Goal: Task Accomplishment & Management: Complete application form

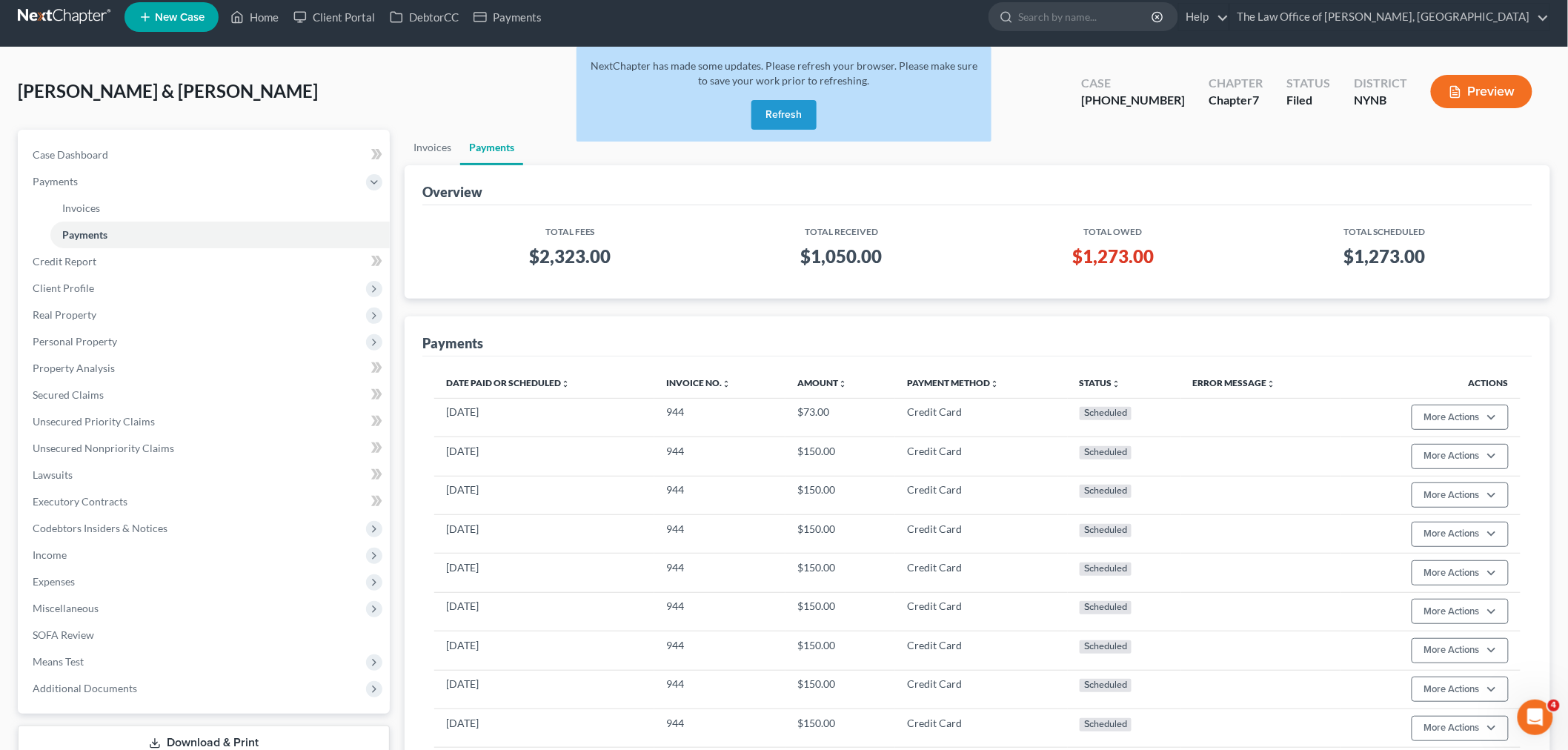
scroll to position [12, 0]
click at [790, 105] on button "Refresh" at bounding box center [784, 116] width 65 height 29
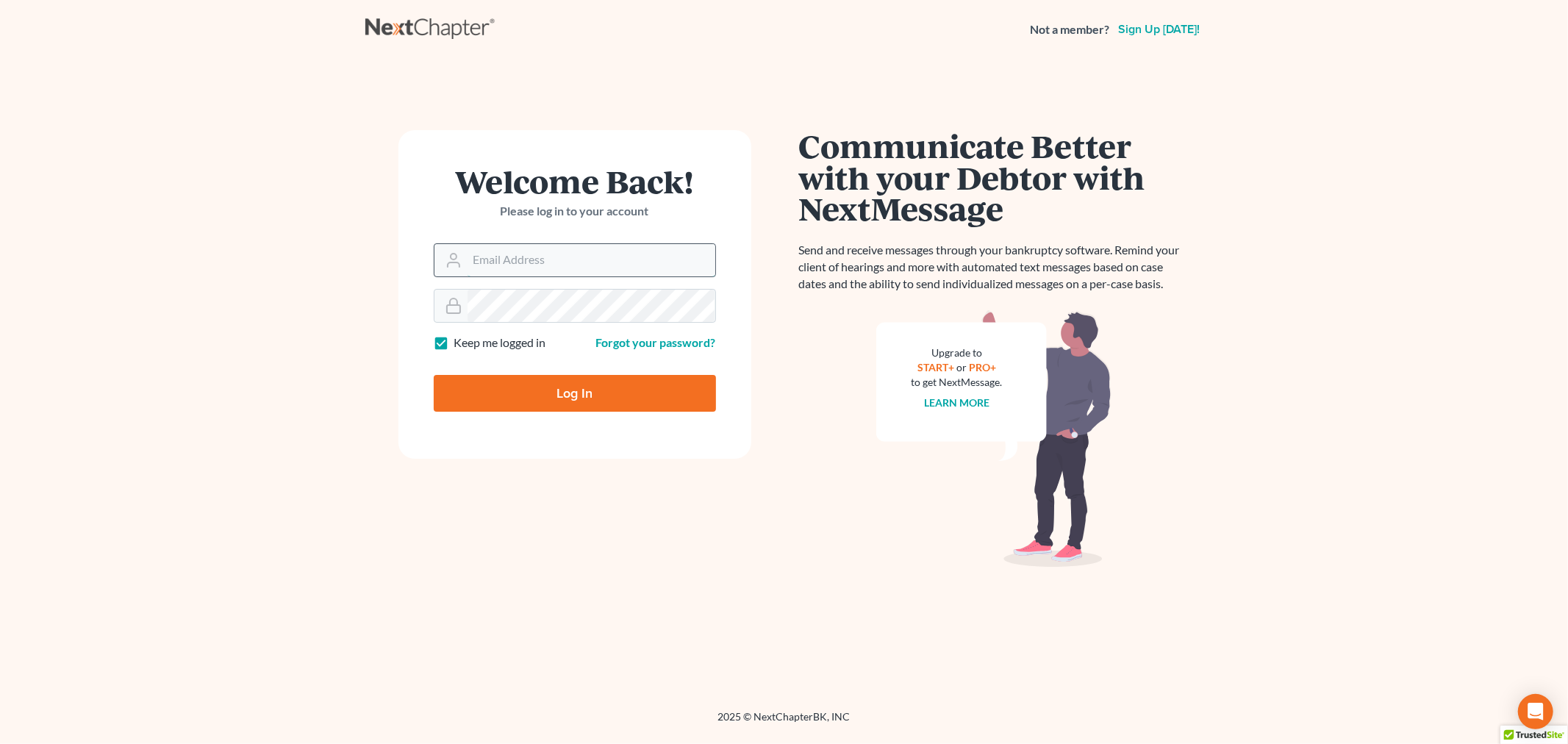
click at [587, 265] on input "Email Address" at bounding box center [591, 261] width 248 height 33
type input "christiaan@mvnlaw.com"
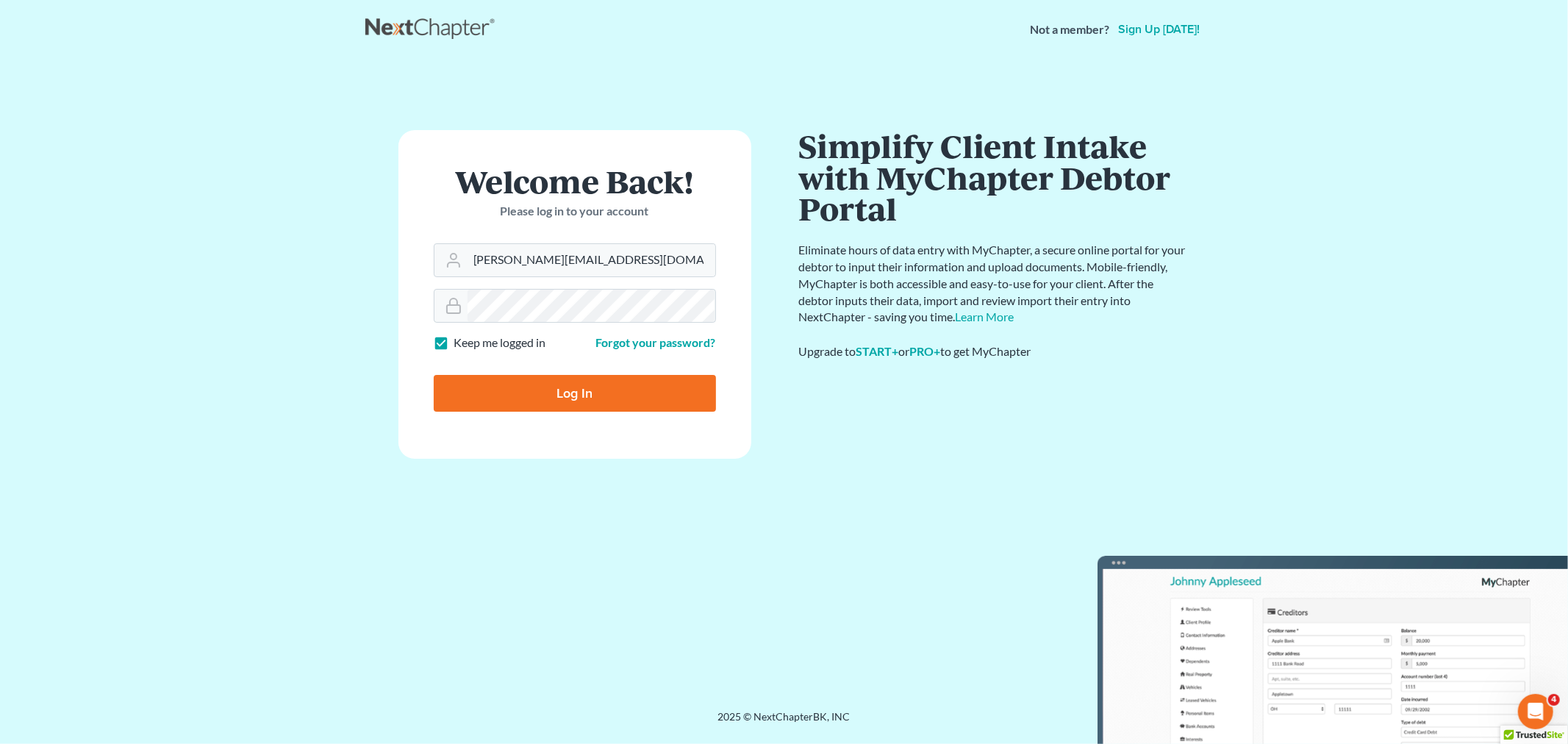
click at [578, 394] on input "Log In" at bounding box center [574, 393] width 282 height 37
type input "Thinking..."
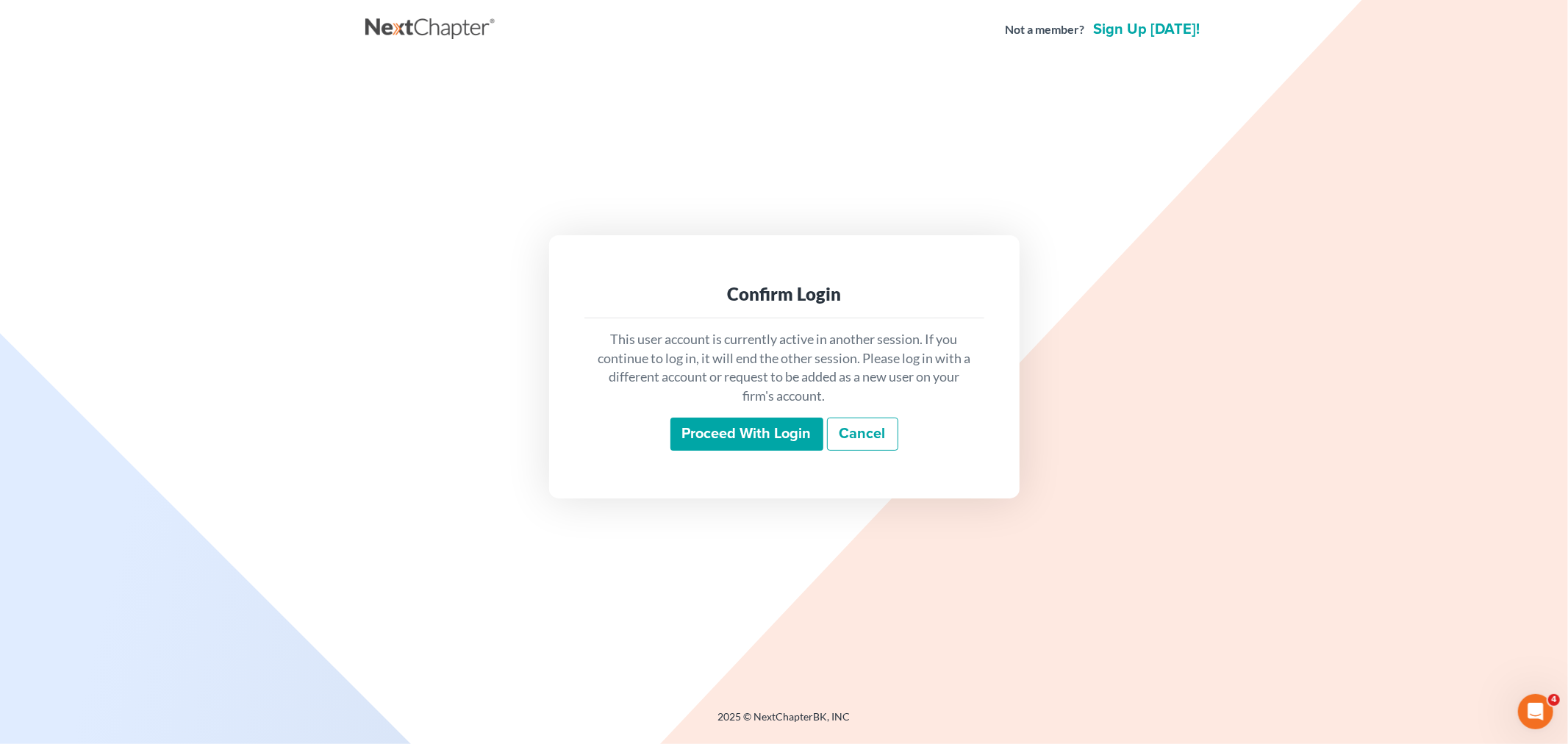
click at [721, 435] on input "Proceed with login" at bounding box center [746, 434] width 153 height 33
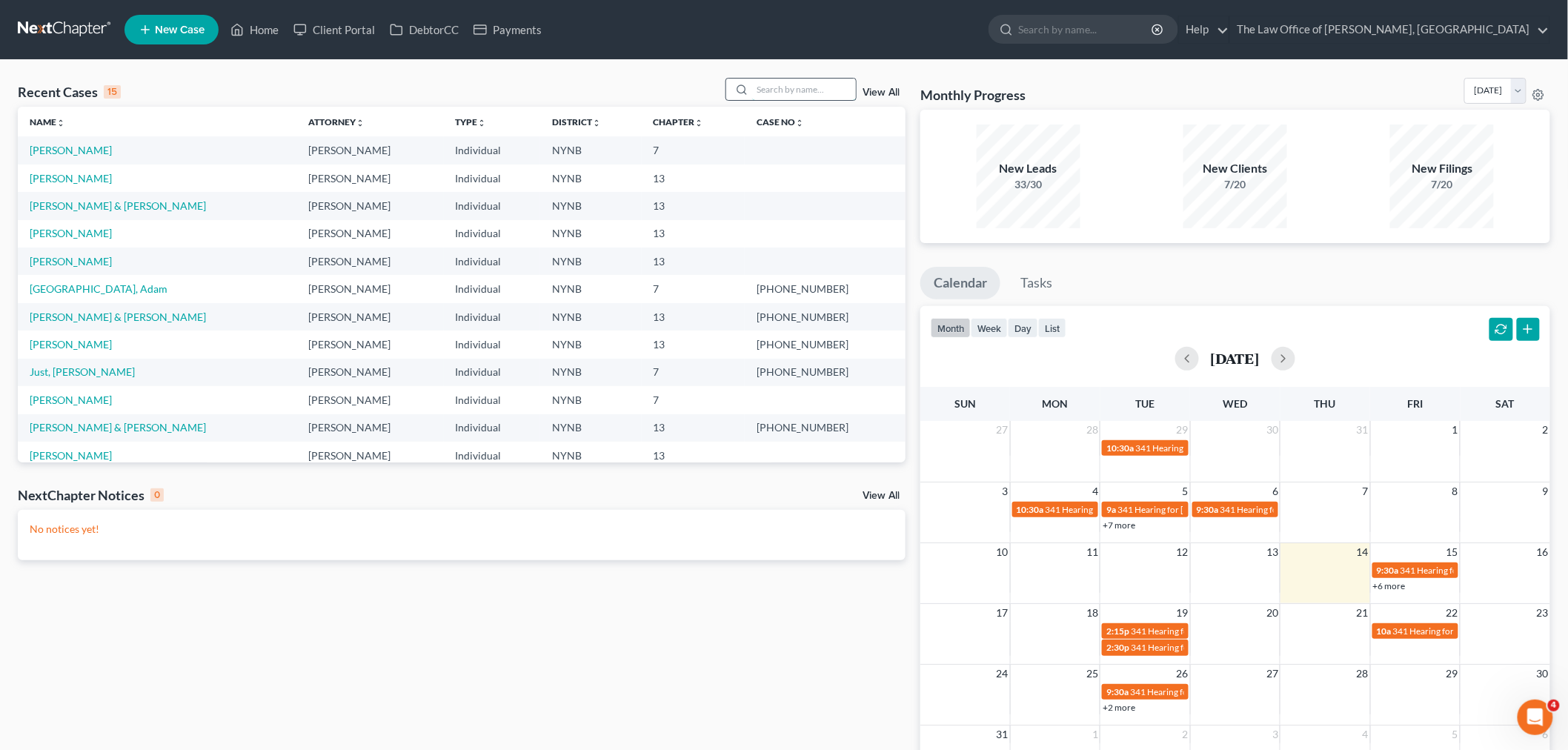
click at [811, 89] on input "search" at bounding box center [804, 89] width 104 height 22
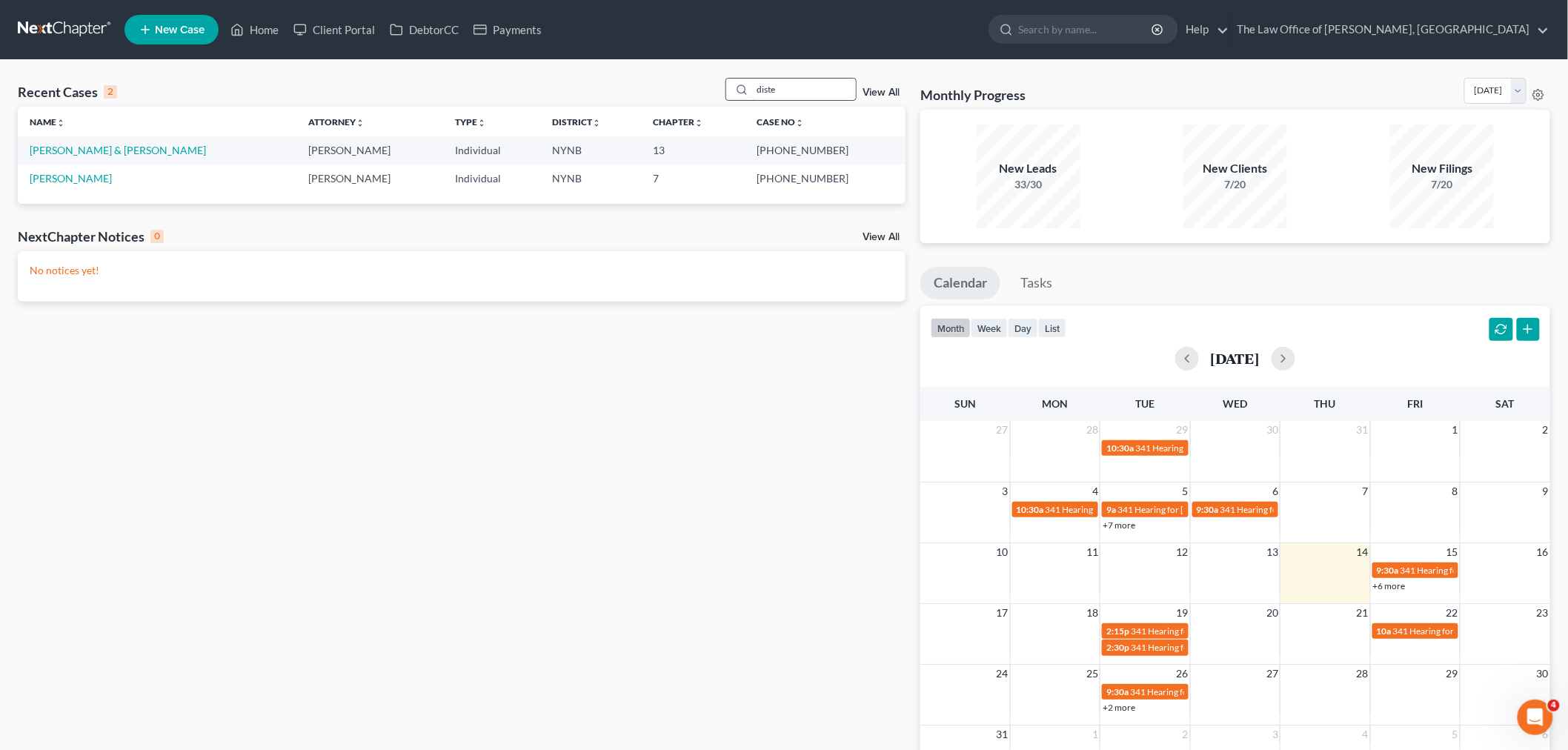
drag, startPoint x: 794, startPoint y: 92, endPoint x: 745, endPoint y: 97, distance: 49.3
click at [745, 97] on div "diste" at bounding box center [791, 89] width 132 height 23
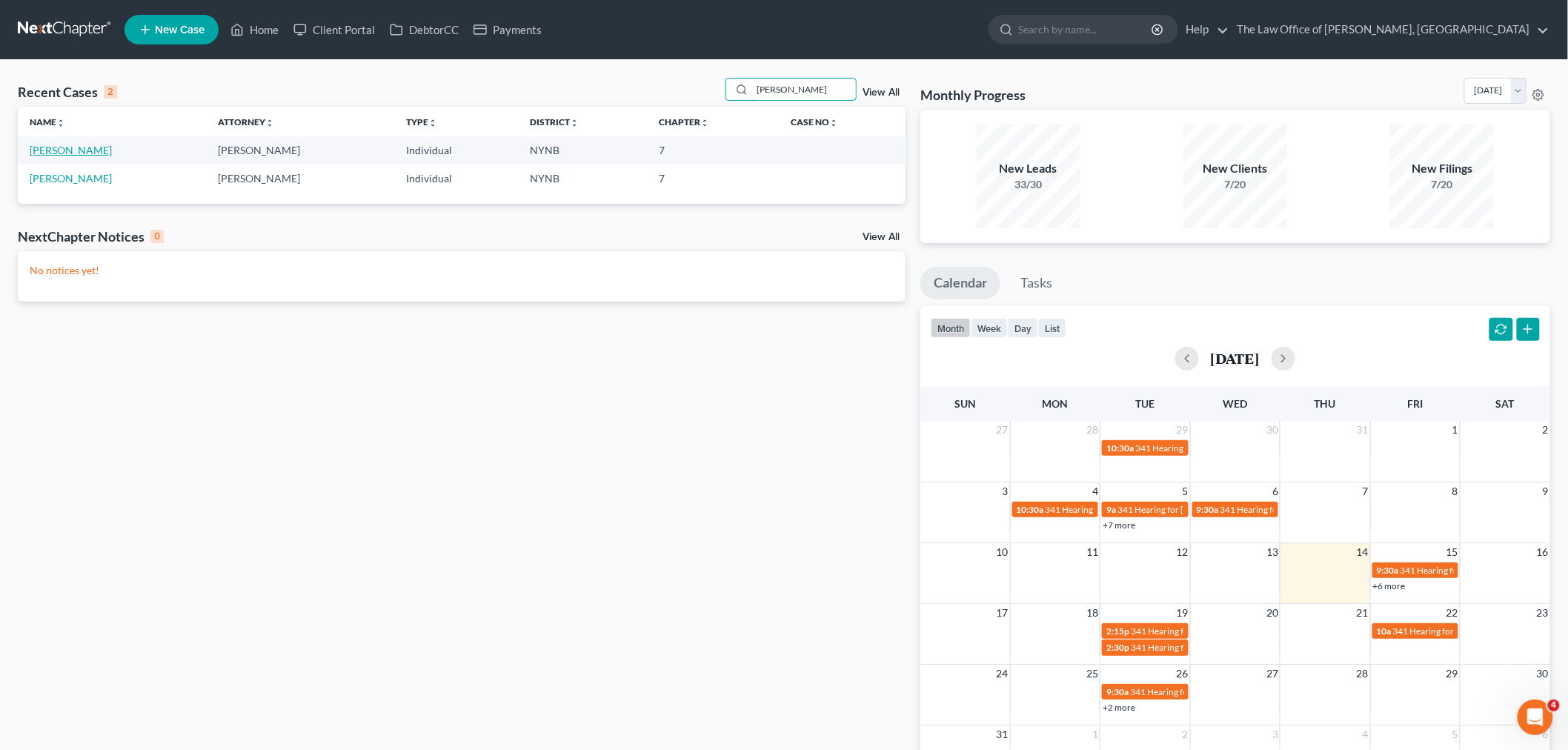
type input "kelley"
click at [83, 153] on link "[PERSON_NAME]" at bounding box center [70, 149] width 82 height 13
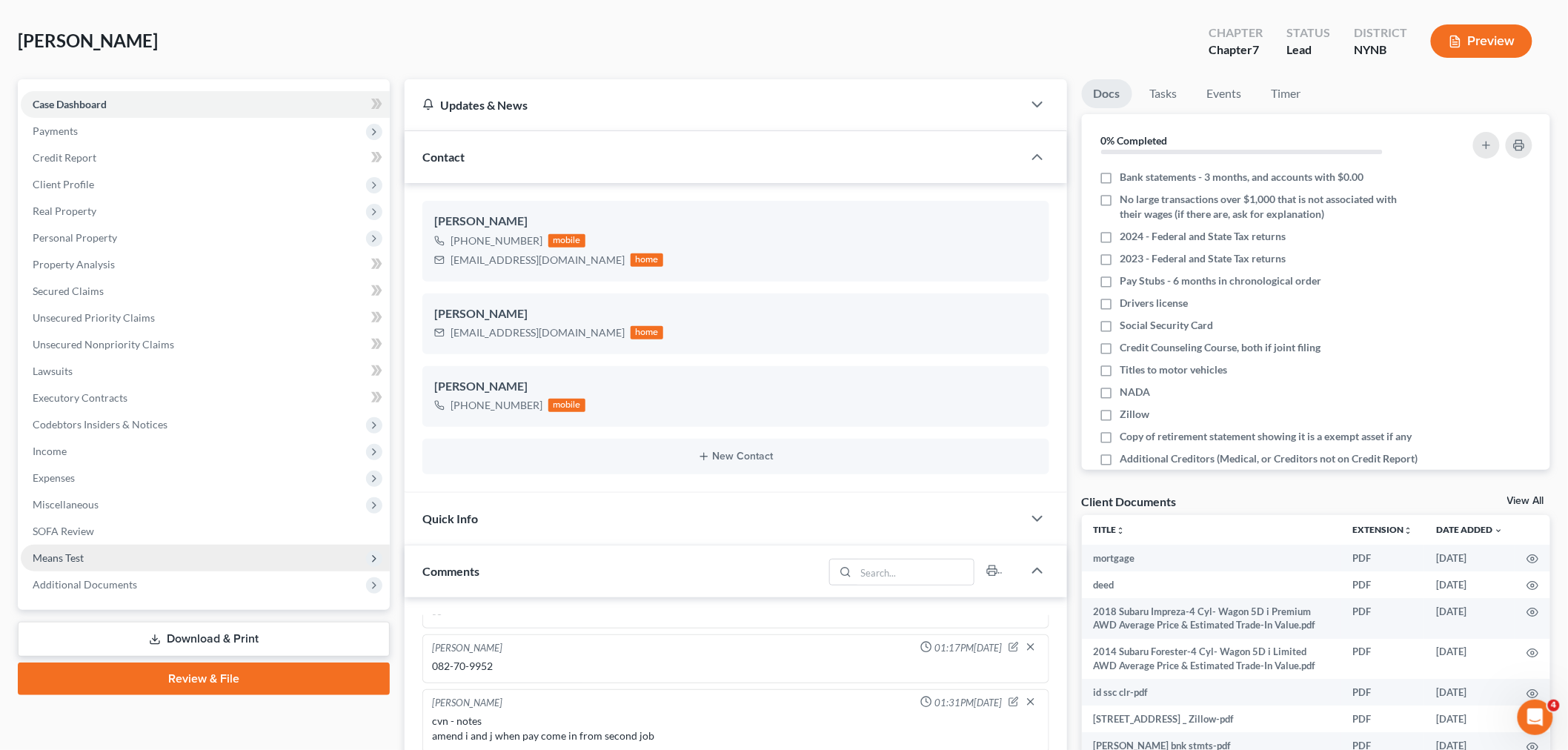
scroll to position [493, 0]
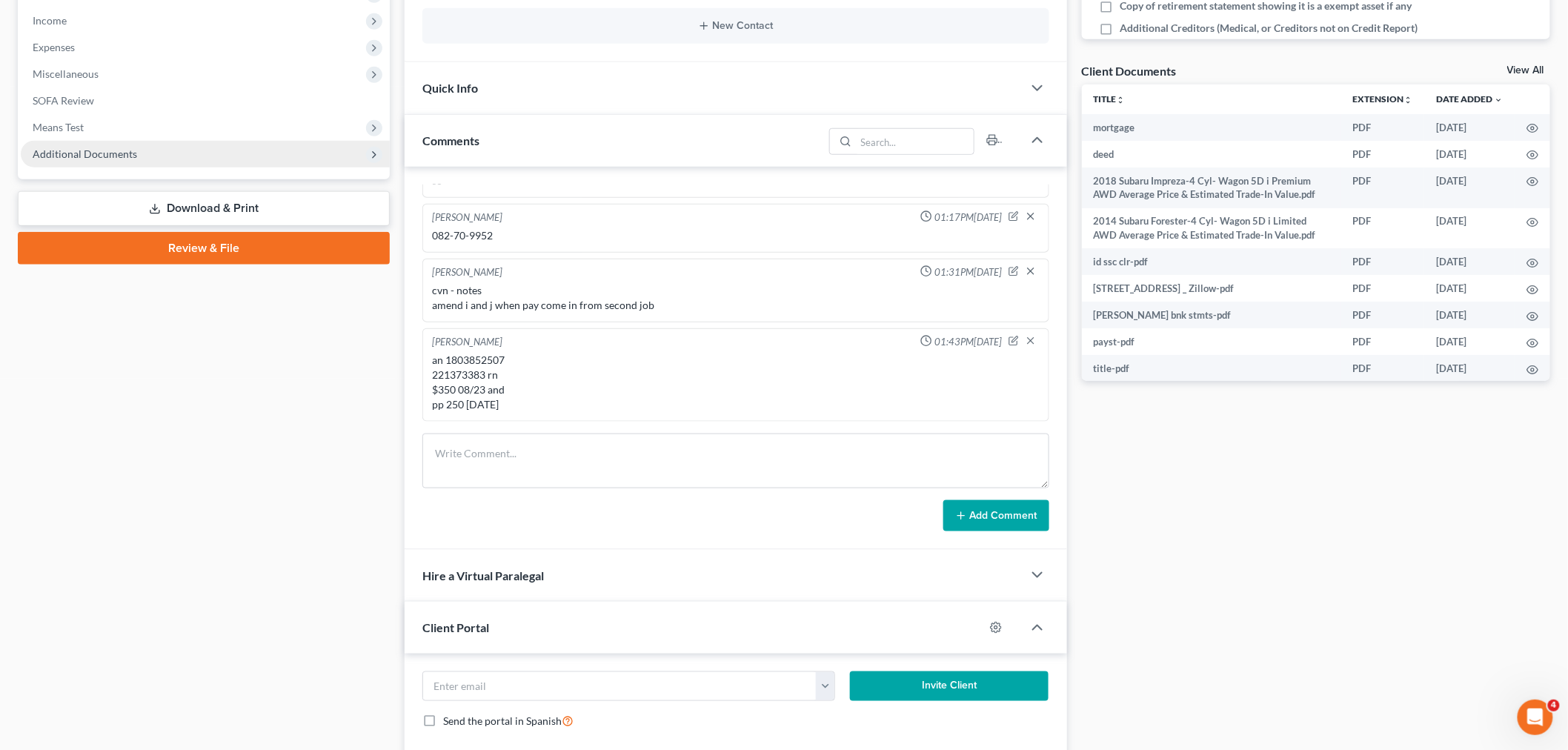
click at [144, 157] on span "Additional Documents" at bounding box center [205, 154] width 369 height 27
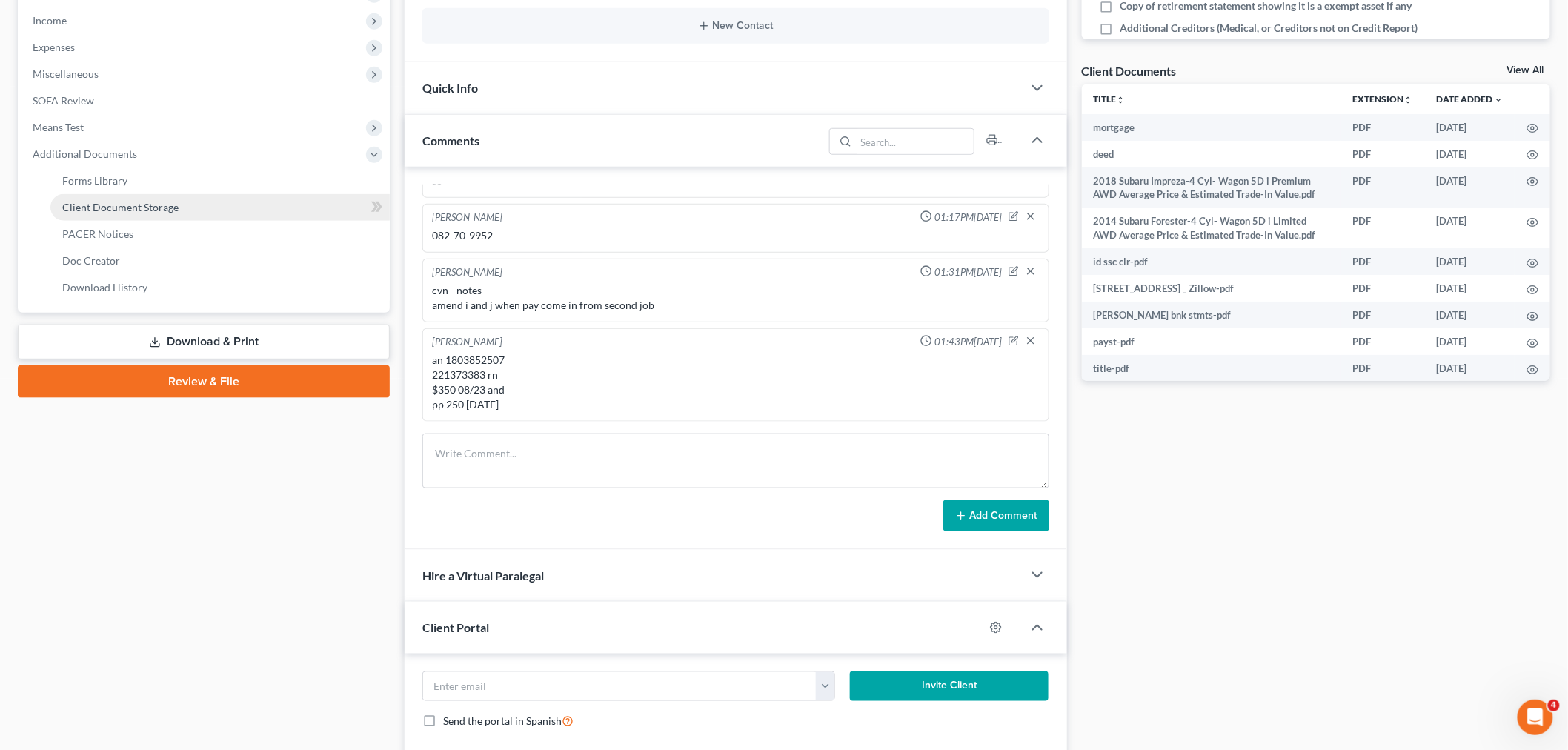
click at [144, 205] on span "Client Document Storage" at bounding box center [120, 207] width 117 height 13
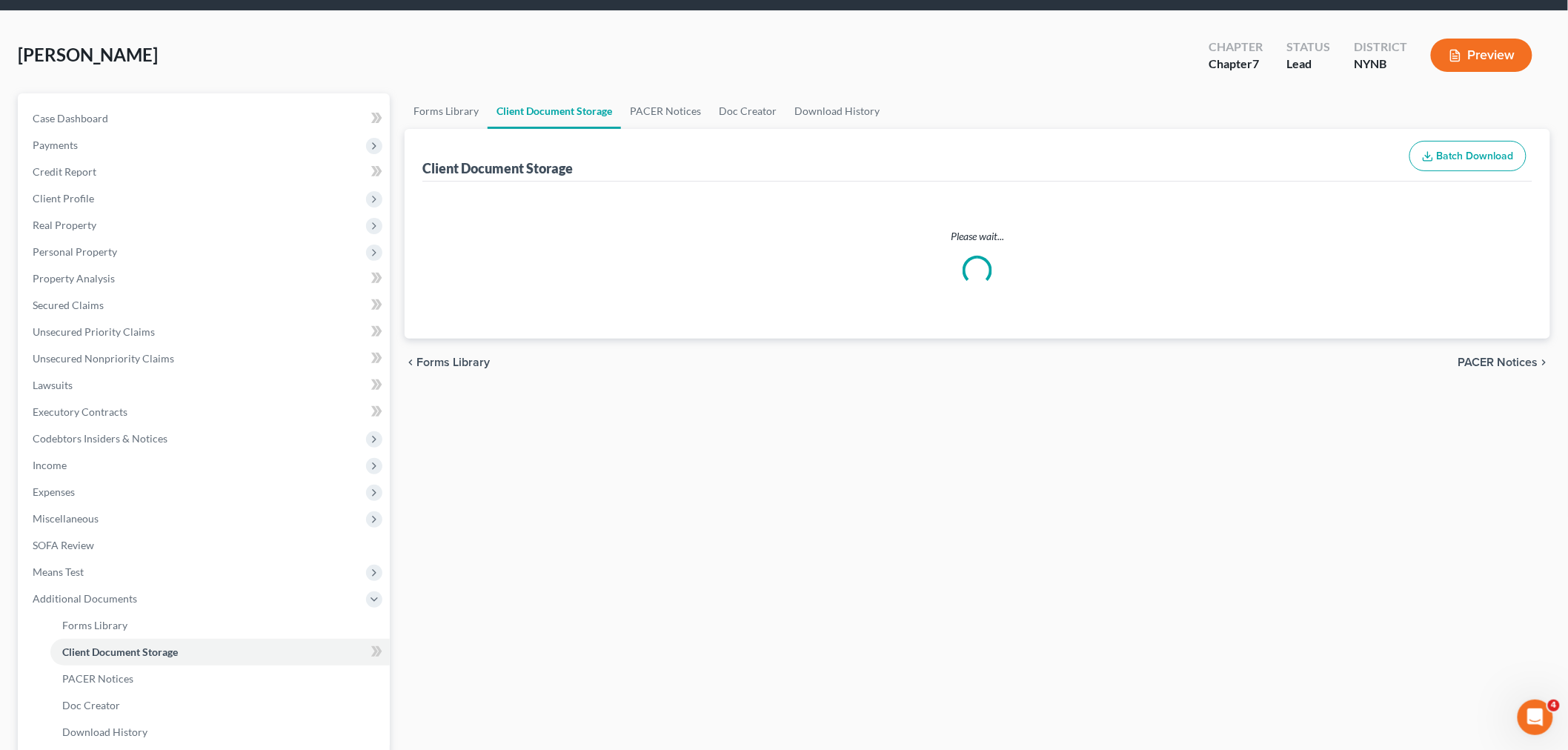
scroll to position [2, 0]
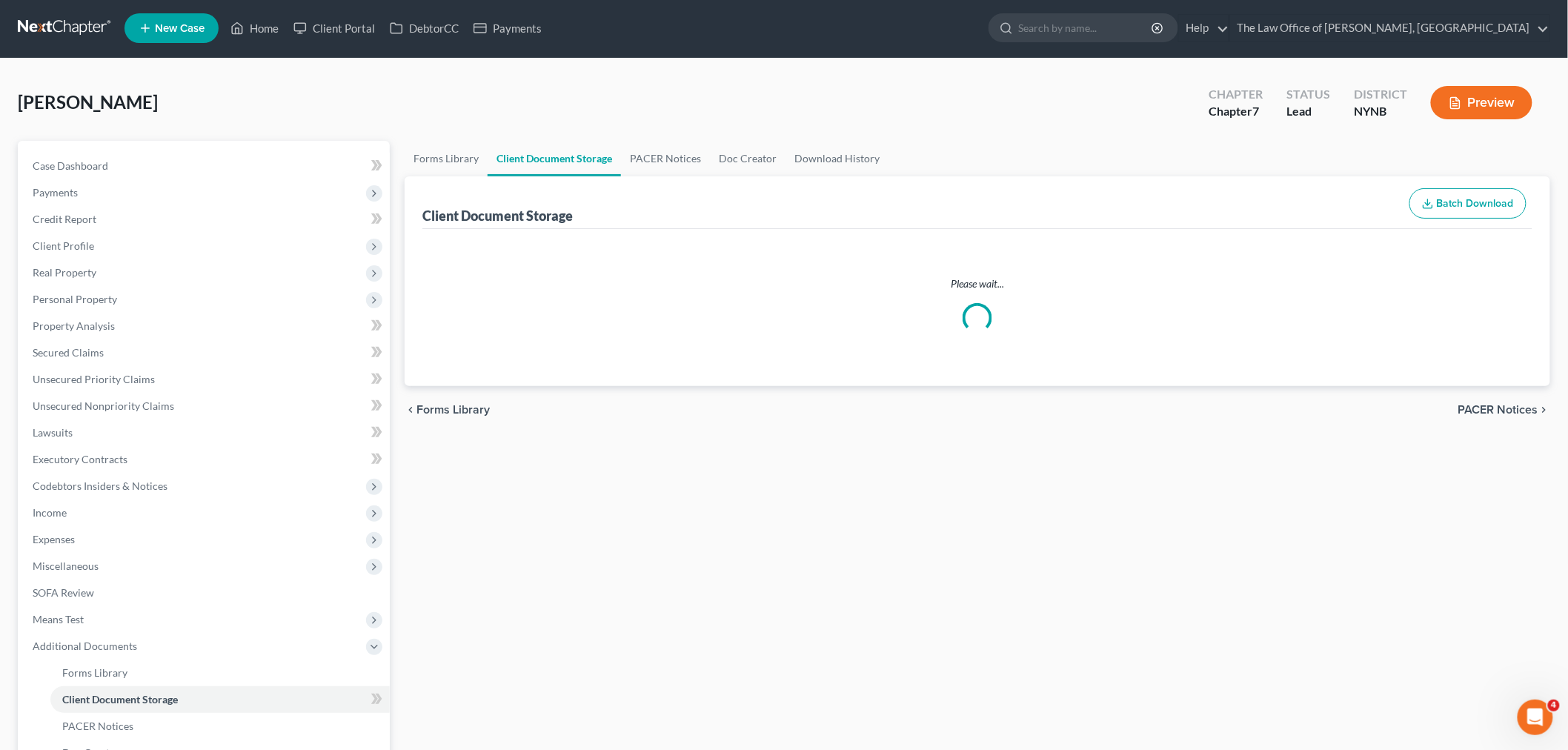
select select "1"
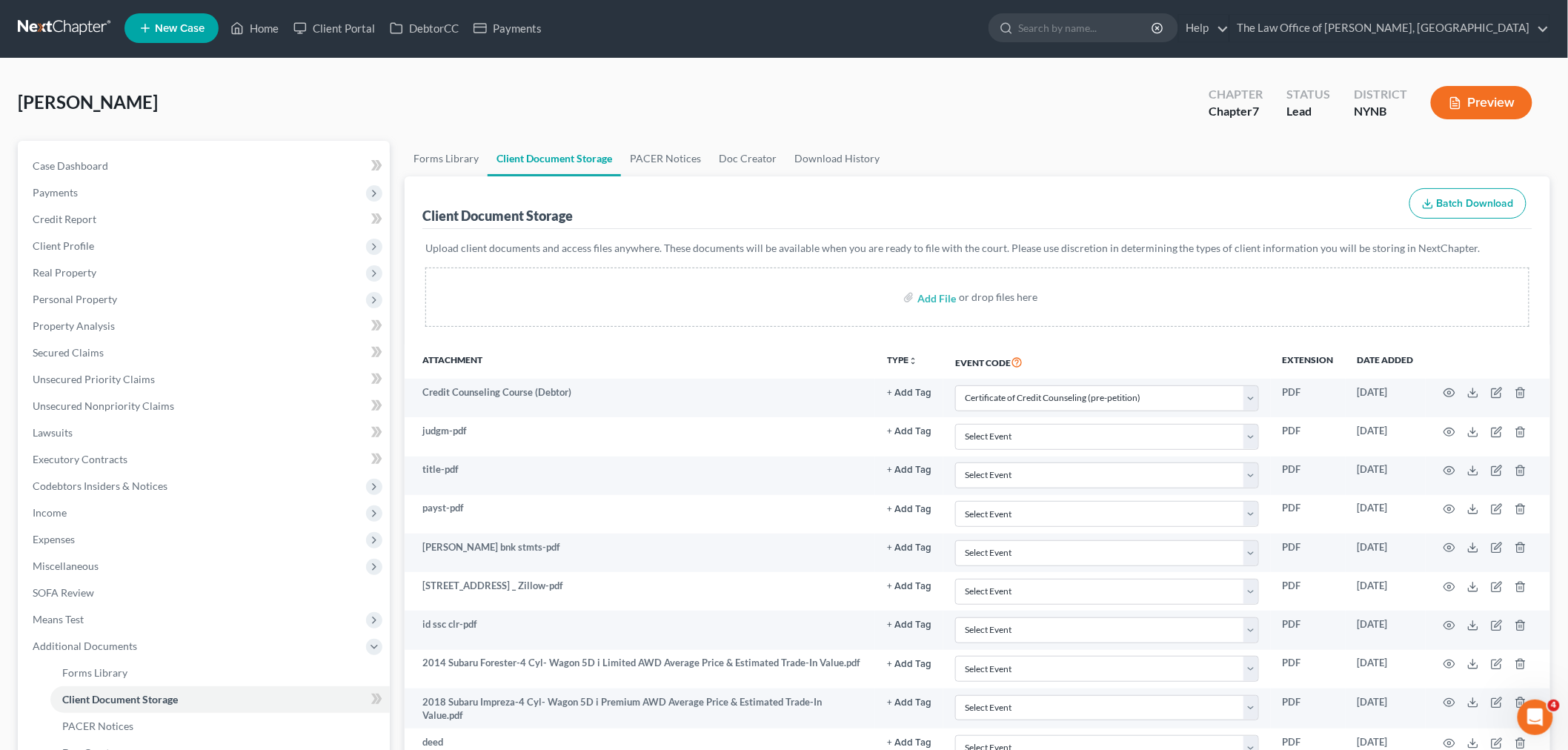
scroll to position [0, 0]
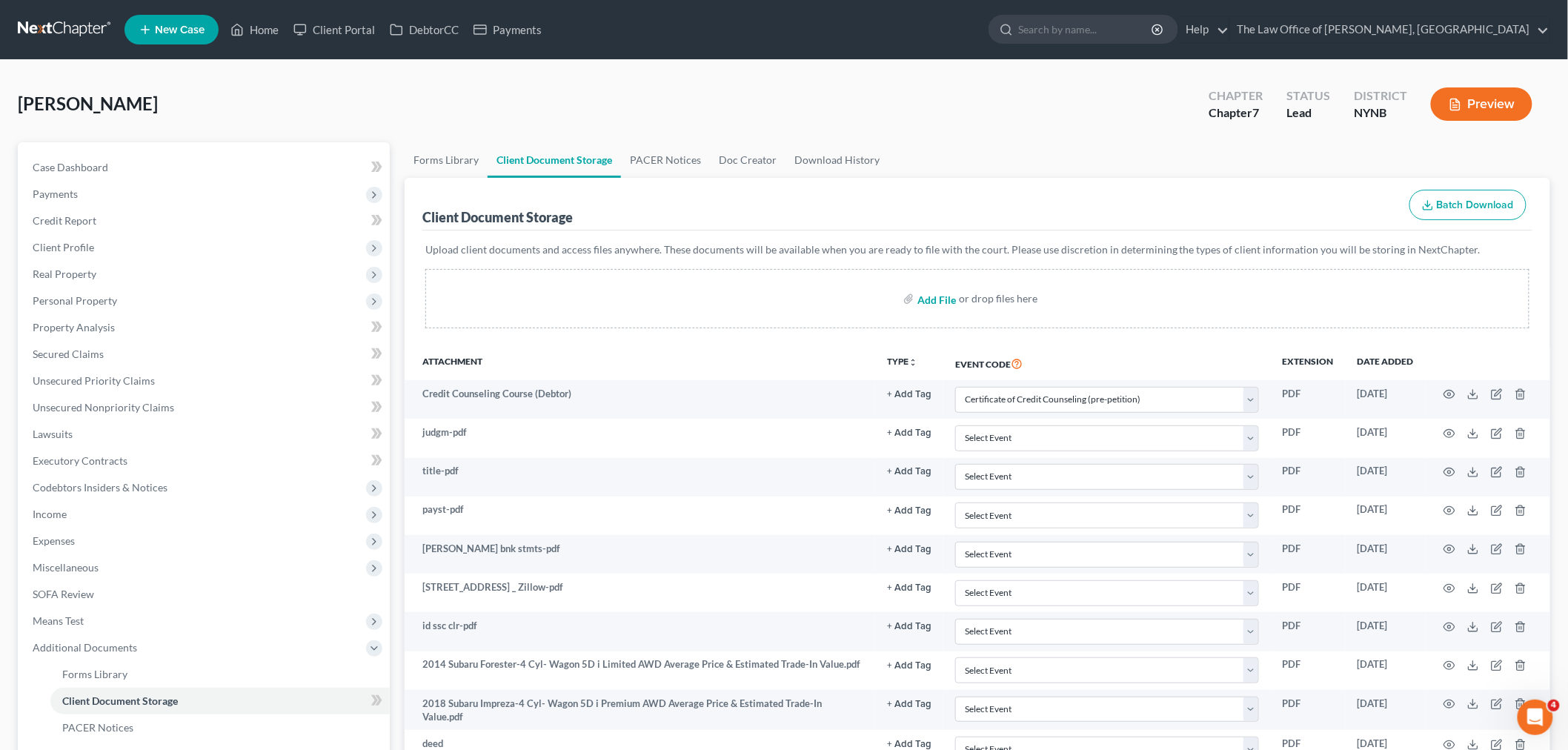
click at [942, 298] on input "file" at bounding box center [935, 298] width 35 height 27
type input "C:\fakepath\STPF_2025-08-14_1755197927862.pdf"
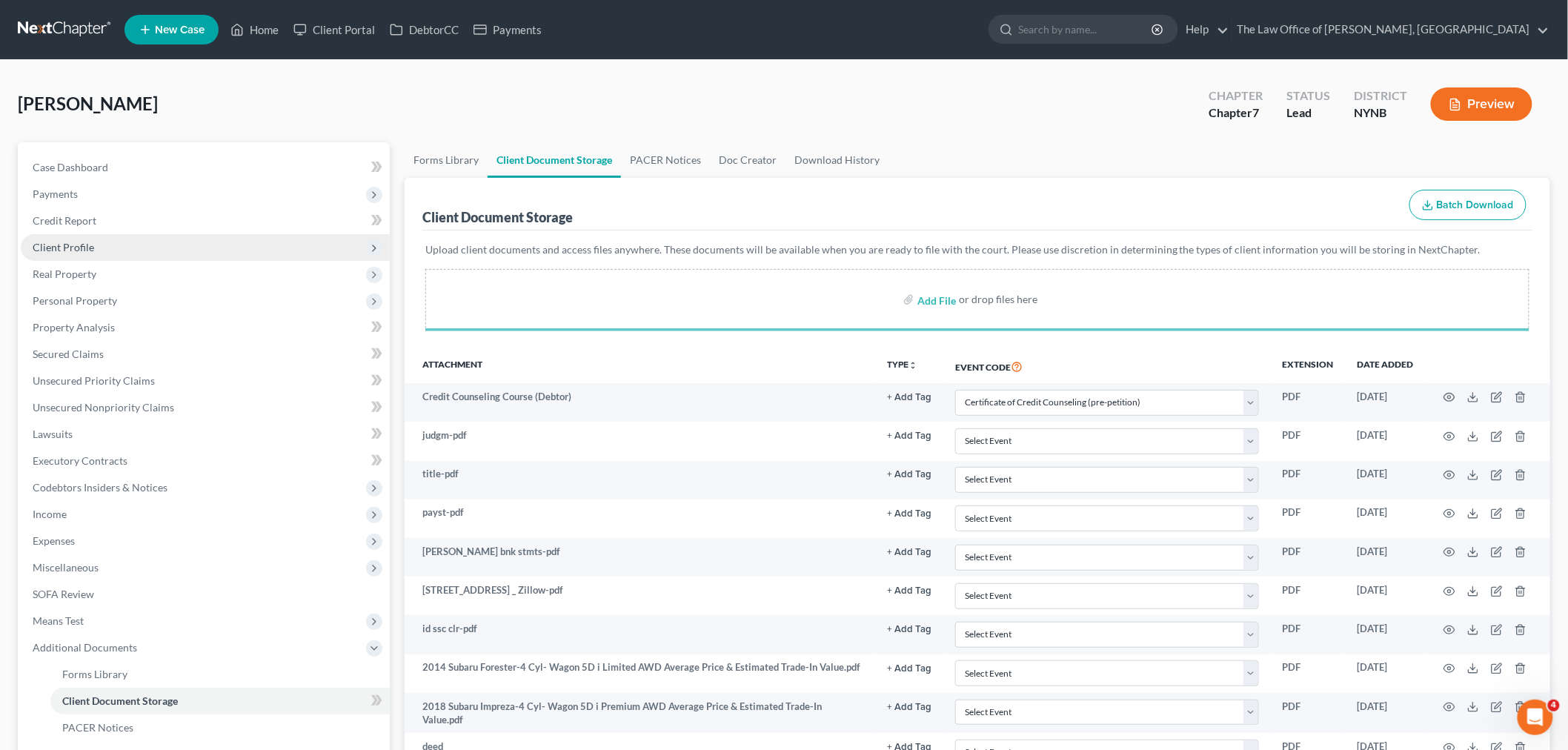
select select "1"
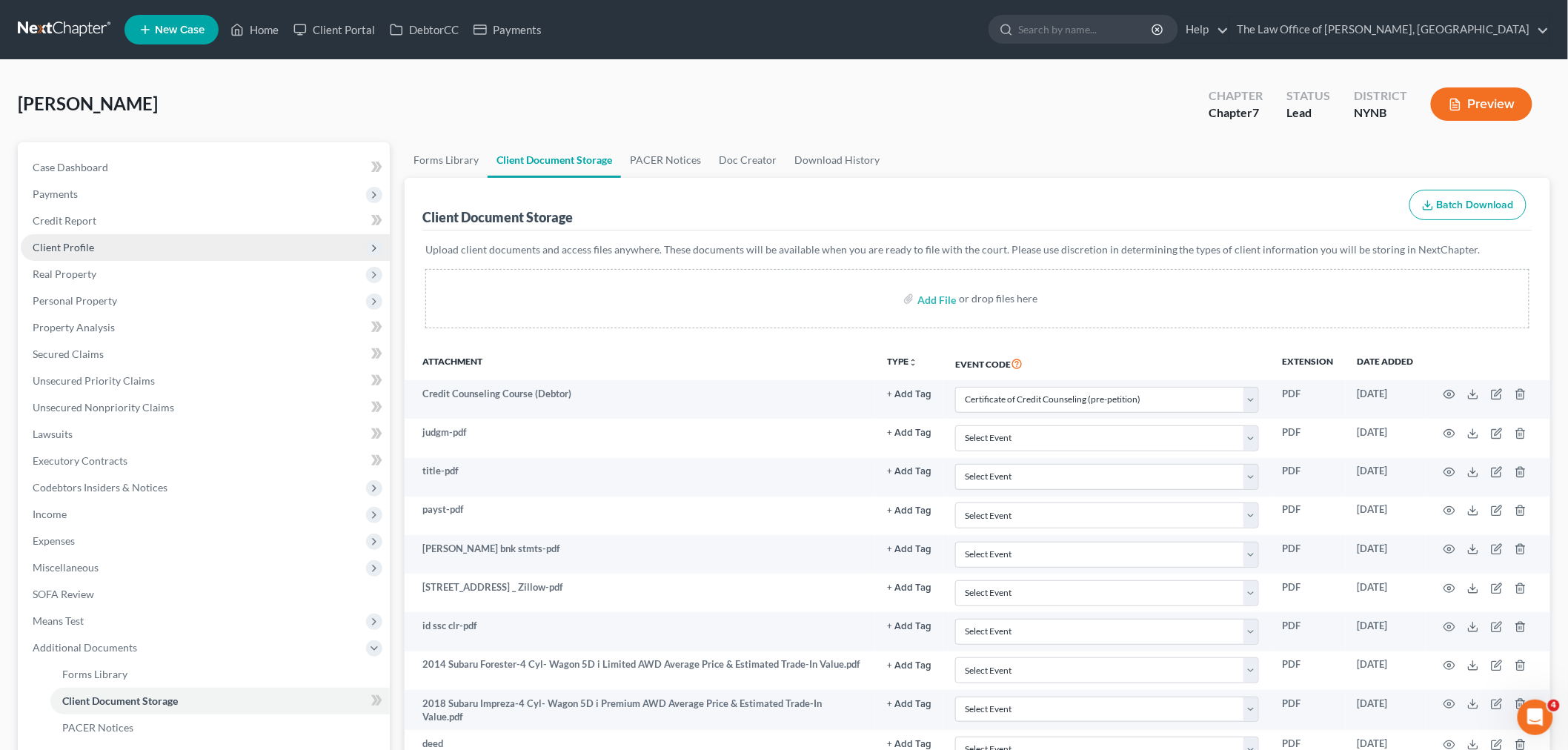
select select "1"
click at [263, 37] on link "Home" at bounding box center [254, 29] width 63 height 27
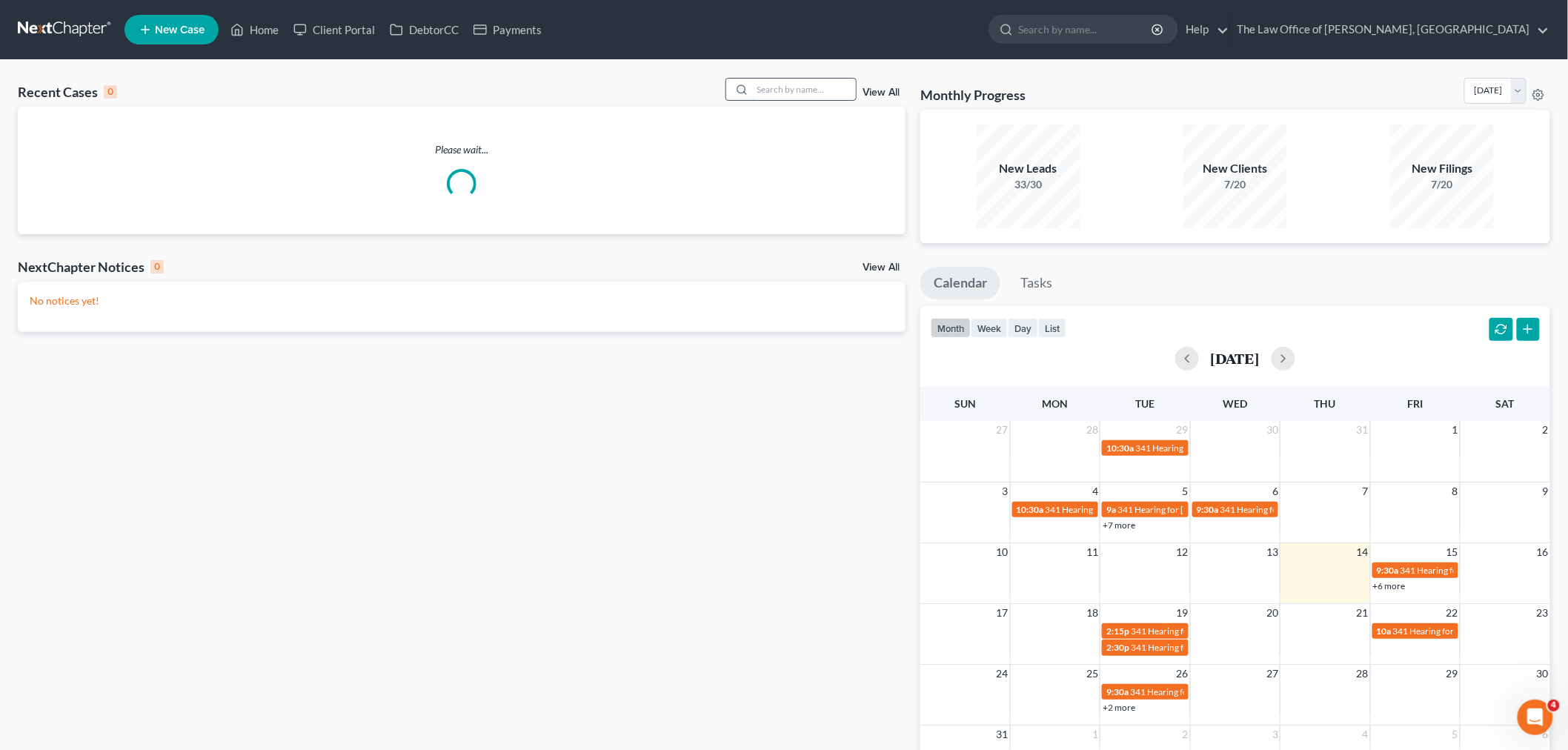
drag, startPoint x: 799, startPoint y: 91, endPoint x: 797, endPoint y: 100, distance: 9.2
click at [798, 97] on input "search" at bounding box center [804, 89] width 104 height 22
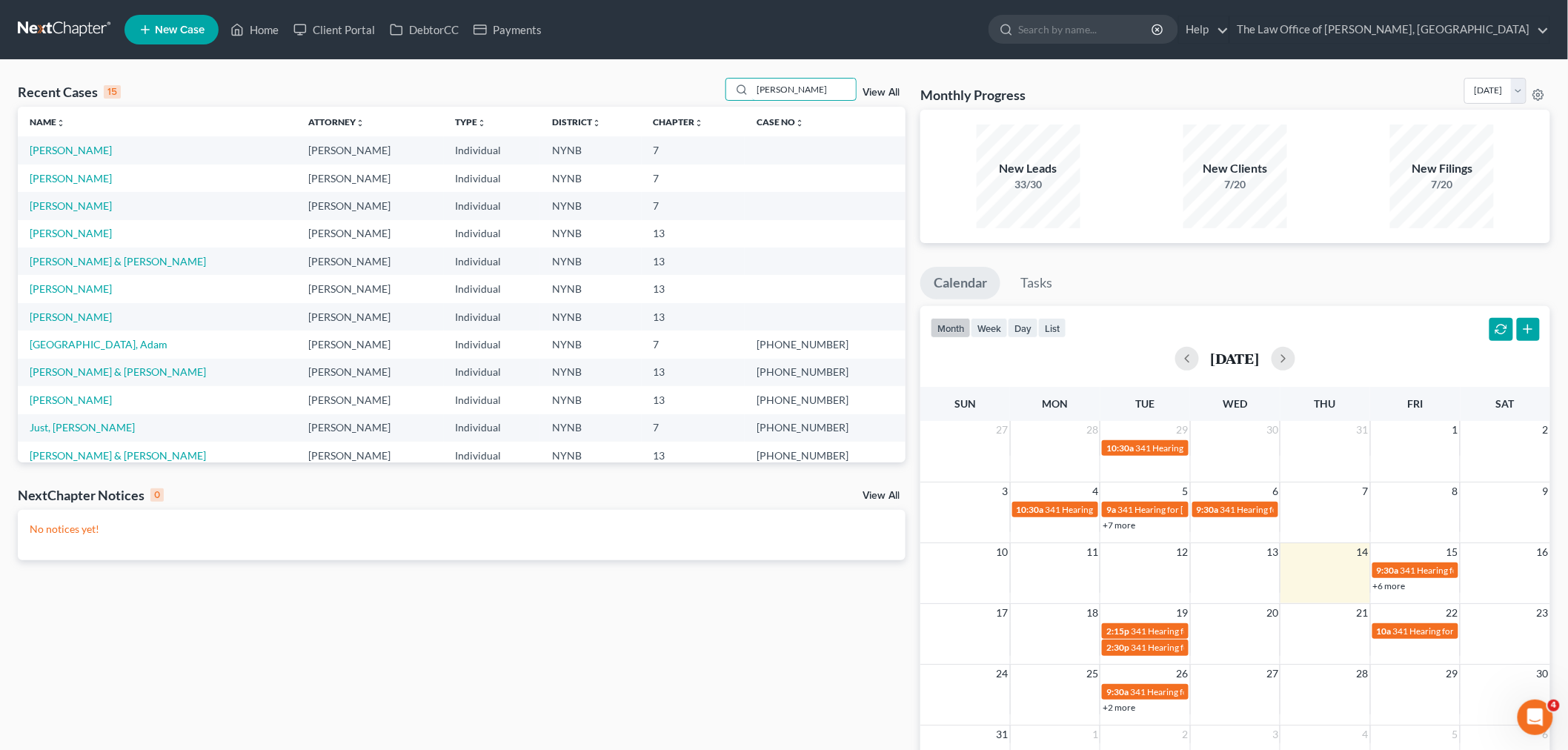
type input "darlene"
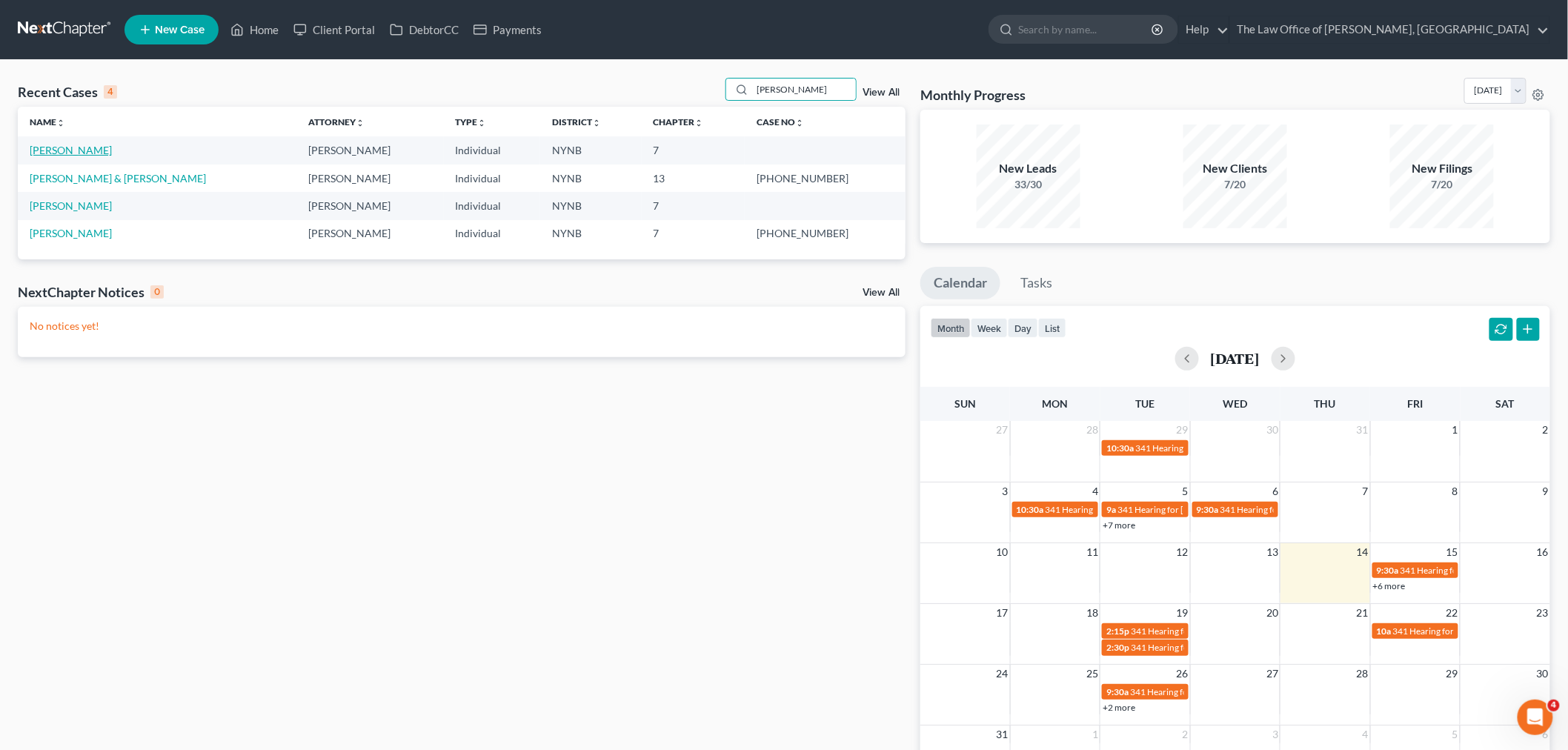
click at [54, 149] on link "[PERSON_NAME]" at bounding box center [70, 149] width 82 height 13
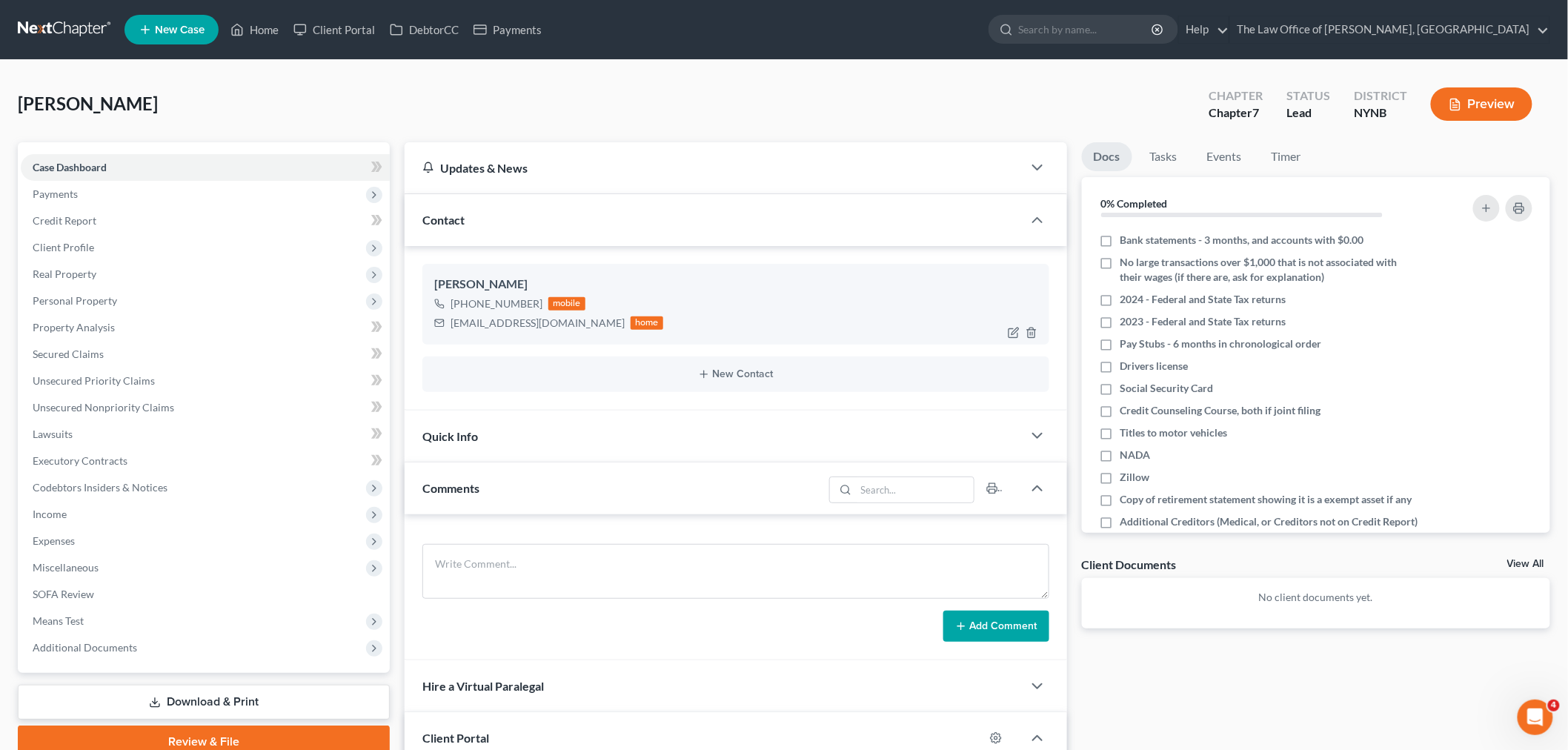
click at [571, 323] on div "smithdarlene995@yahoo.com" at bounding box center [538, 322] width 175 height 15
click at [571, 322] on div "smithdarlene995@yahoo.com" at bounding box center [538, 322] width 175 height 15
copy div "smithdarlene995@yahoo.com"
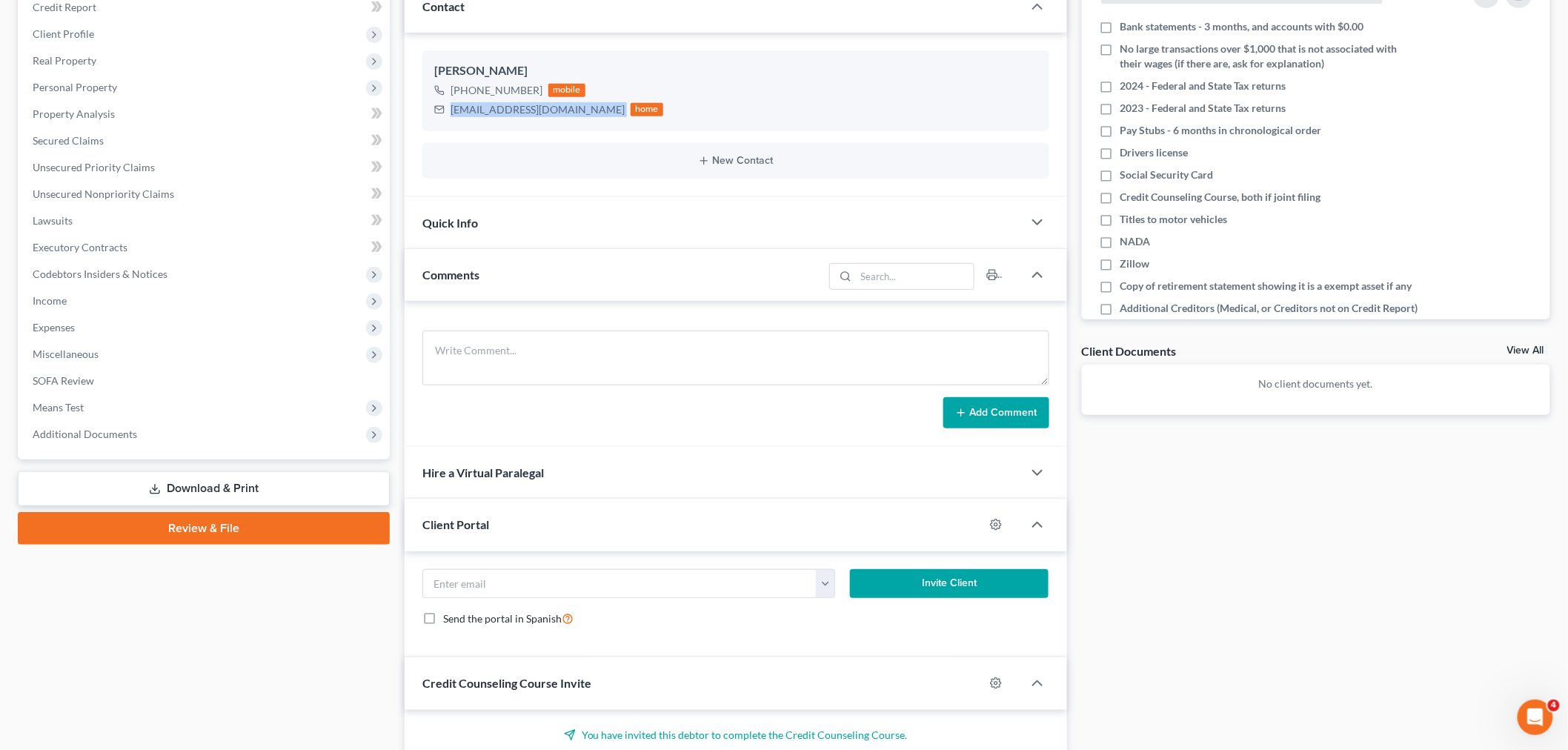
scroll to position [374, 0]
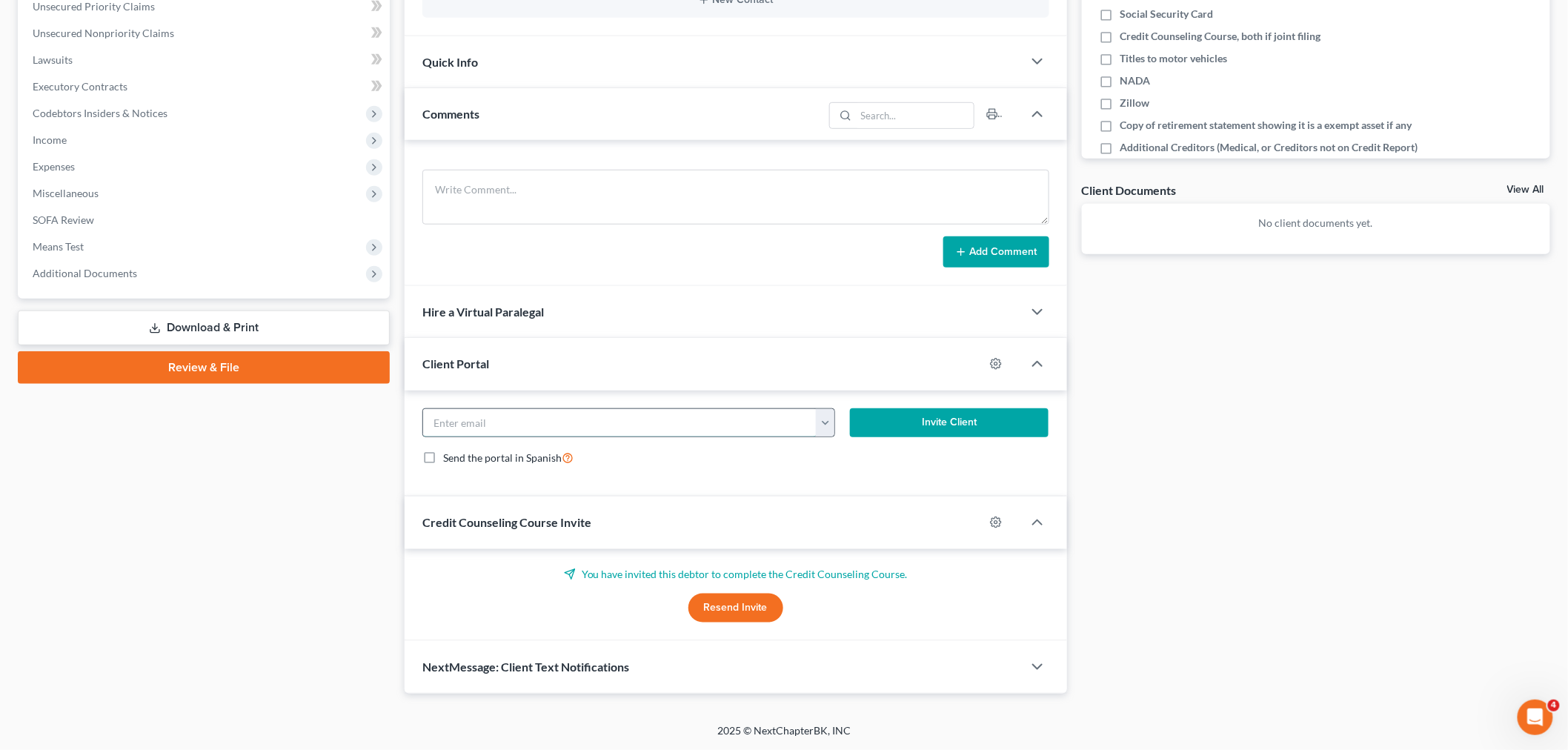
click at [543, 419] on input "email" at bounding box center [620, 423] width 394 height 29
paste input "smithdarlene995@yahoo.com"
type input "smithdarlene995@yahoo.com"
click at [945, 425] on button "Invite Client" at bounding box center [949, 423] width 199 height 29
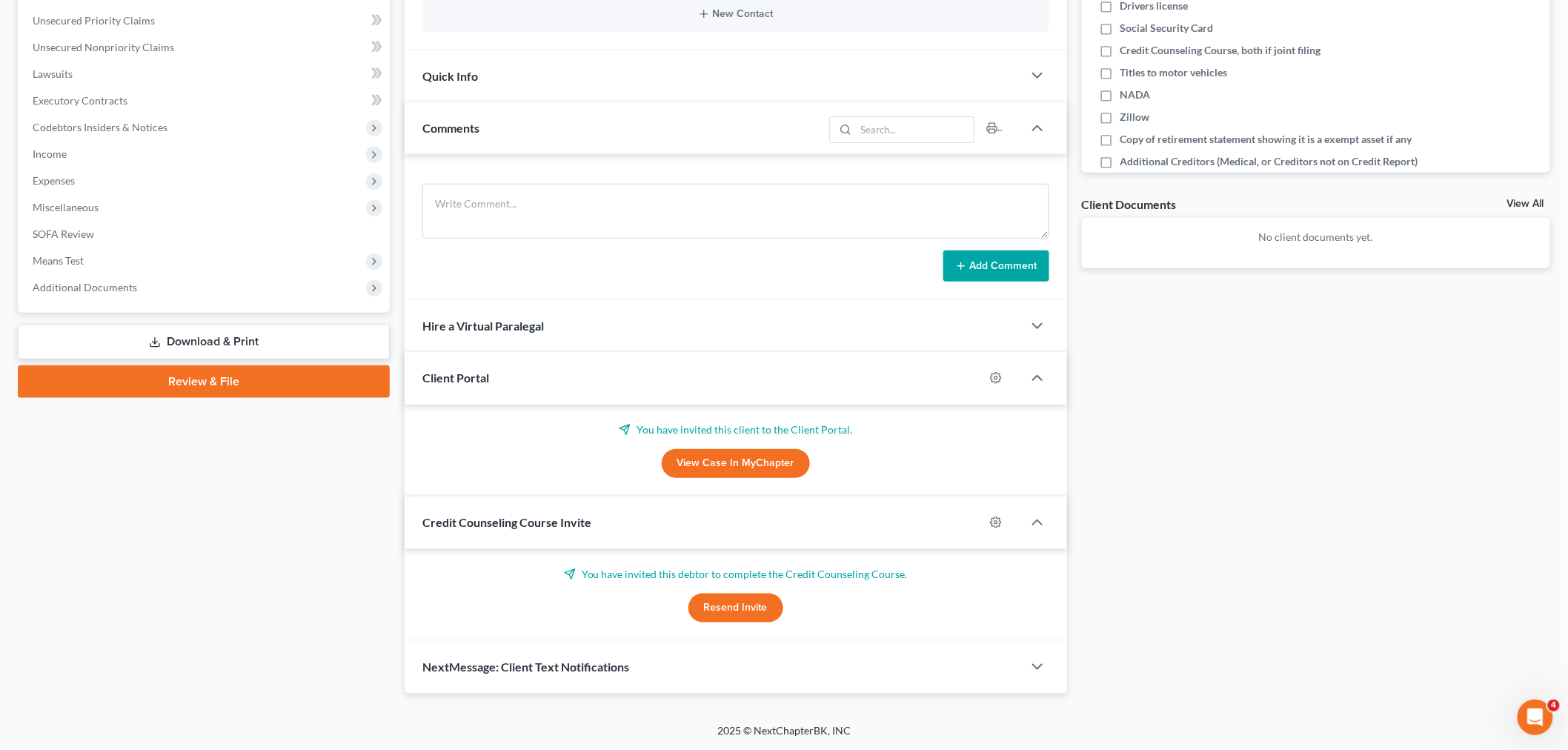
scroll to position [359, 0]
click at [729, 601] on button "Resend Invite" at bounding box center [736, 609] width 95 height 29
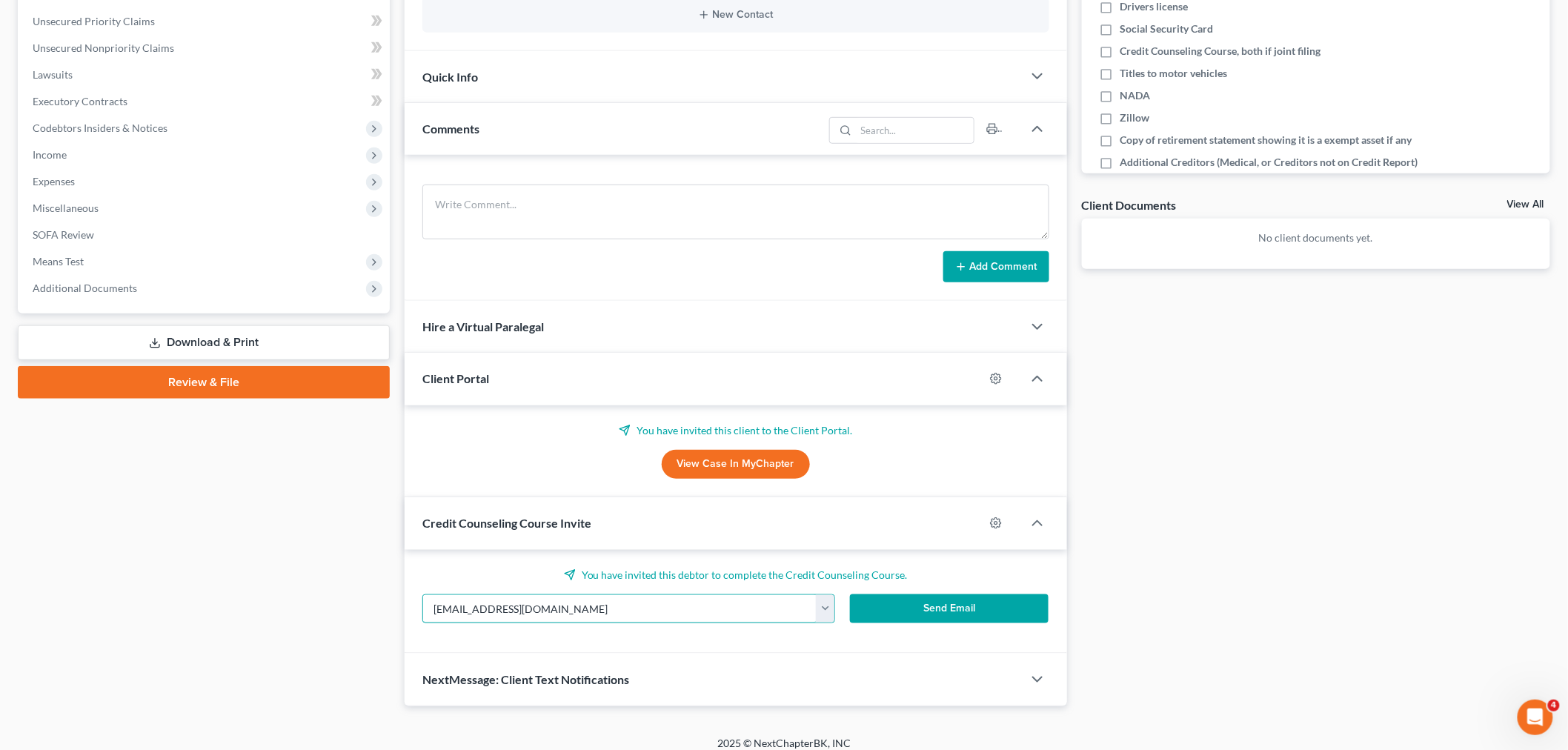
drag, startPoint x: 616, startPoint y: 611, endPoint x: 396, endPoint y: 618, distance: 220.1
click at [397, 620] on div "Updates & News × New York Northern District Notes Take a look at NextChapter's …" at bounding box center [736, 245] width 677 height 924
click at [997, 609] on button "Send Email" at bounding box center [949, 609] width 199 height 29
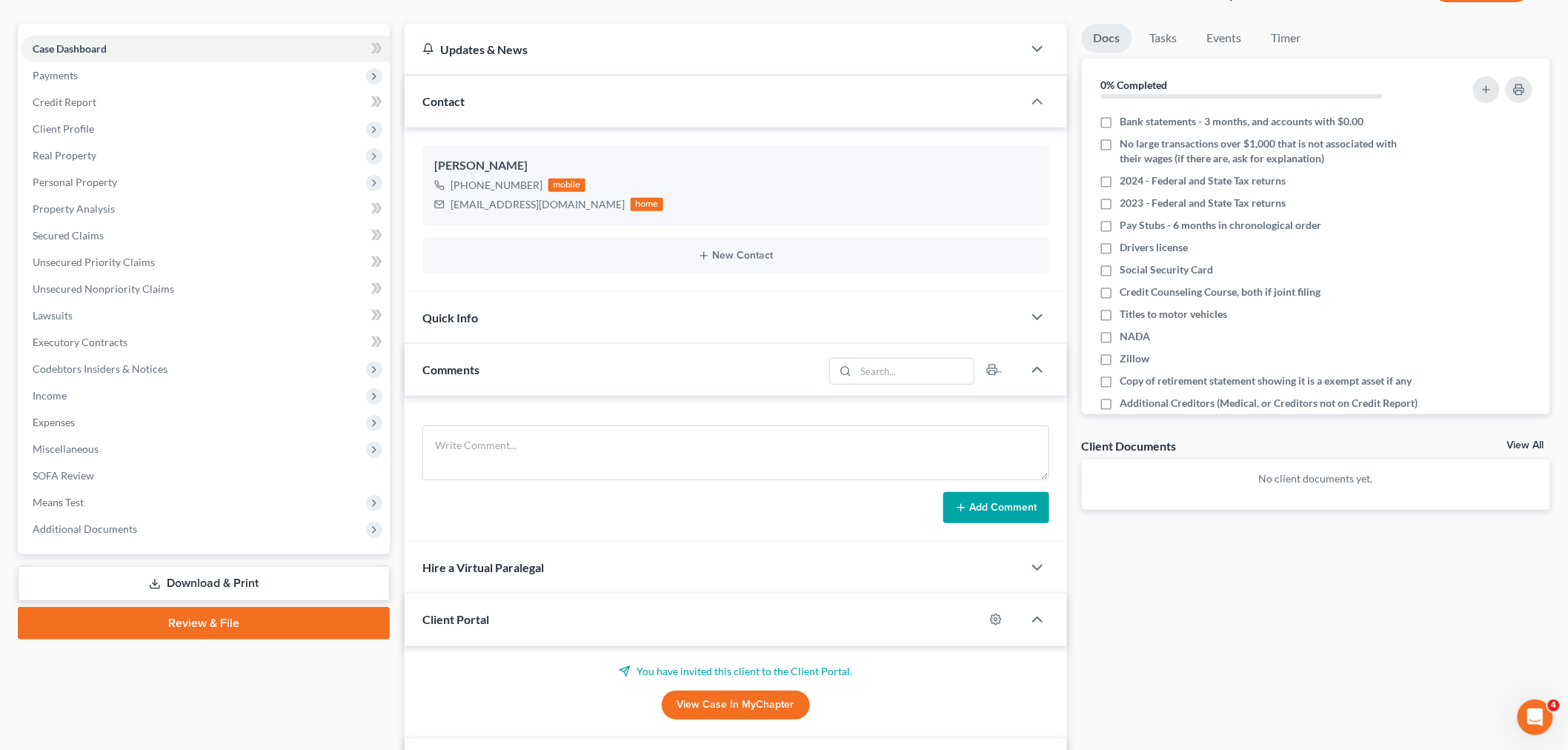
scroll to position [0, 0]
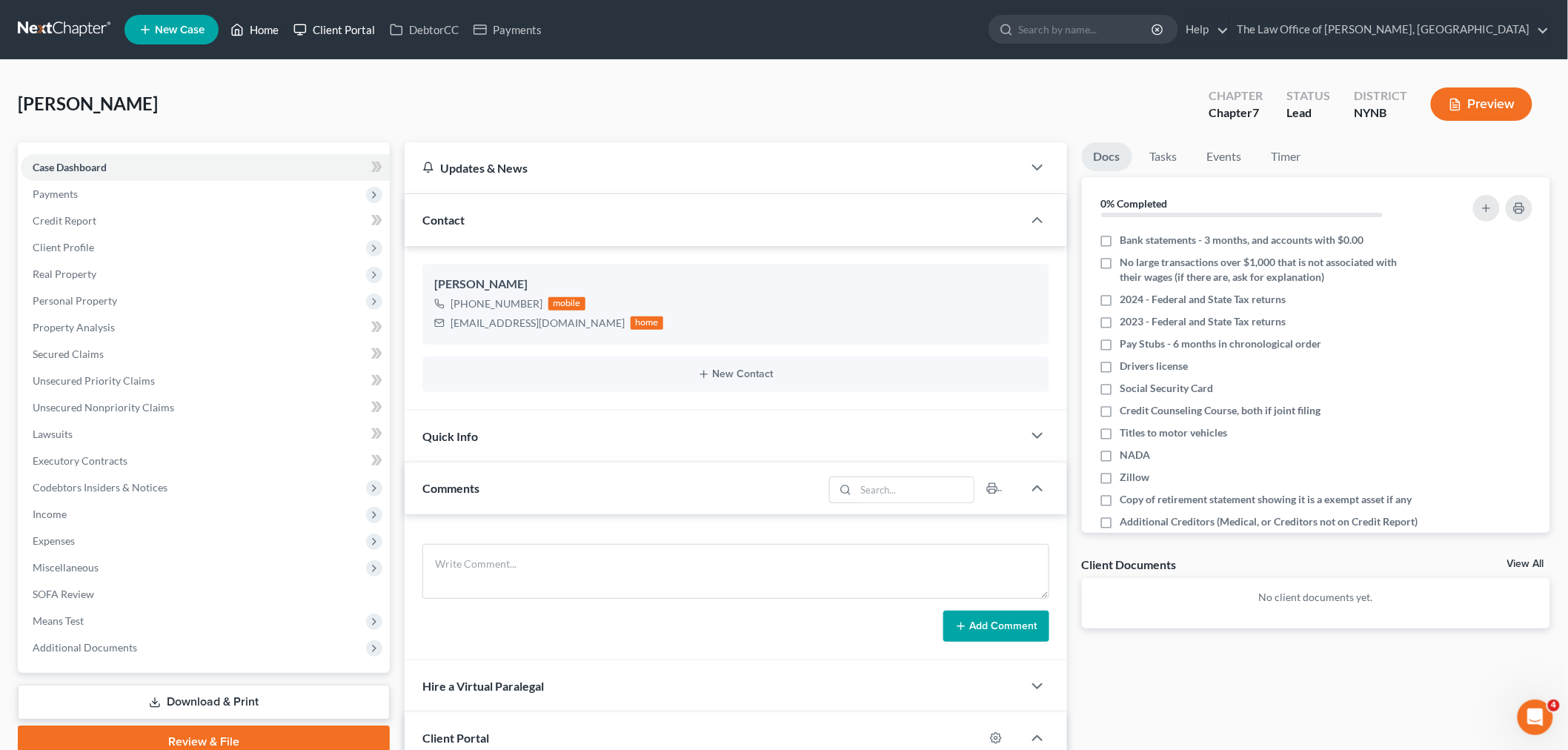
drag, startPoint x: 263, startPoint y: 29, endPoint x: 325, endPoint y: 28, distance: 62.0
click at [263, 29] on link "Home" at bounding box center [254, 29] width 63 height 27
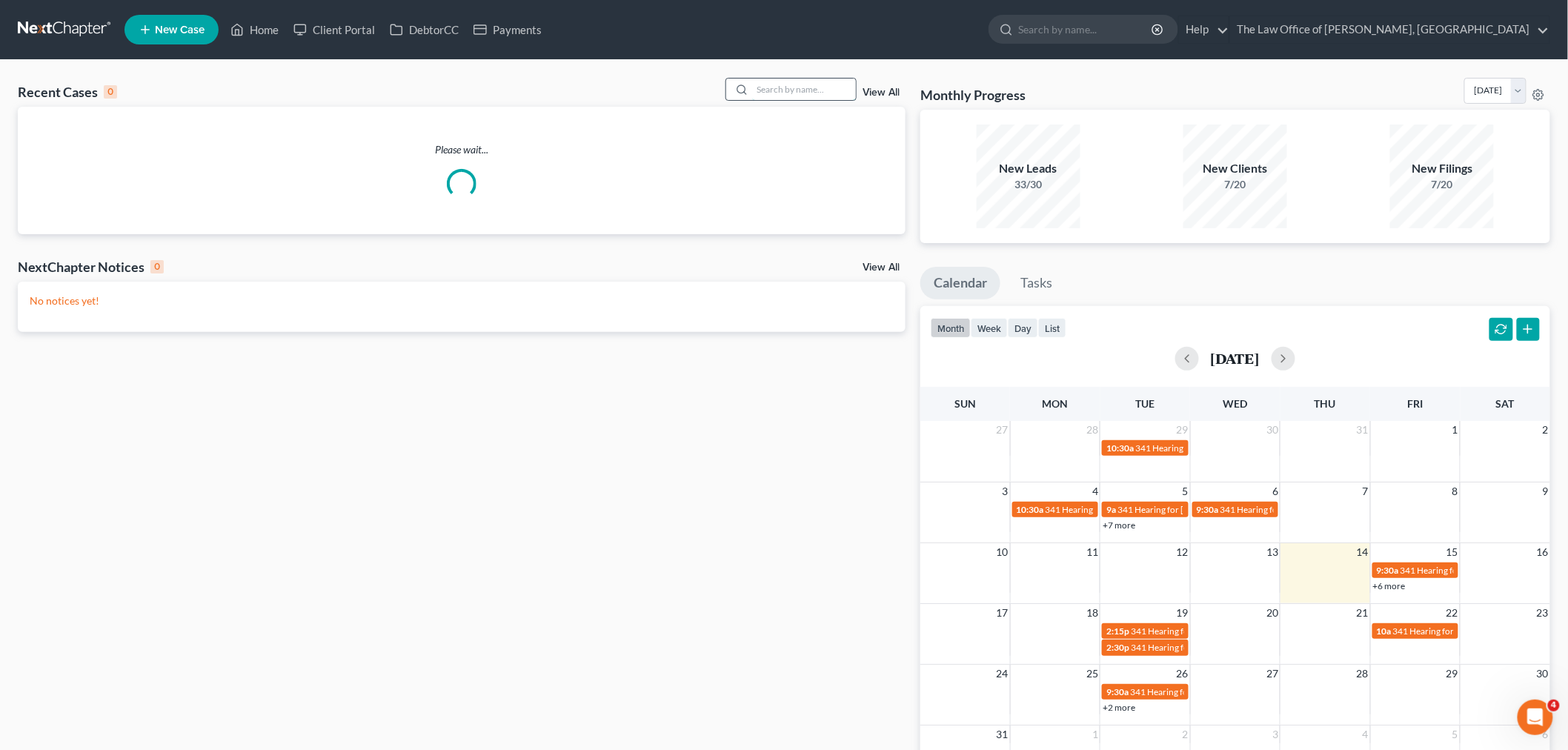
drag, startPoint x: 811, startPoint y: 98, endPoint x: 803, endPoint y: 97, distance: 8.1
click at [809, 97] on input "search" at bounding box center [804, 89] width 104 height 22
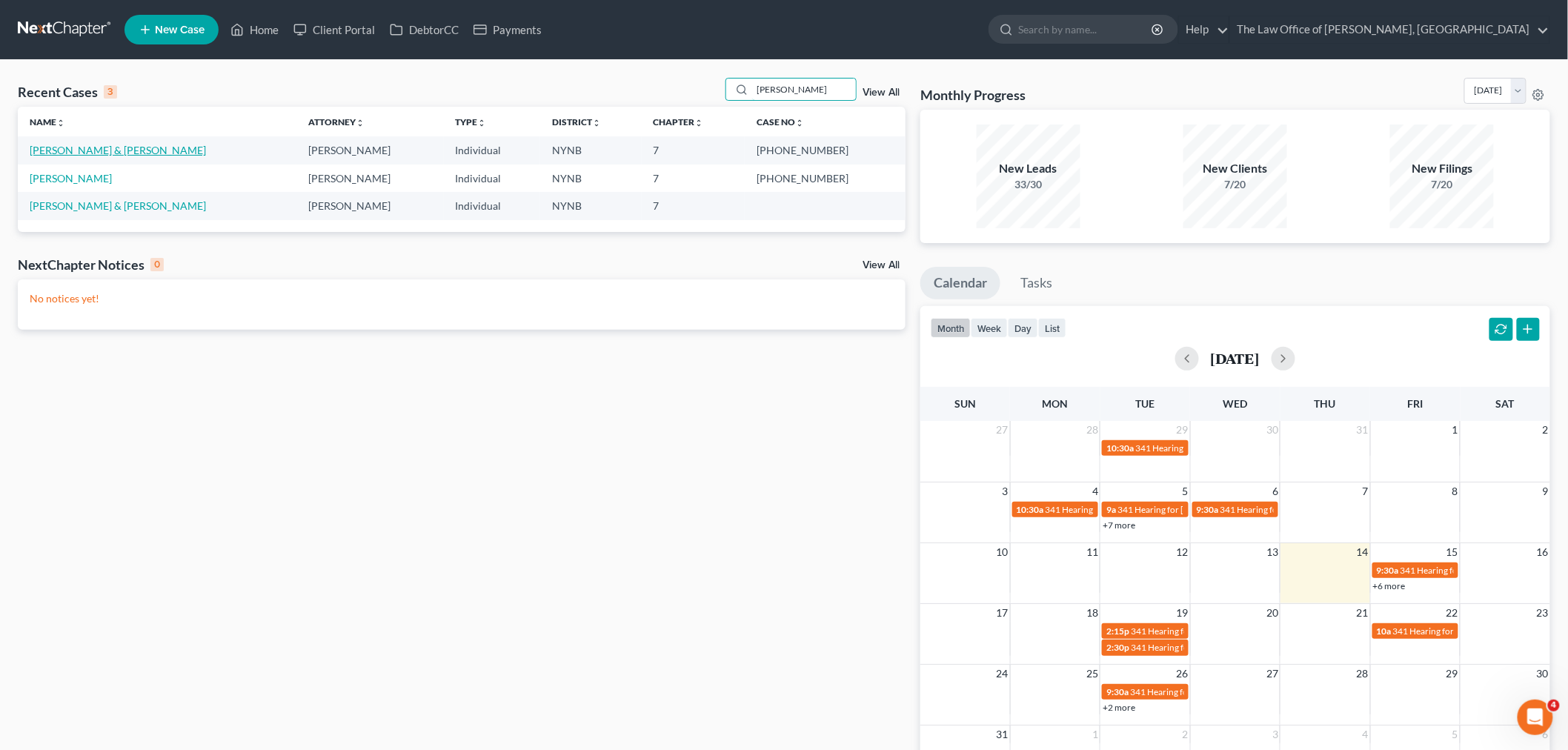
type input "dunn"
click at [97, 152] on link "[PERSON_NAME] & [PERSON_NAME]" at bounding box center [117, 149] width 176 height 13
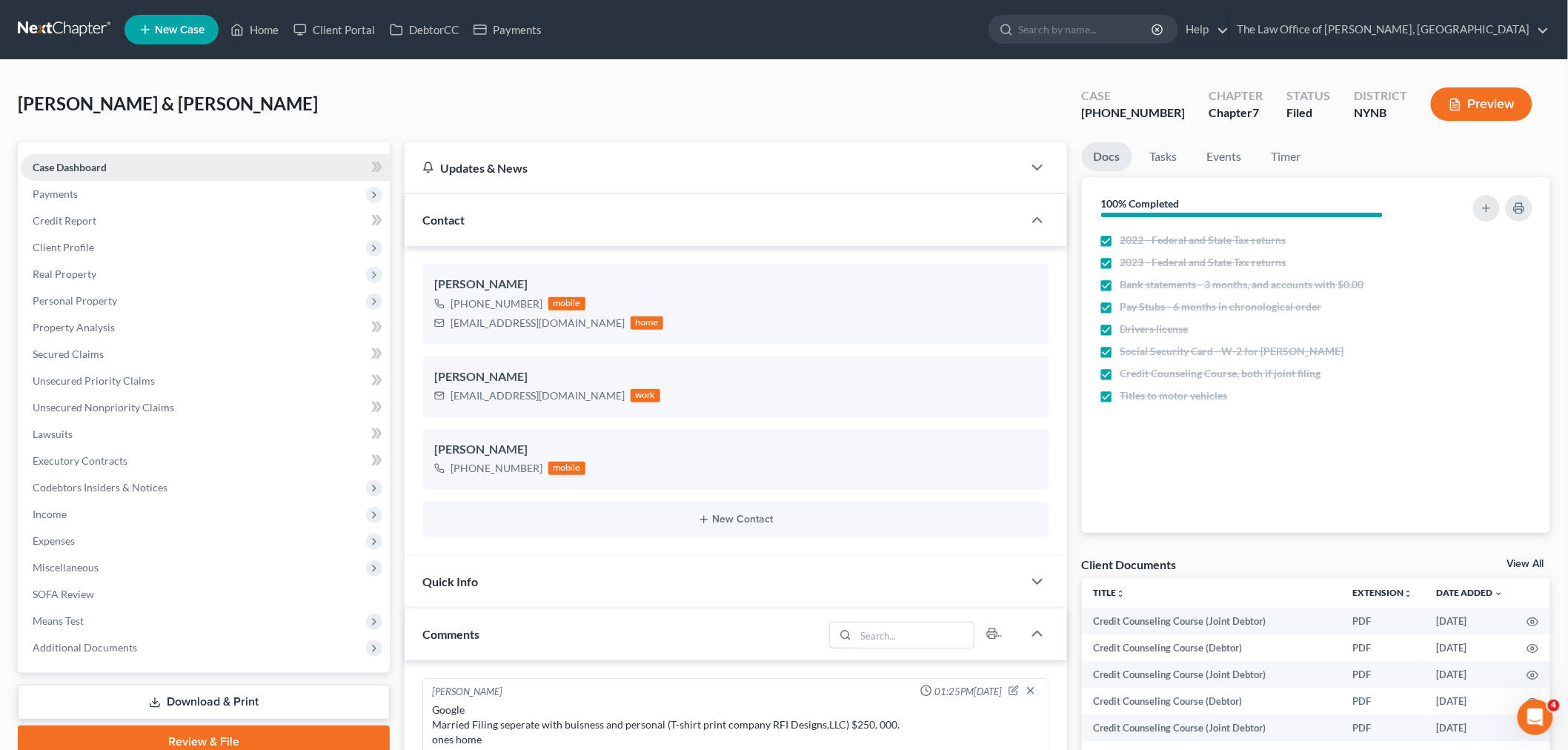
scroll to position [301, 0]
click at [515, 305] on div "+1 (518) 542-0560" at bounding box center [497, 303] width 92 height 15
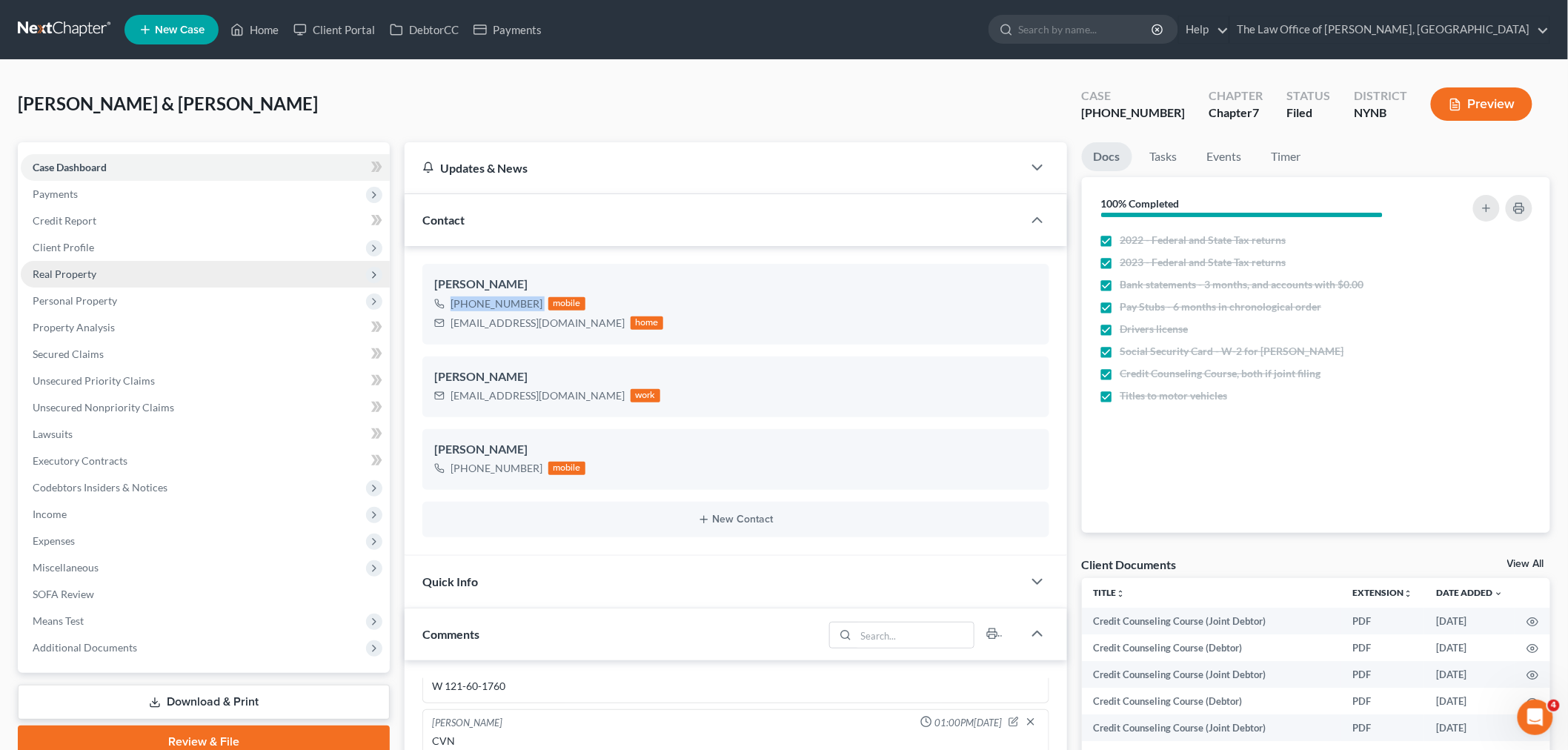
copy div "+1 (518) 542-0560"
click at [263, 19] on link "Home" at bounding box center [254, 29] width 63 height 27
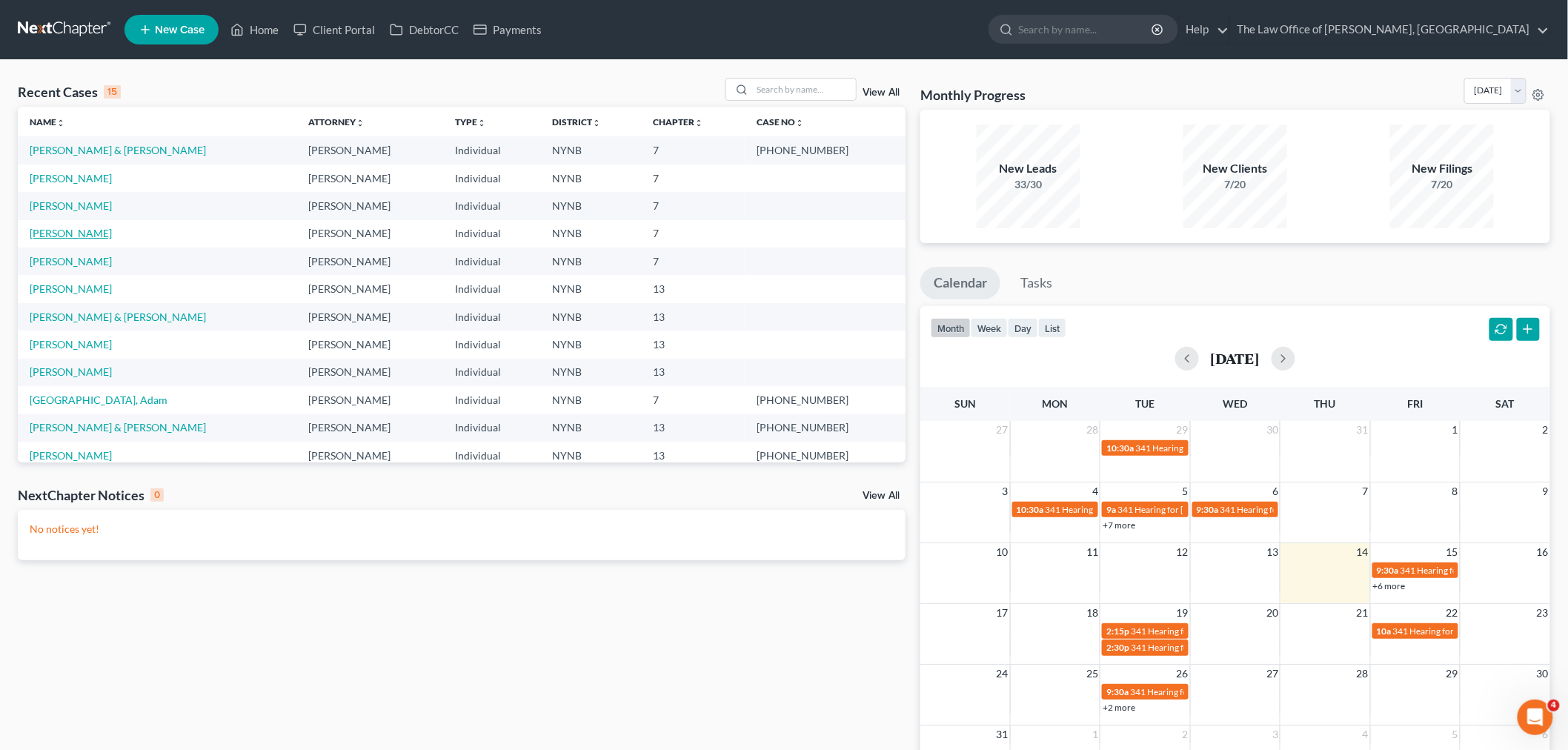
click at [60, 228] on link "[PERSON_NAME]" at bounding box center [70, 233] width 82 height 13
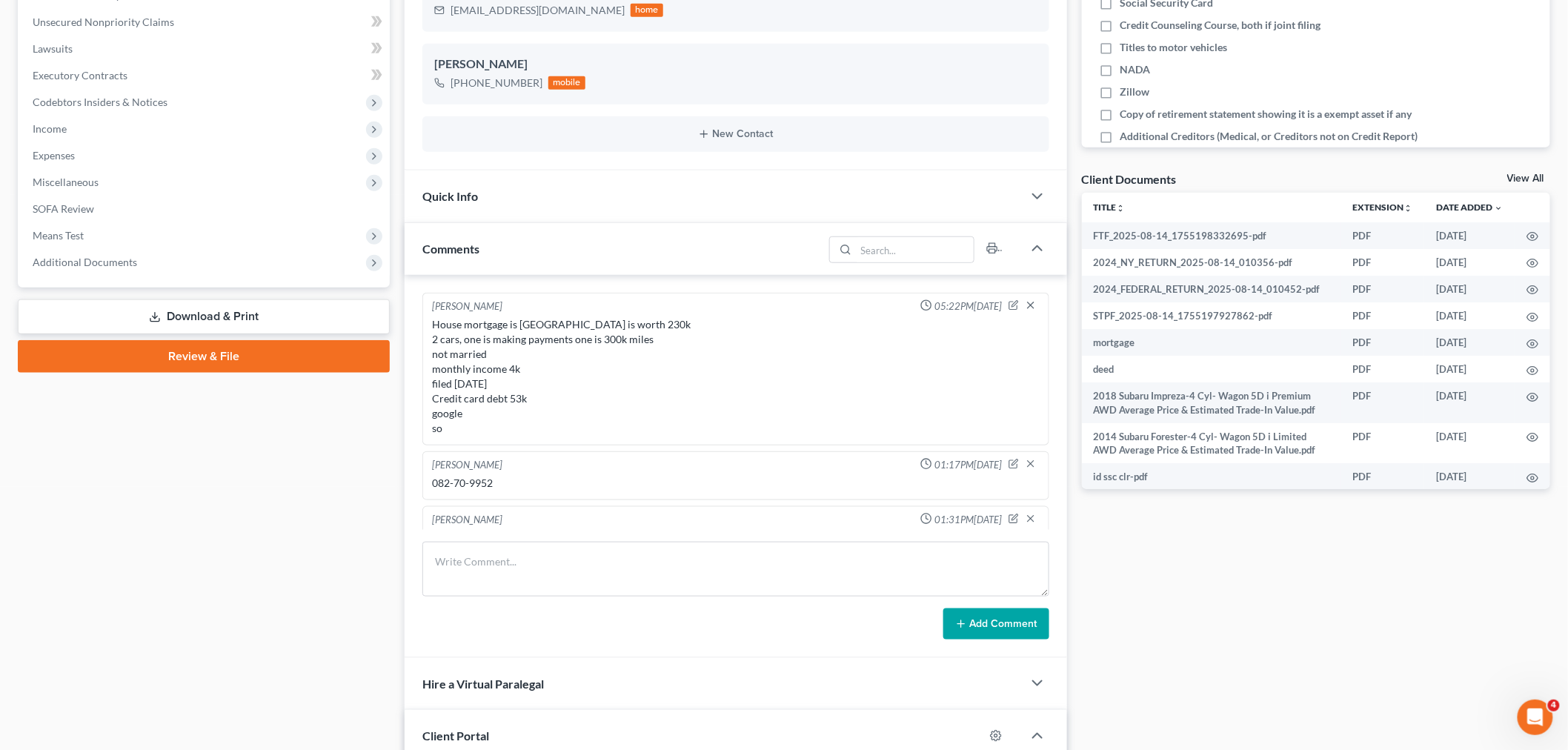
scroll to position [411, 0]
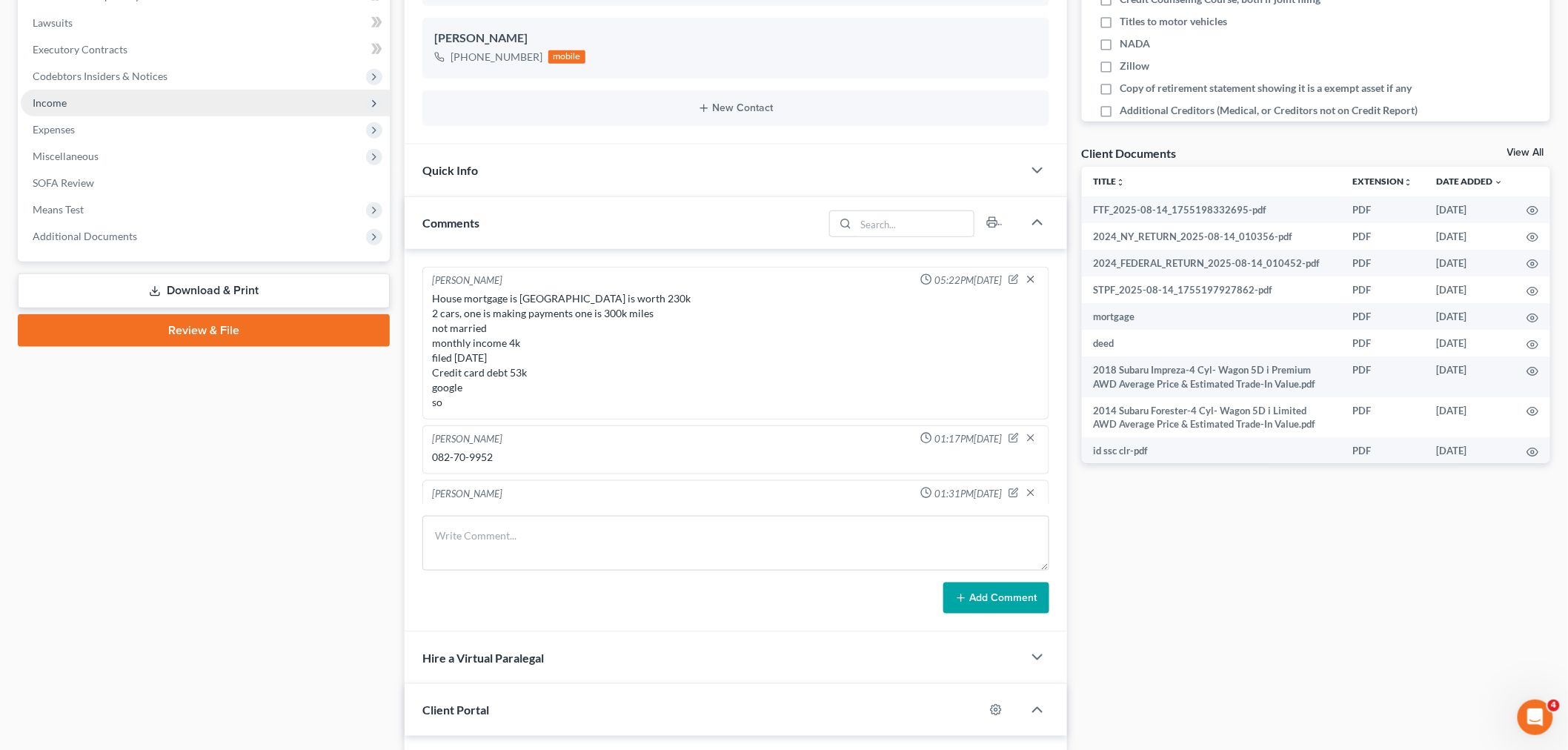
click at [105, 101] on span "Income" at bounding box center [205, 103] width 369 height 27
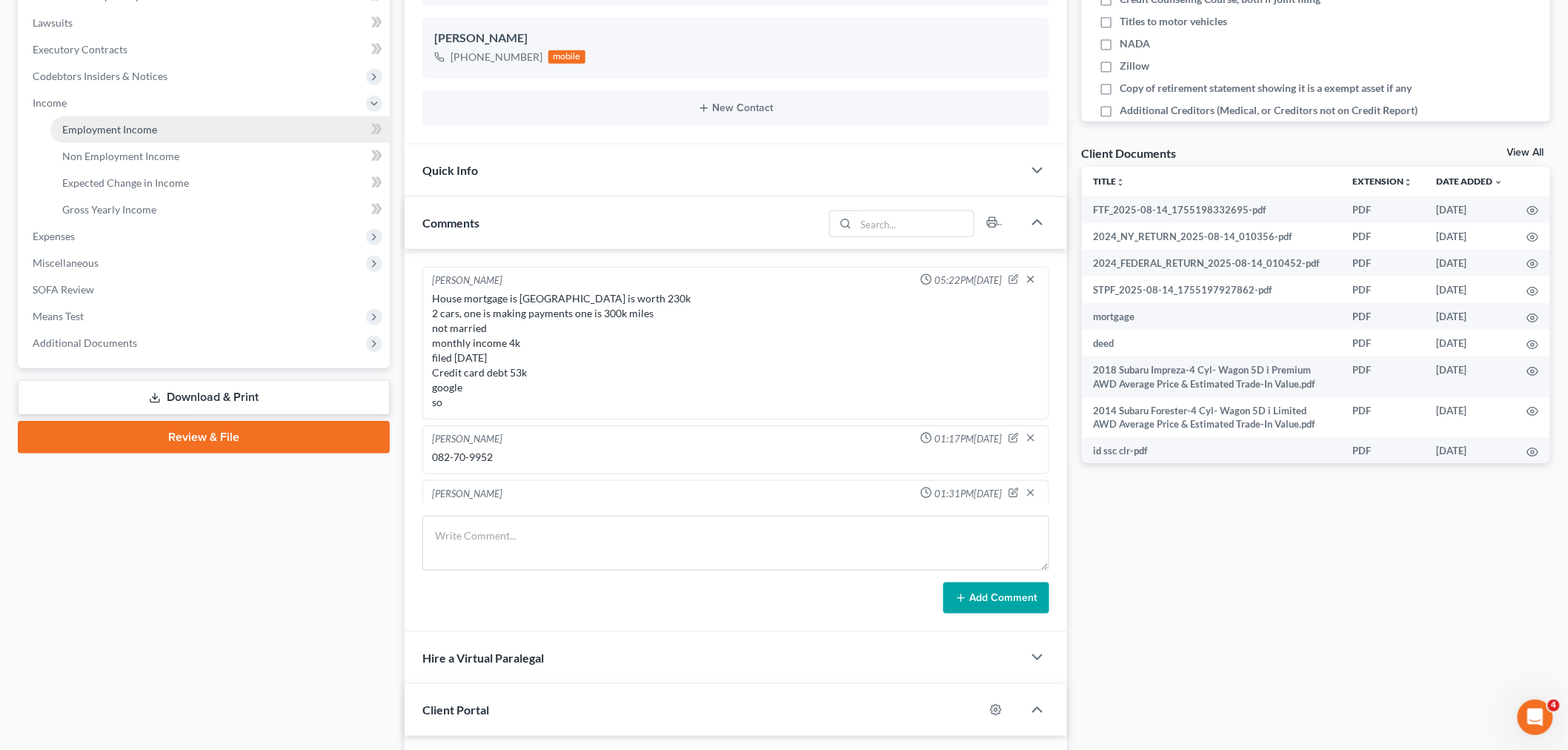
click at [108, 124] on span "Employment Income" at bounding box center [110, 129] width 95 height 13
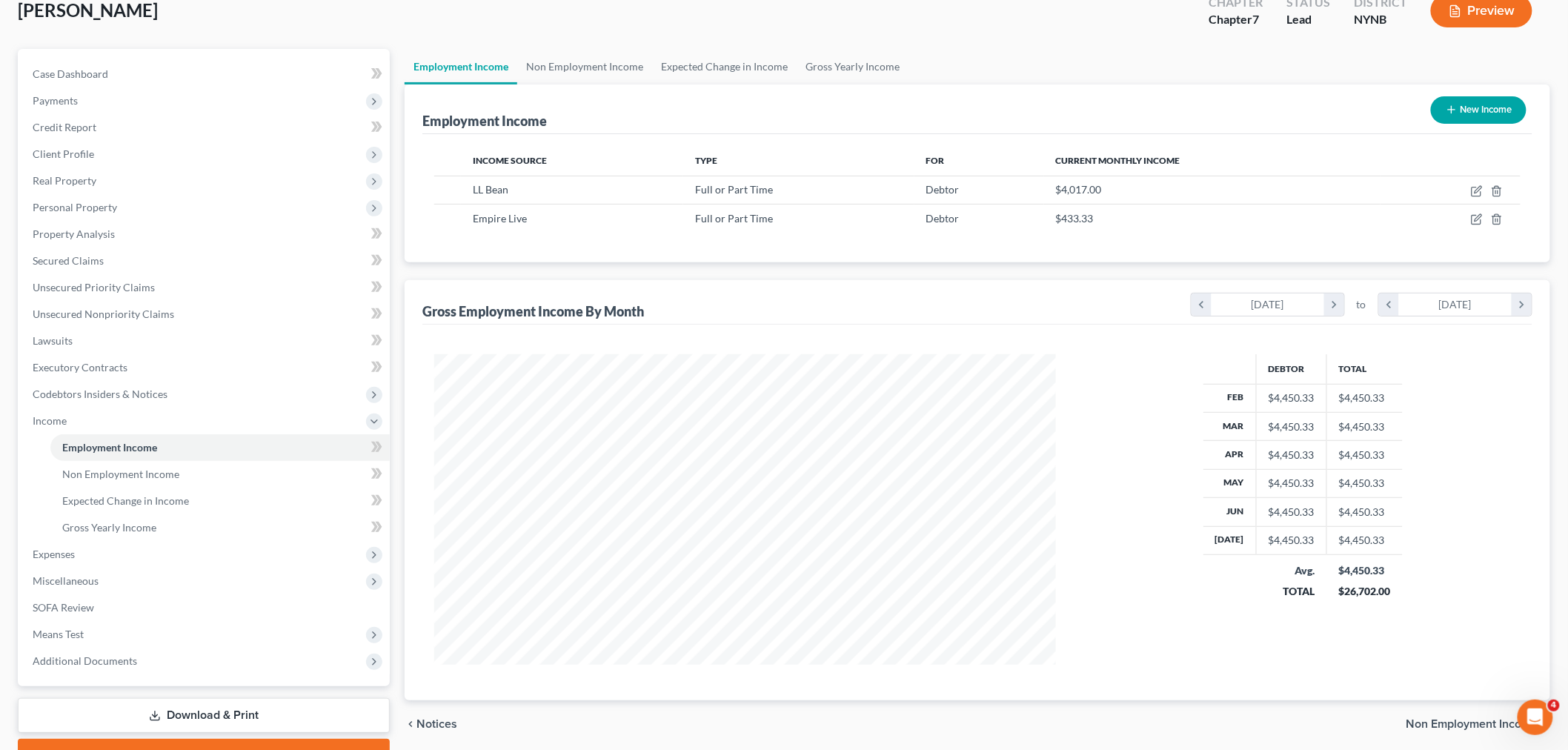
scroll to position [169, 0]
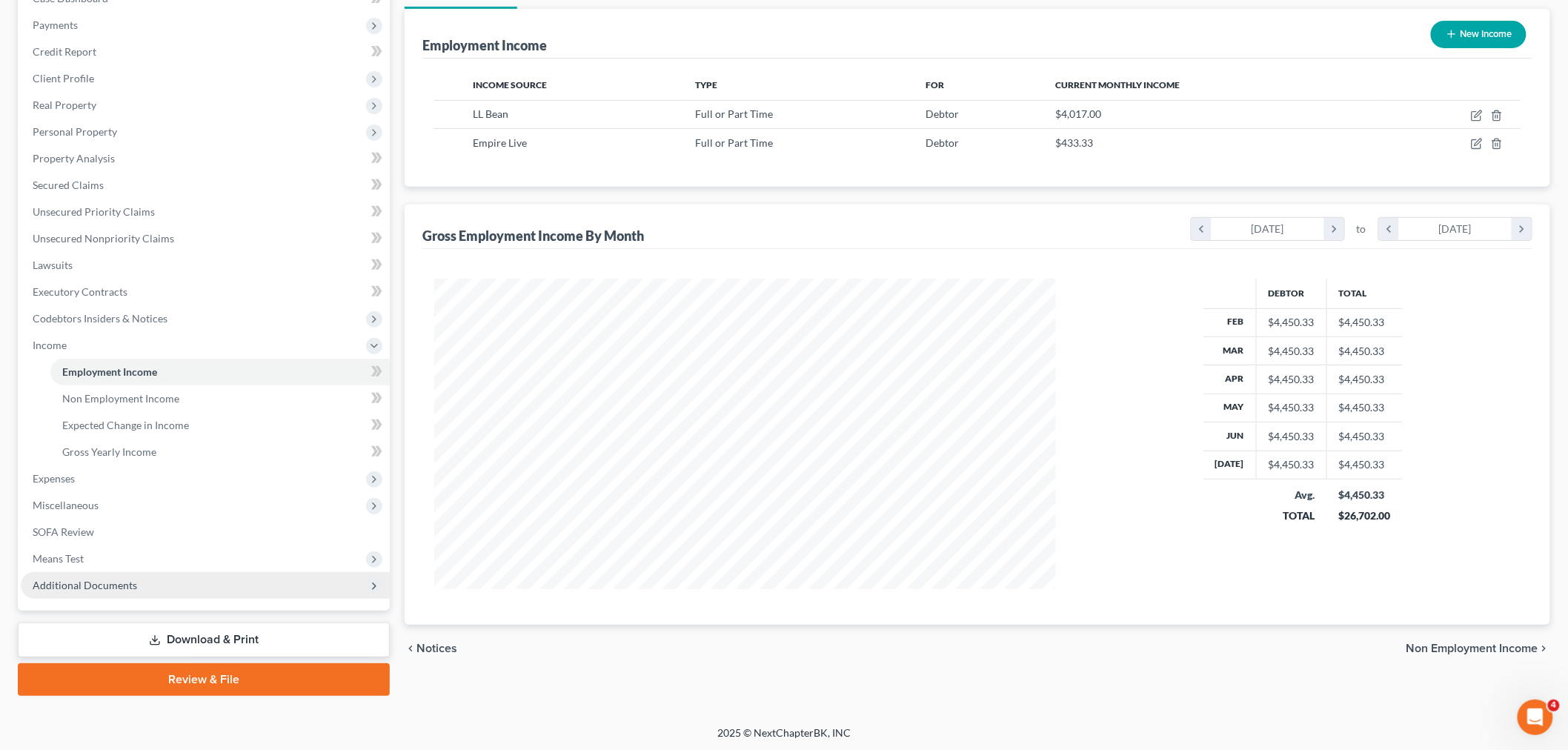
click at [136, 589] on span "Additional Documents" at bounding box center [205, 585] width 369 height 27
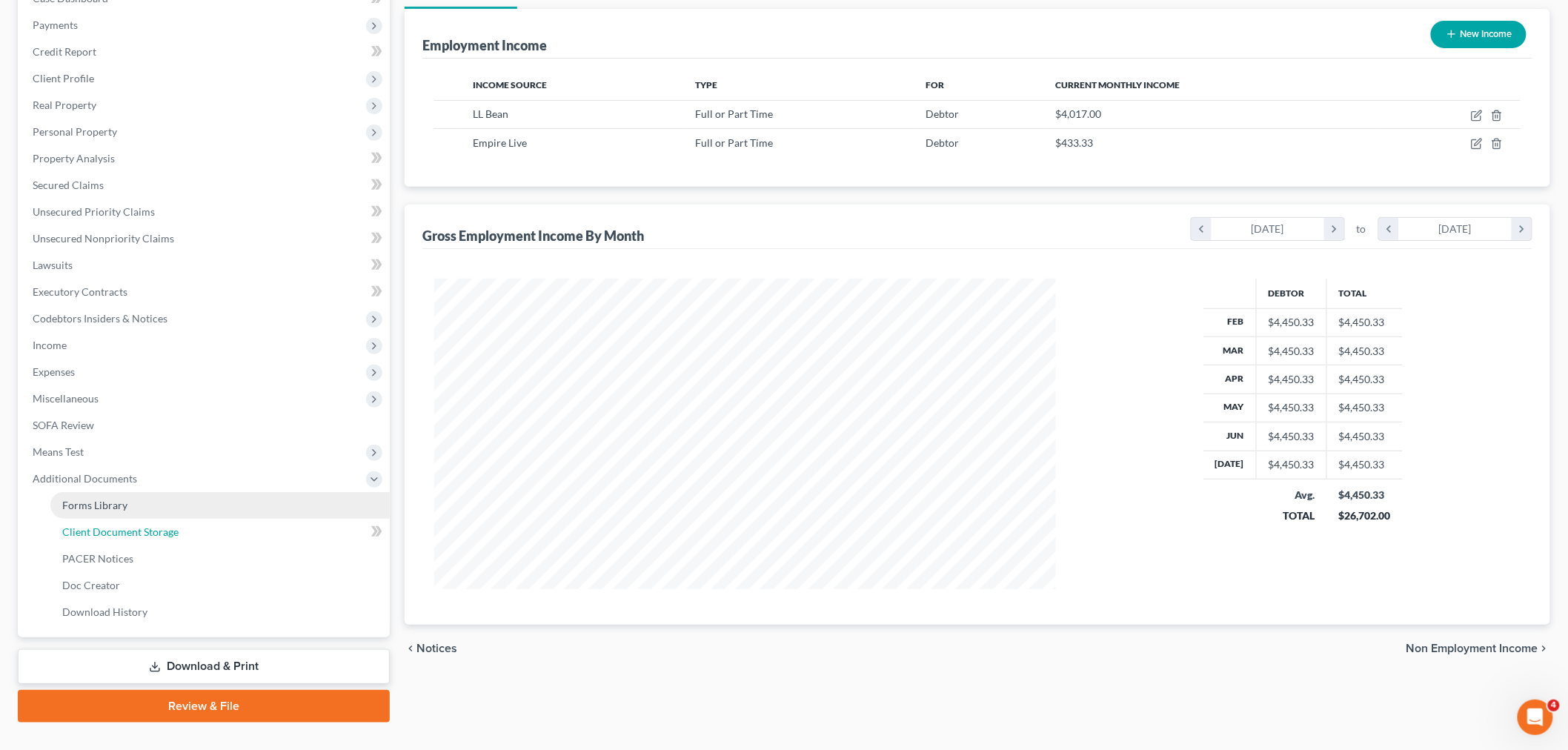
drag, startPoint x: 152, startPoint y: 519, endPoint x: 217, endPoint y: 509, distance: 65.8
click at [153, 519] on link "Client Document Storage" at bounding box center [219, 532] width 340 height 27
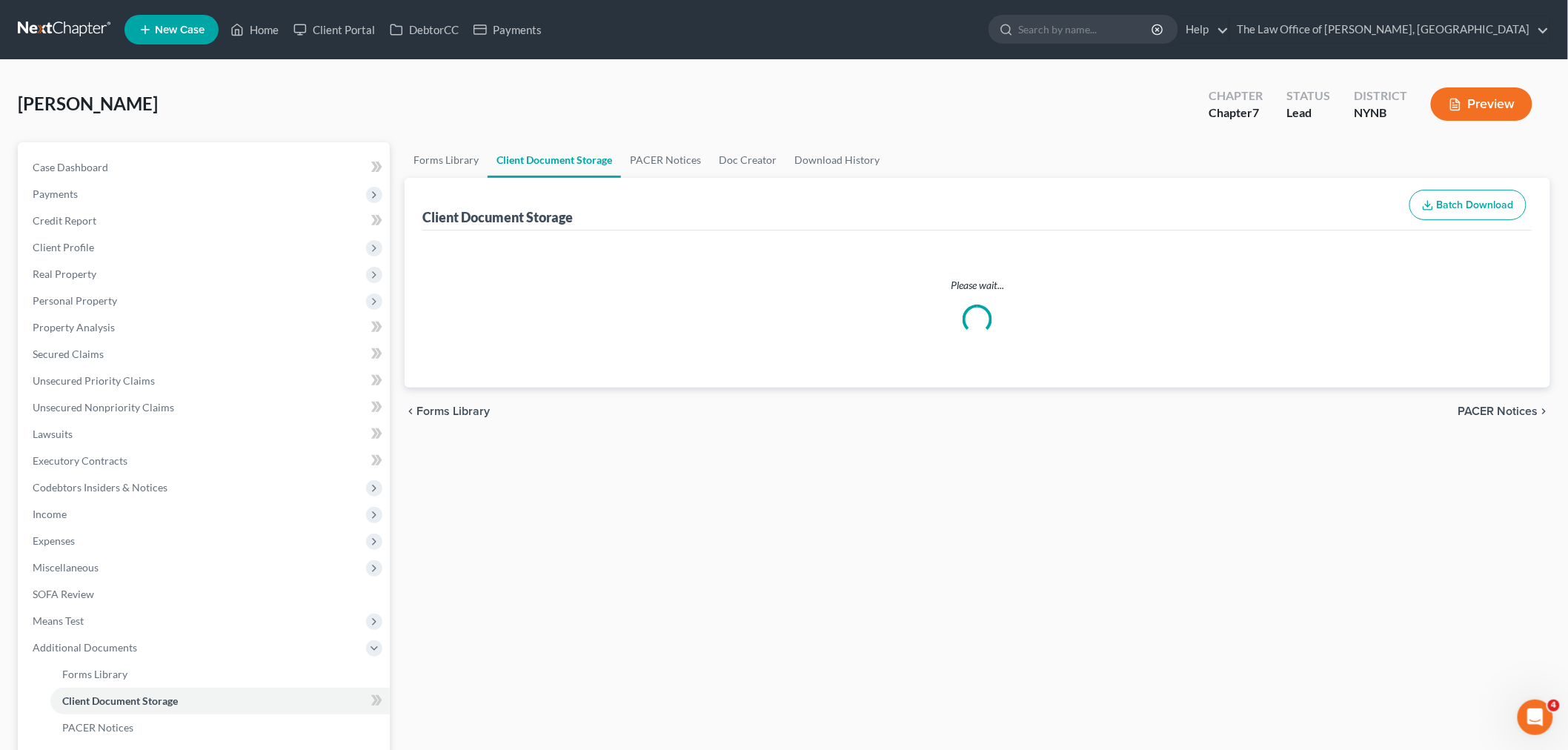
select select "1"
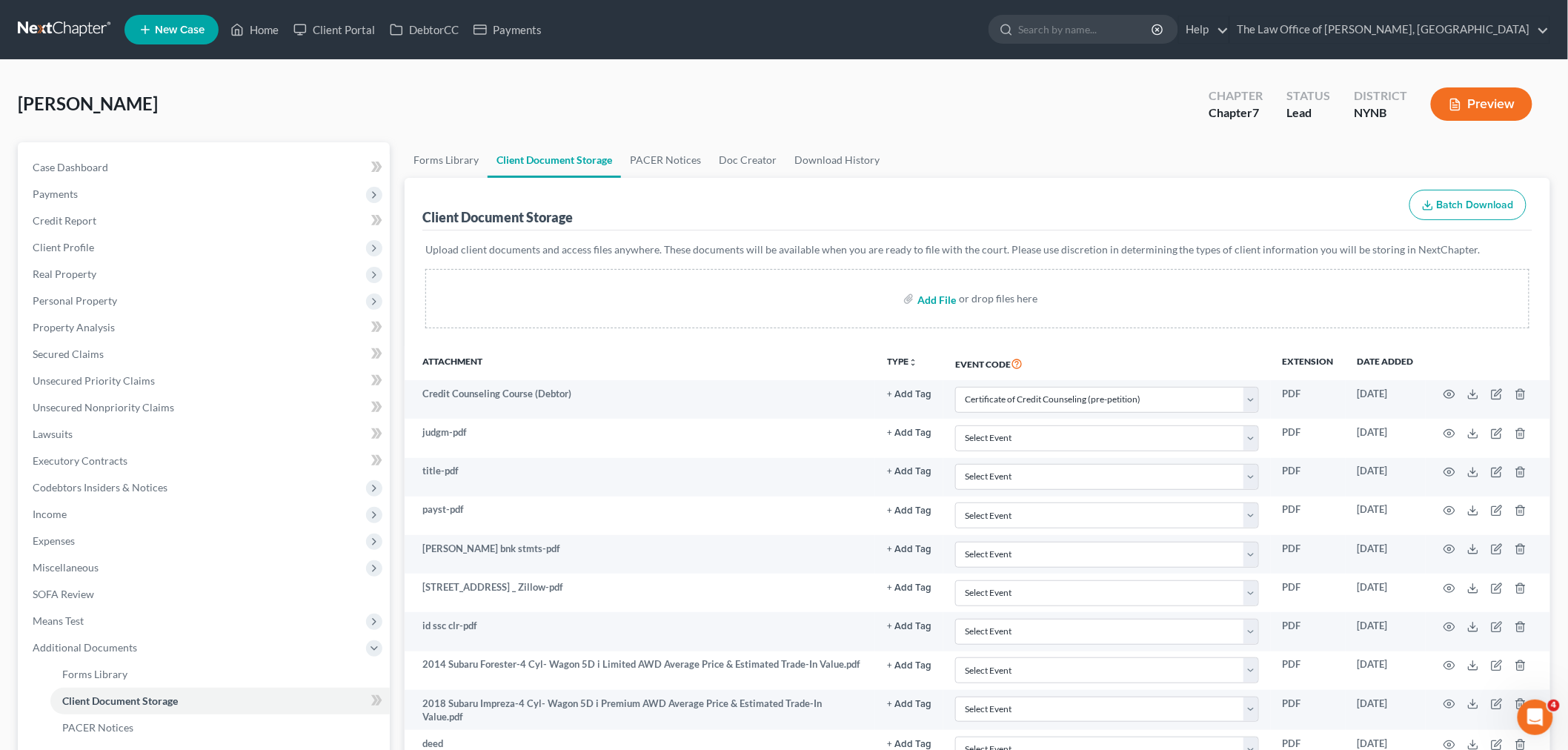
click at [928, 305] on input "file" at bounding box center [935, 298] width 35 height 27
type input "C:\fakepath\K.Mitchum Paystubs (1).pdf"
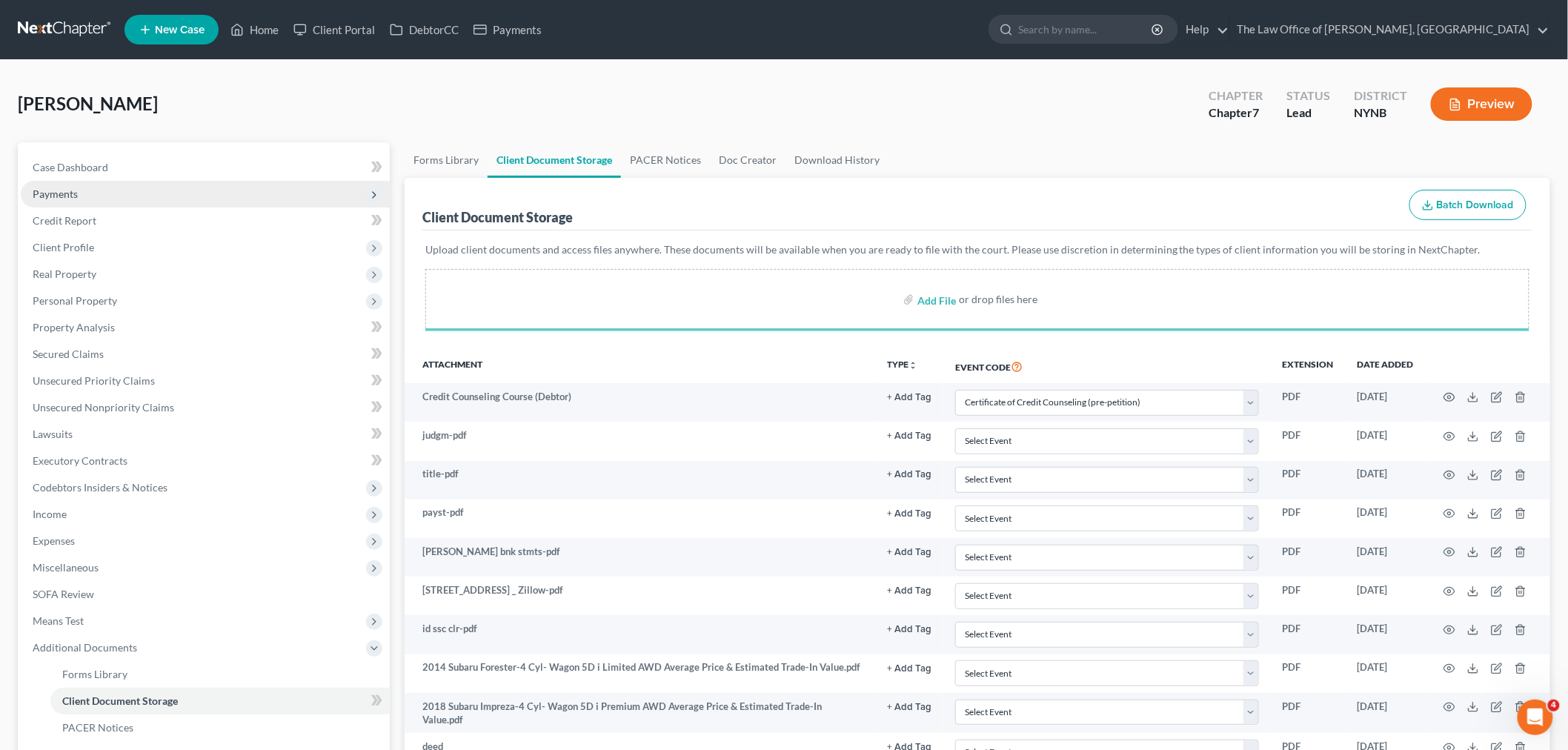
select select "1"
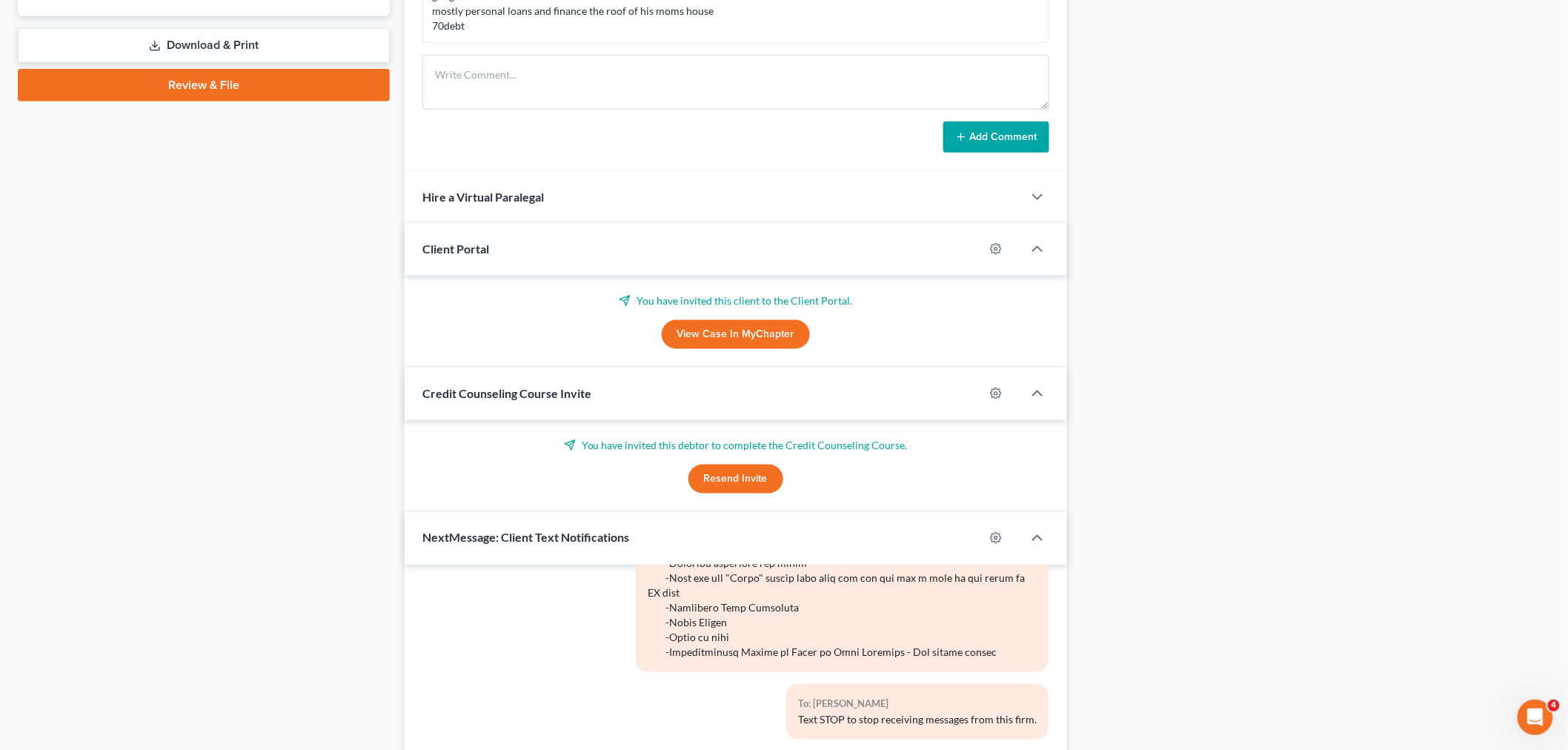
scroll to position [860, 0]
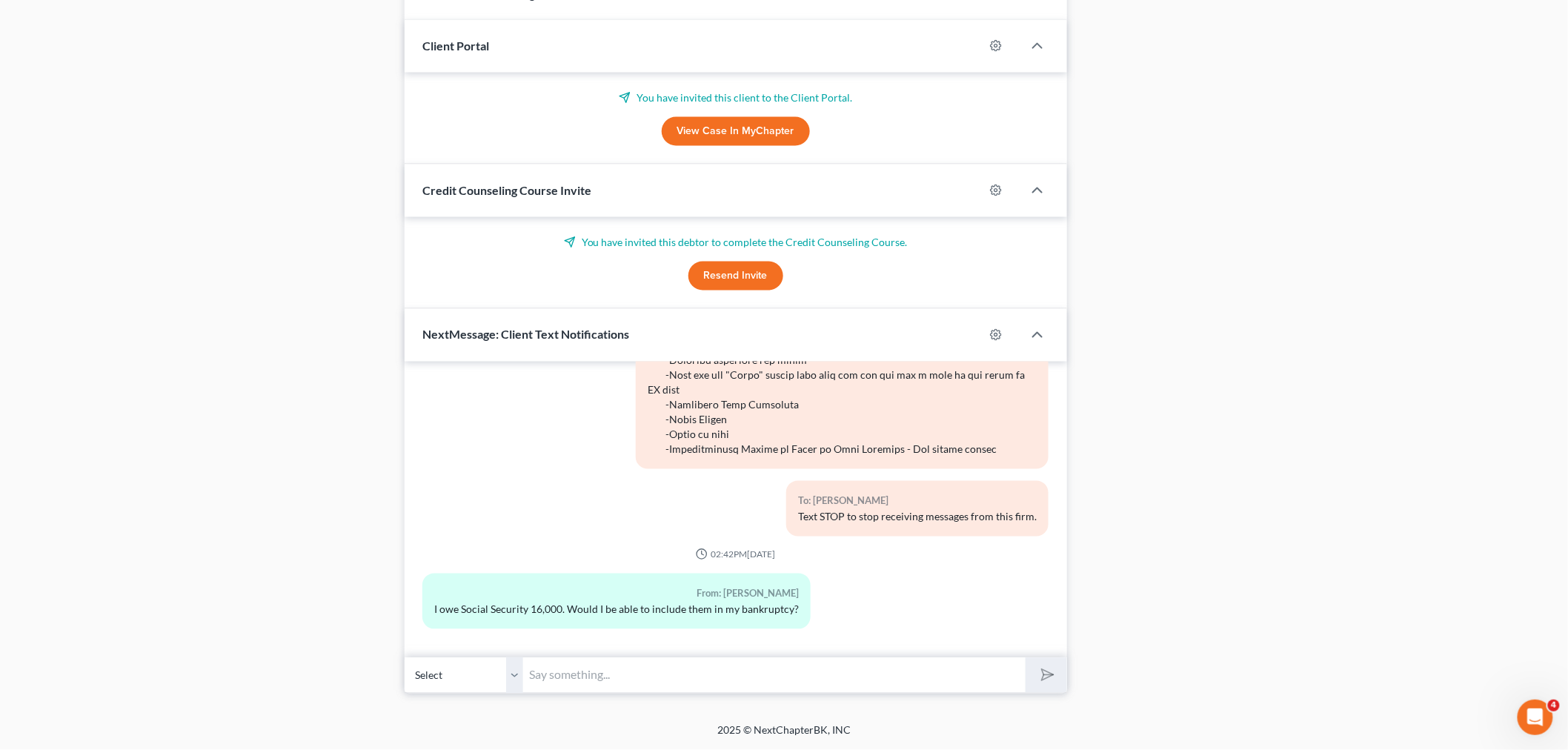
click at [675, 683] on input "text" at bounding box center [775, 676] width 503 height 36
type input "you can not"
click at [1025, 658] on button "submit" at bounding box center [1045, 676] width 41 height 35
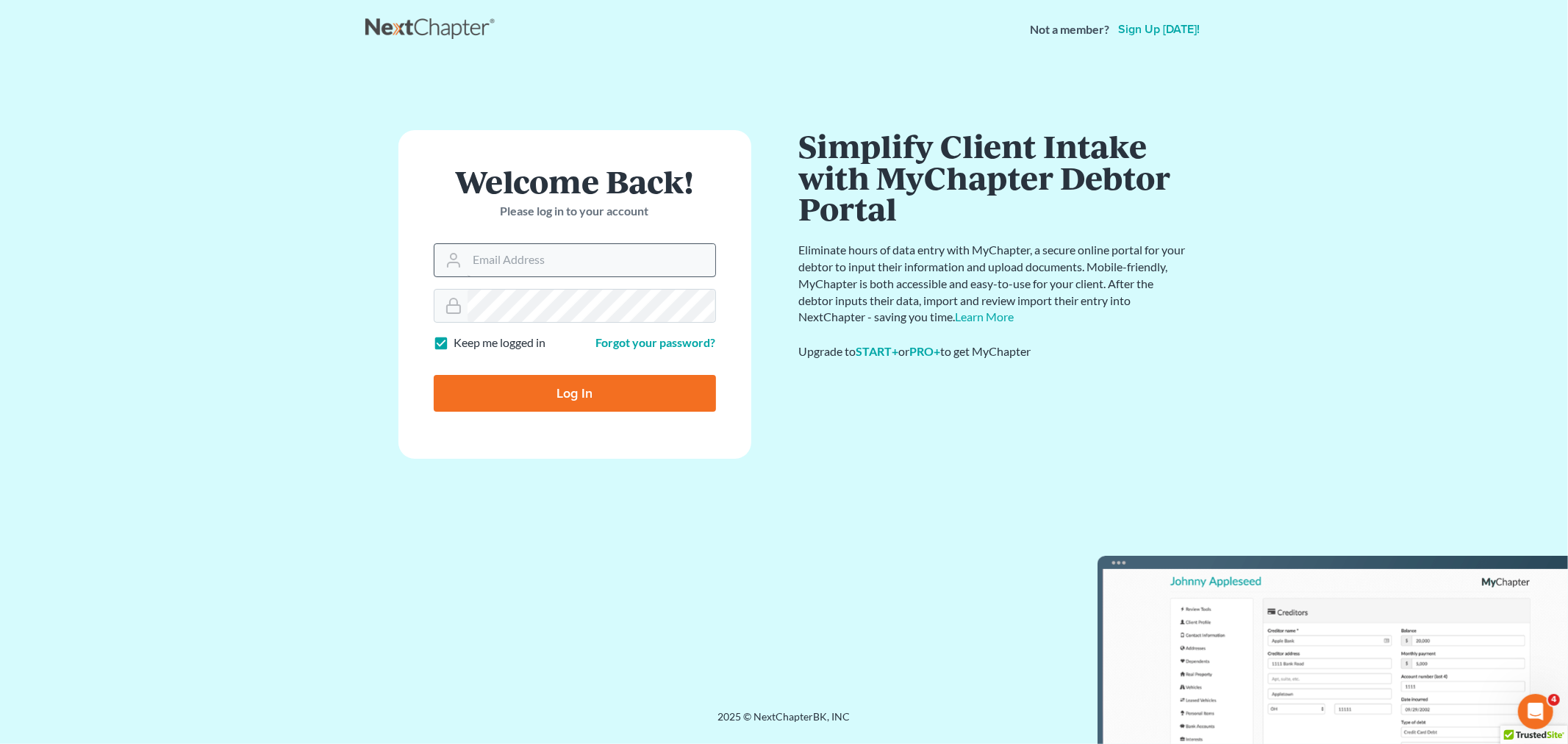
drag, startPoint x: 538, startPoint y: 277, endPoint x: 542, endPoint y: 267, distance: 10.8
click at [540, 272] on div at bounding box center [574, 260] width 282 height 33
click at [542, 267] on input "Email Address" at bounding box center [591, 261] width 248 height 33
type input "[PERSON_NAME][EMAIL_ADDRESS][DOMAIN_NAME]"
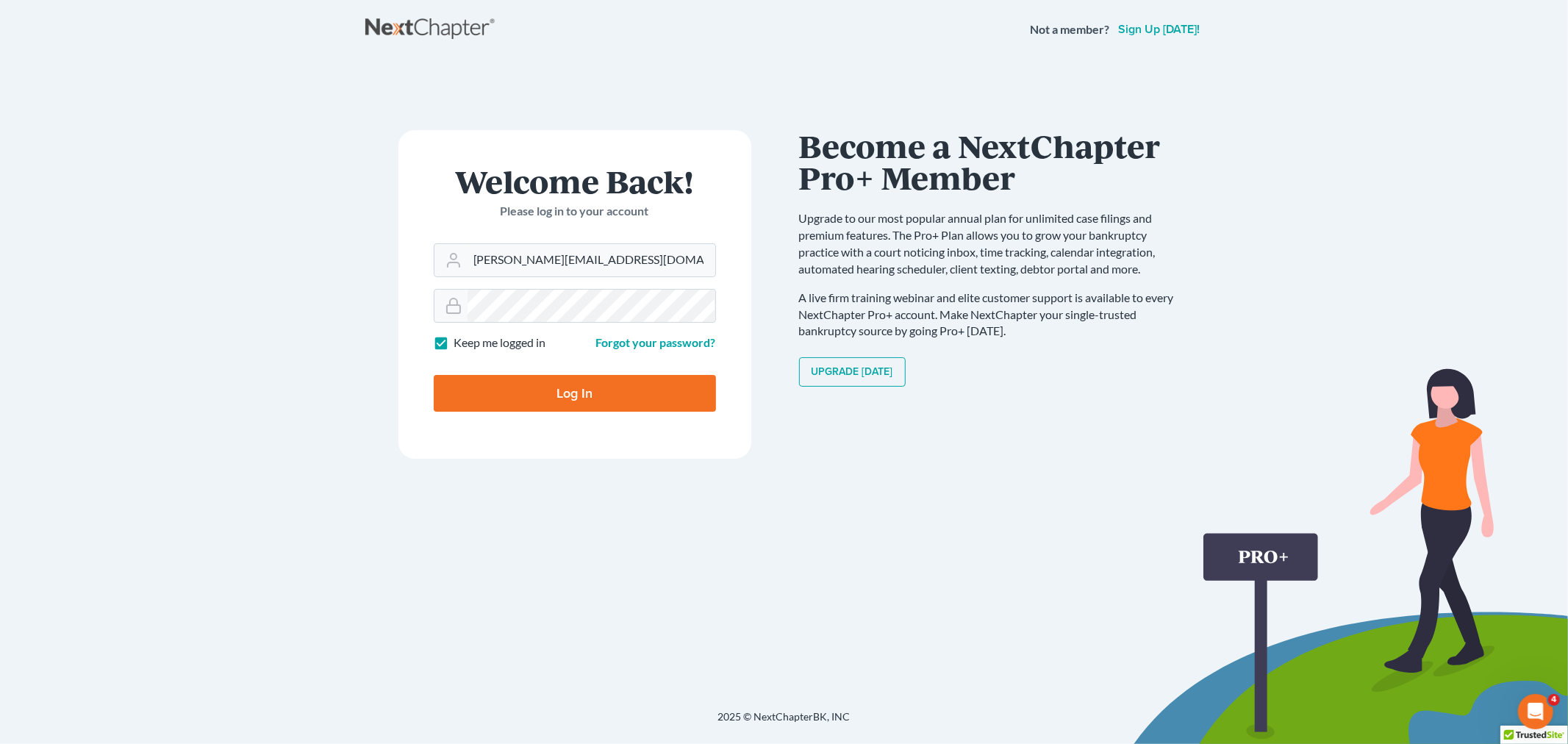
click at [551, 386] on input "Log In" at bounding box center [574, 393] width 282 height 37
type input "Thinking..."
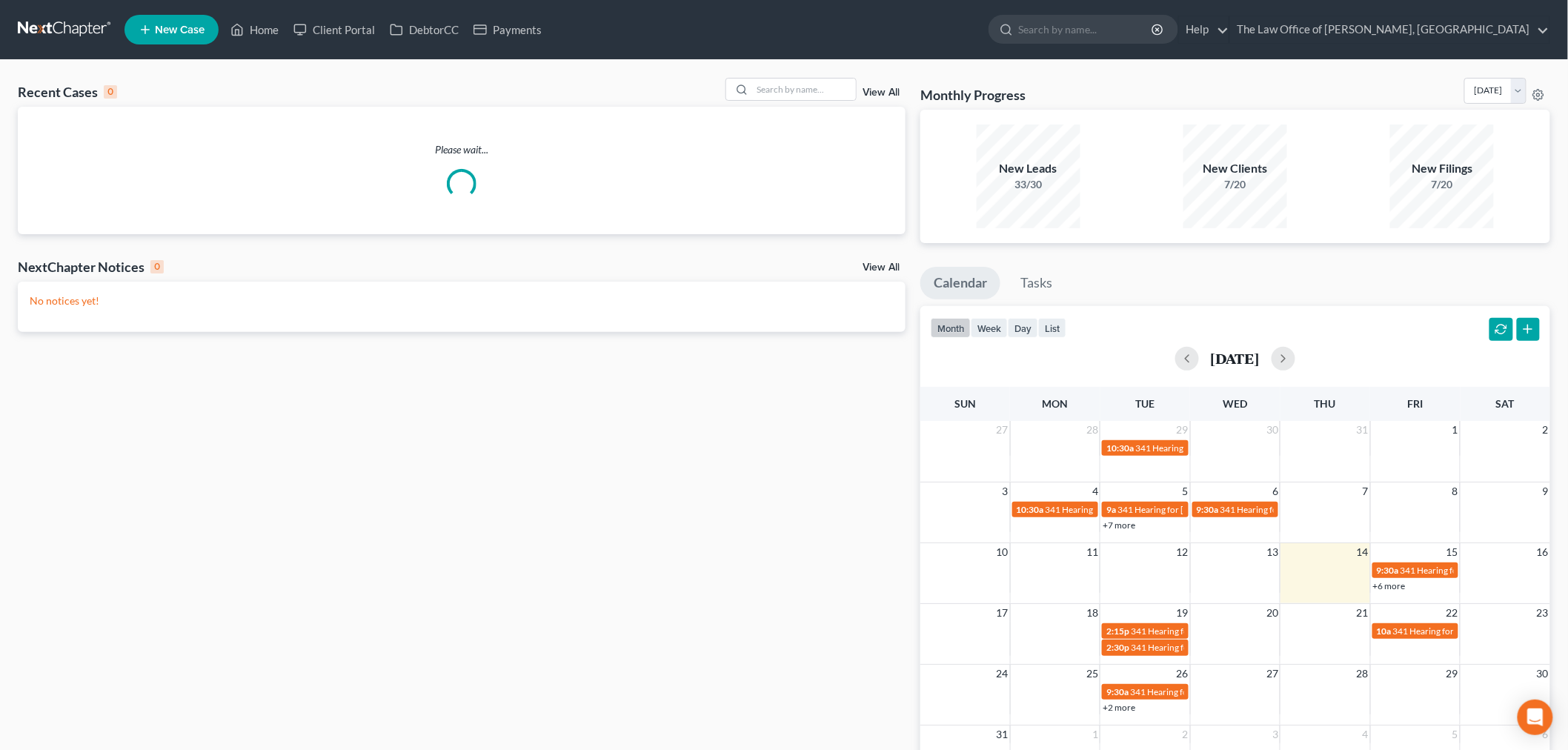
click at [154, 21] on link "New Case" at bounding box center [171, 29] width 94 height 29
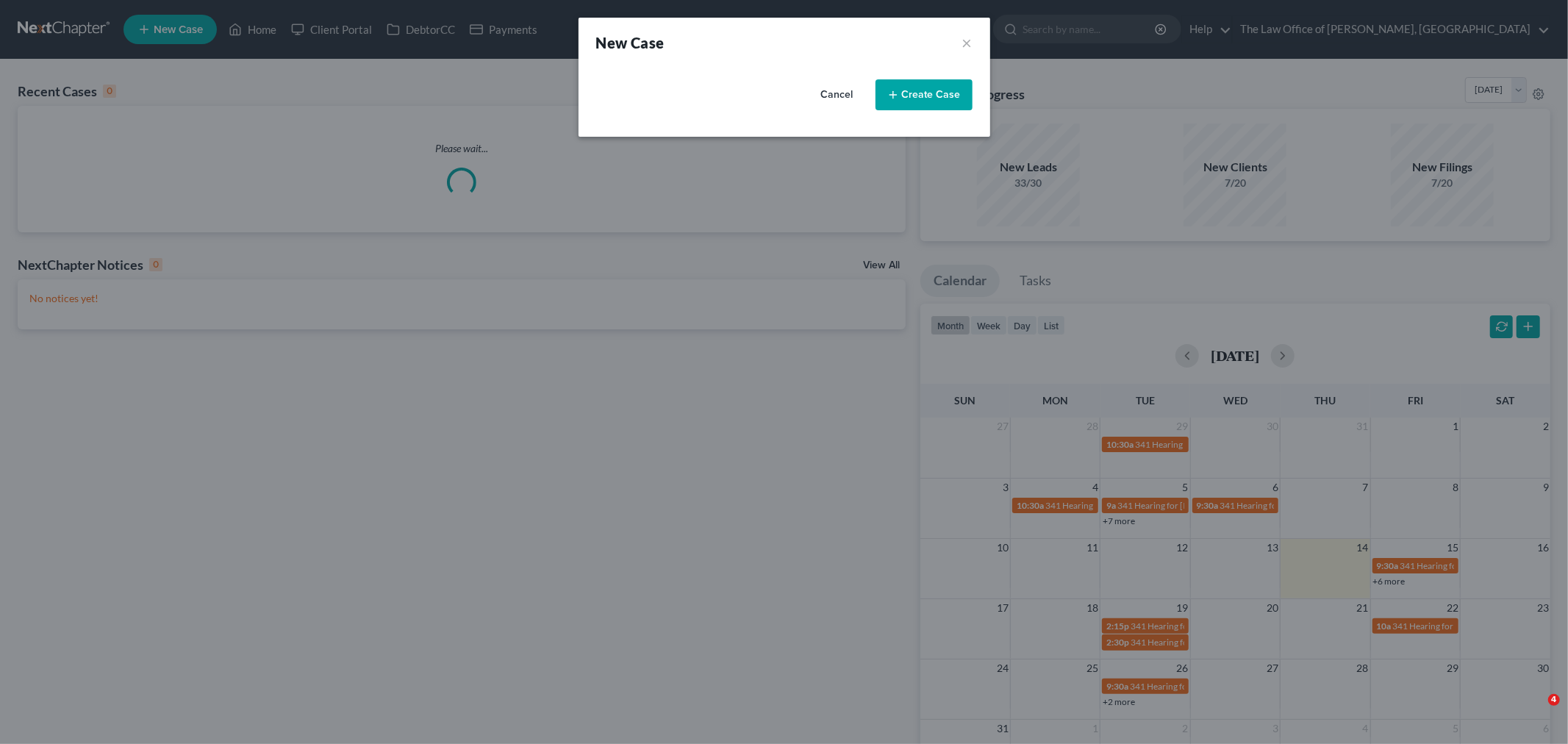
select select "54"
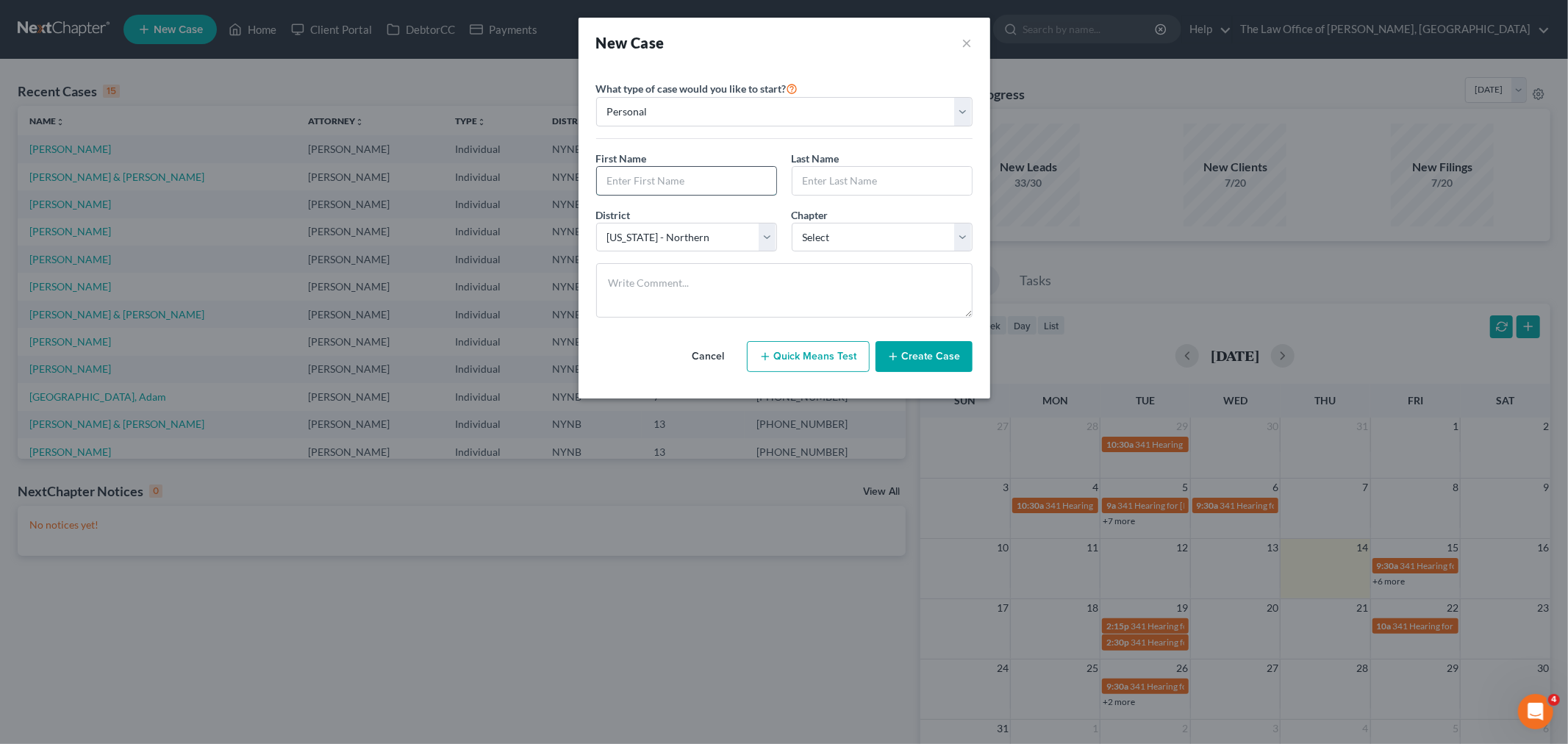
click at [631, 193] on input "text" at bounding box center [686, 181] width 179 height 28
paste input "[PERSON_NAME]"
type input "[PERSON_NAME]"
click at [892, 183] on input "text" at bounding box center [882, 181] width 179 height 28
paste input "[PERSON_NAME]"
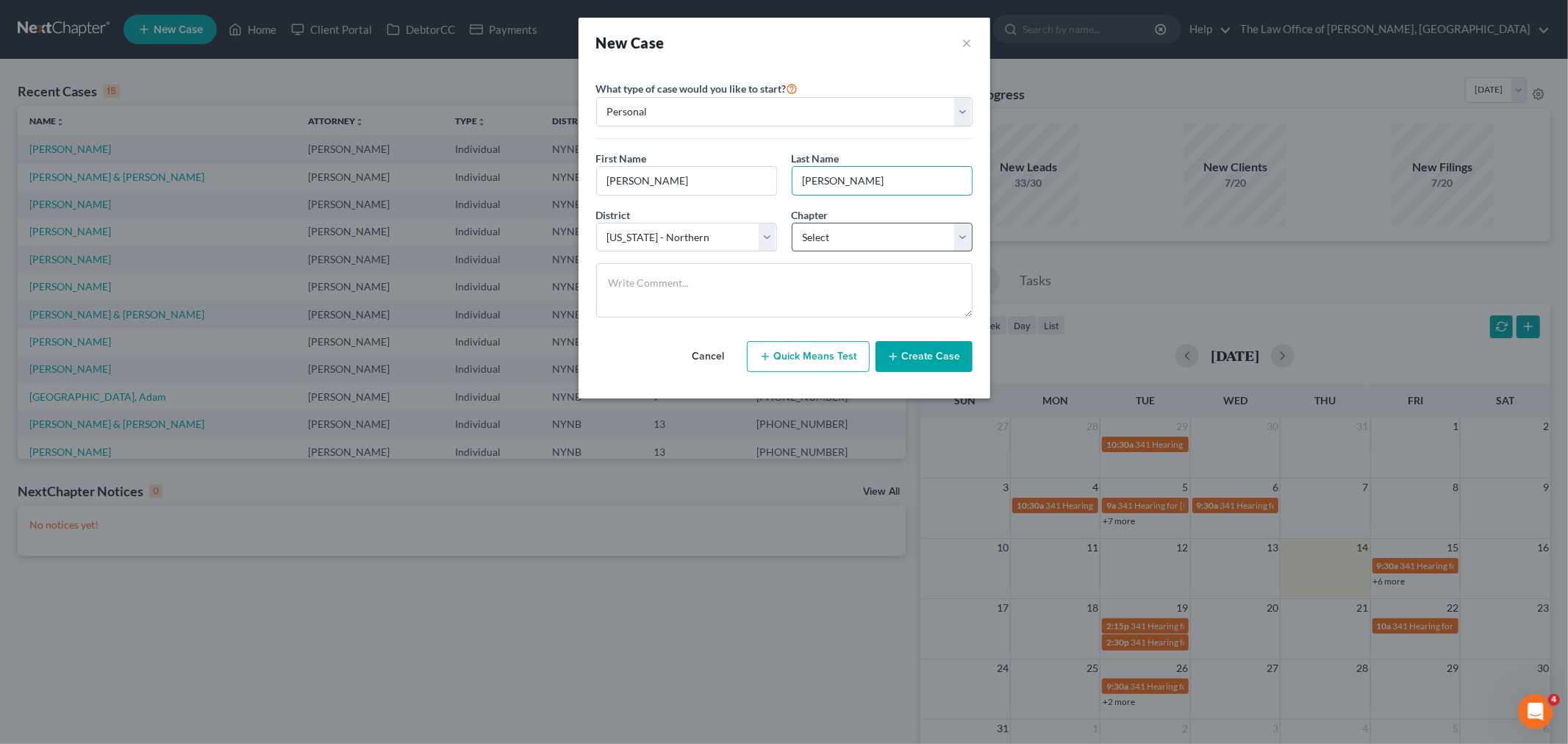
type input "[PERSON_NAME]"
click at [877, 236] on select "Select 7 11 12 13" at bounding box center [882, 237] width 181 height 29
select select "0"
click at [792, 223] on select "Select 7 11 12 13" at bounding box center [882, 237] width 181 height 29
click at [798, 288] on textarea at bounding box center [784, 290] width 376 height 54
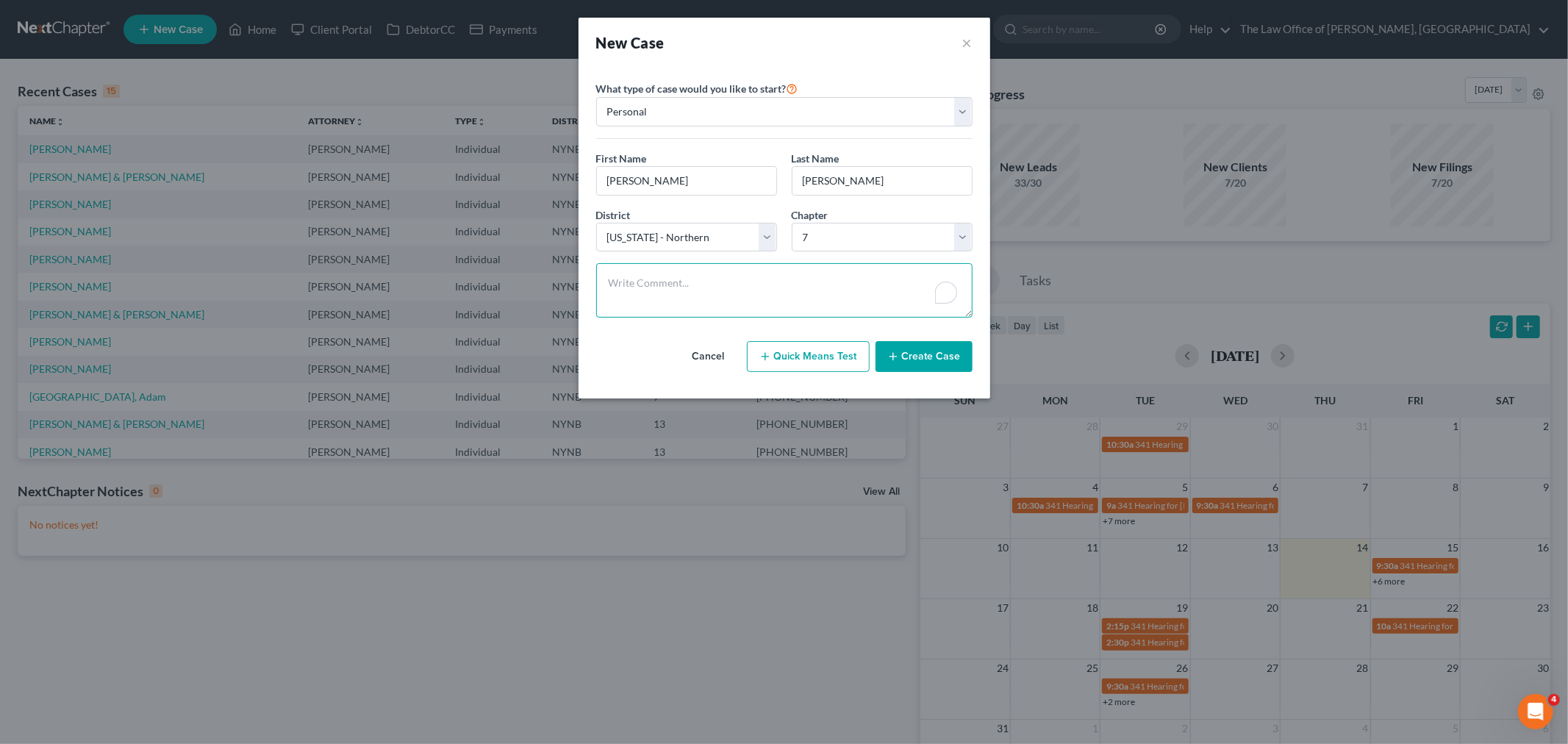
paste textarea "h o c 10/0 married no kids no ww 53 d 35 p many"
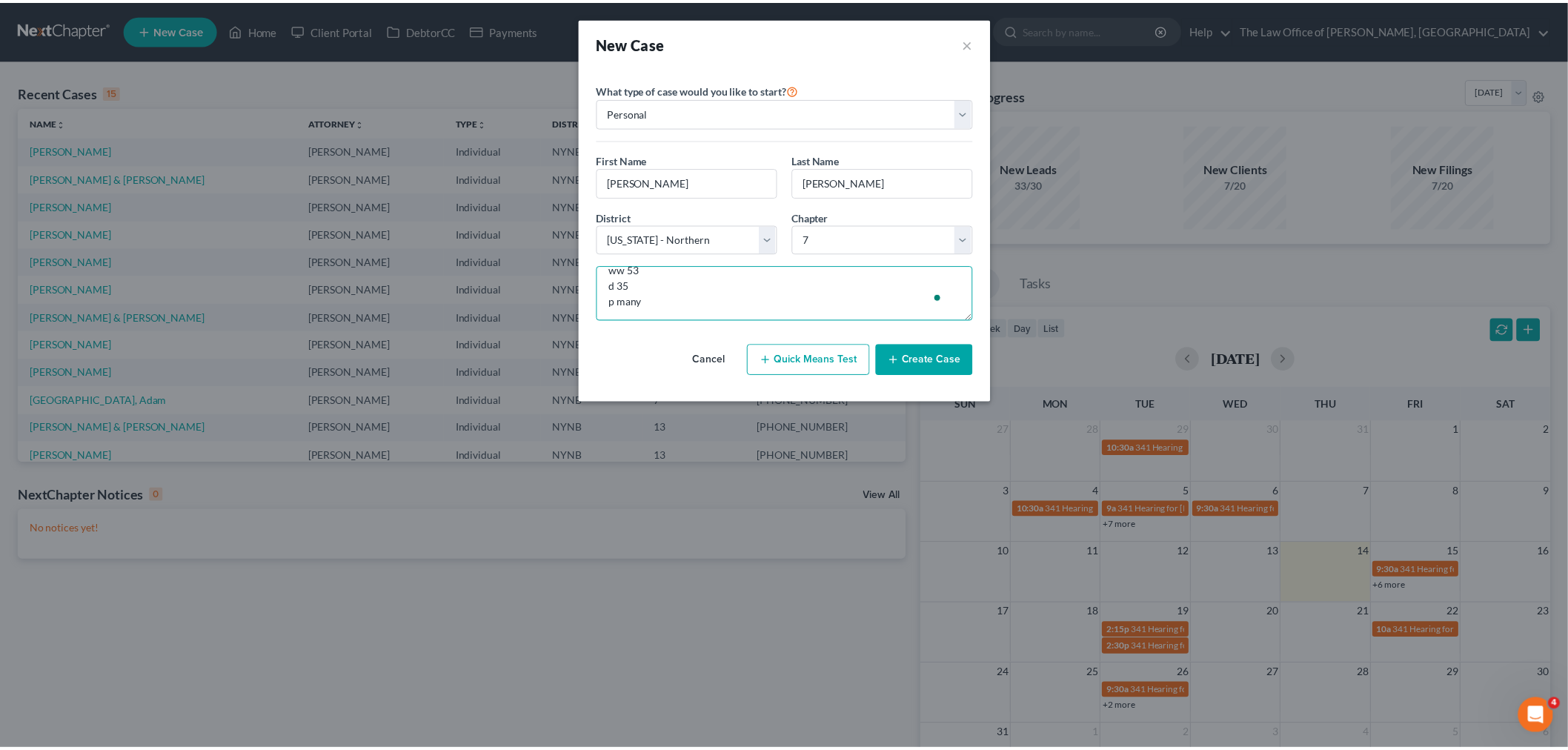
scroll to position [80, 0]
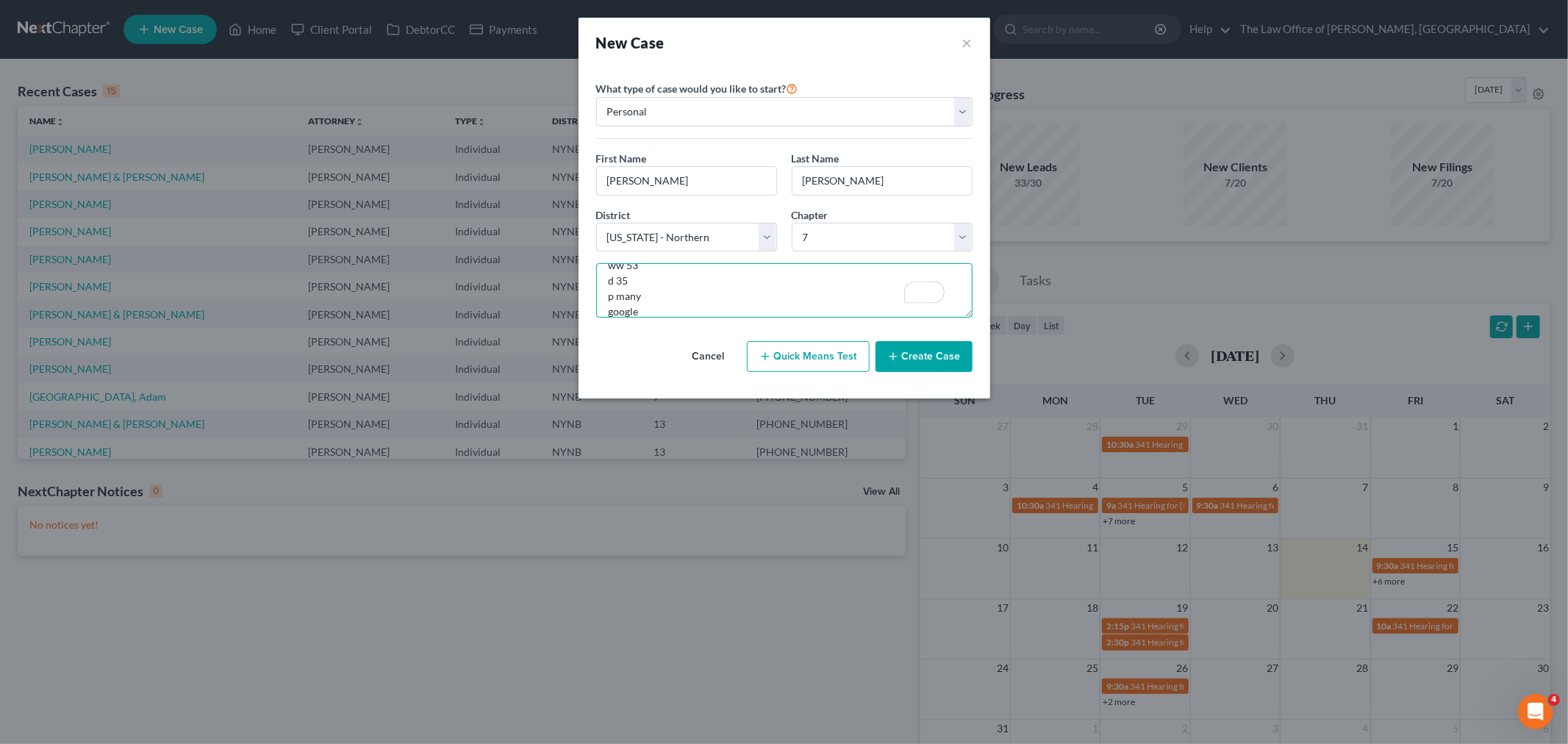
type textarea "h o c 10/0 married no kids no ww 53 d 35 p many google"
click at [915, 349] on button "Create Case" at bounding box center [924, 357] width 97 height 31
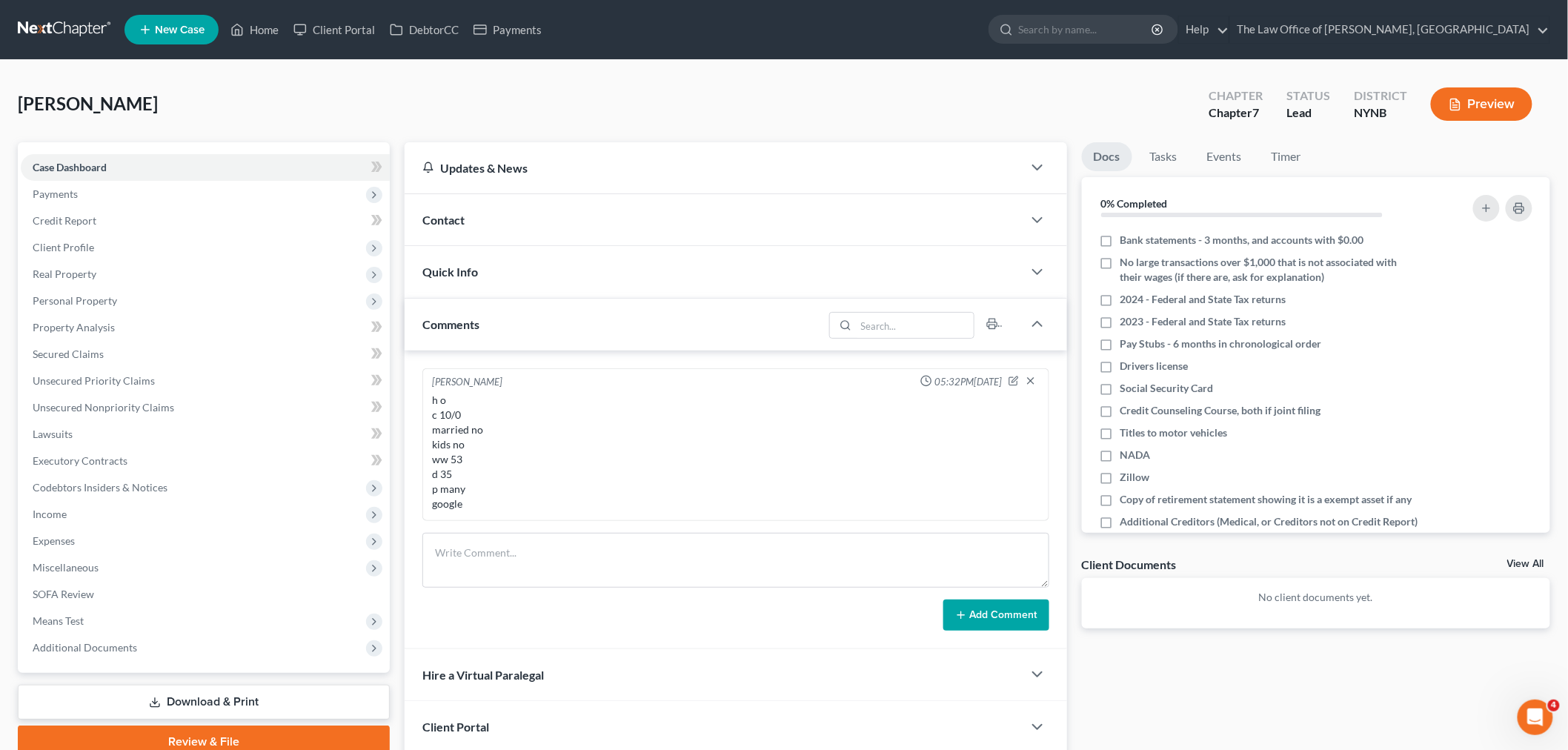
click at [590, 233] on div "Contact" at bounding box center [713, 219] width 618 height 51
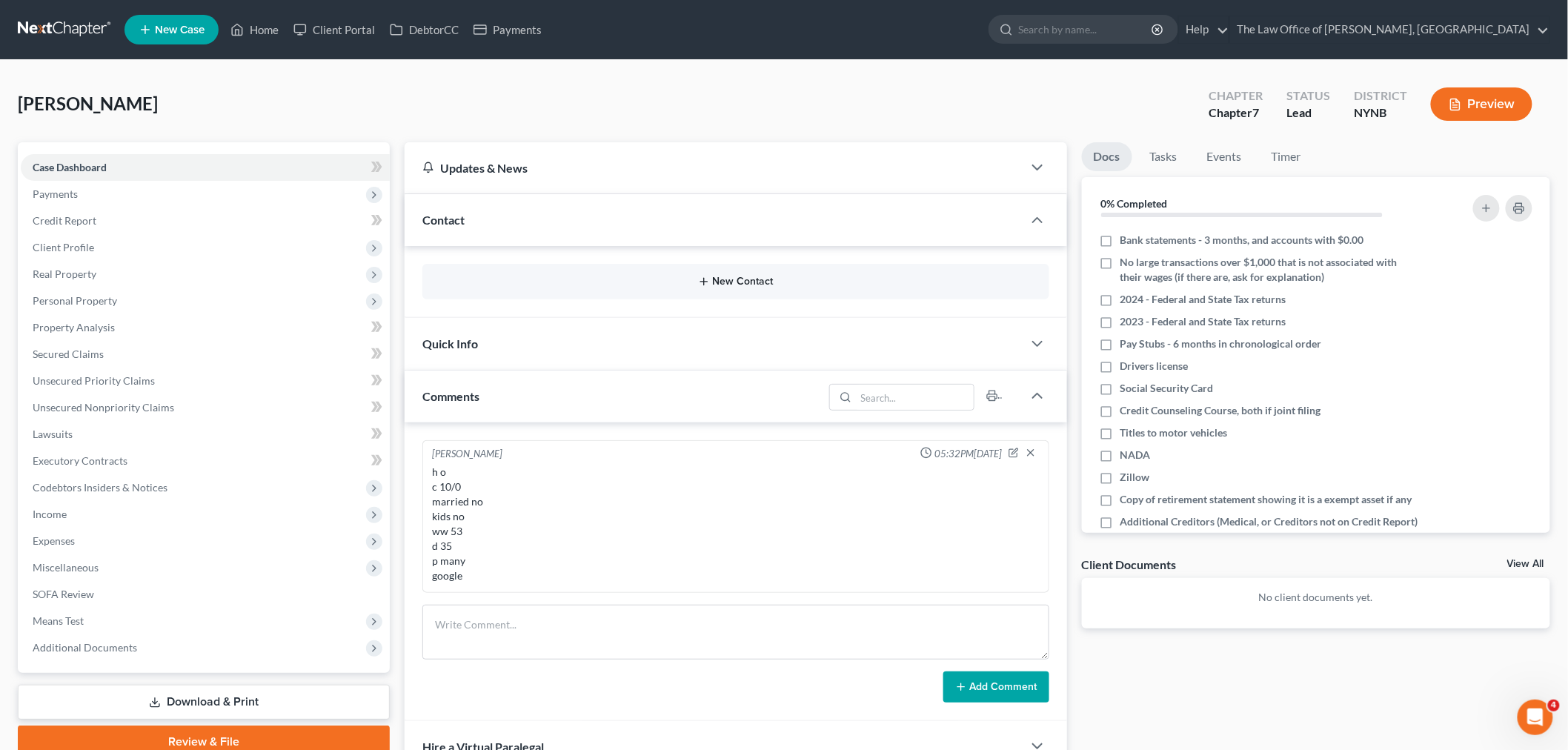
click at [748, 280] on button "New Contact" at bounding box center [736, 282] width 603 height 12
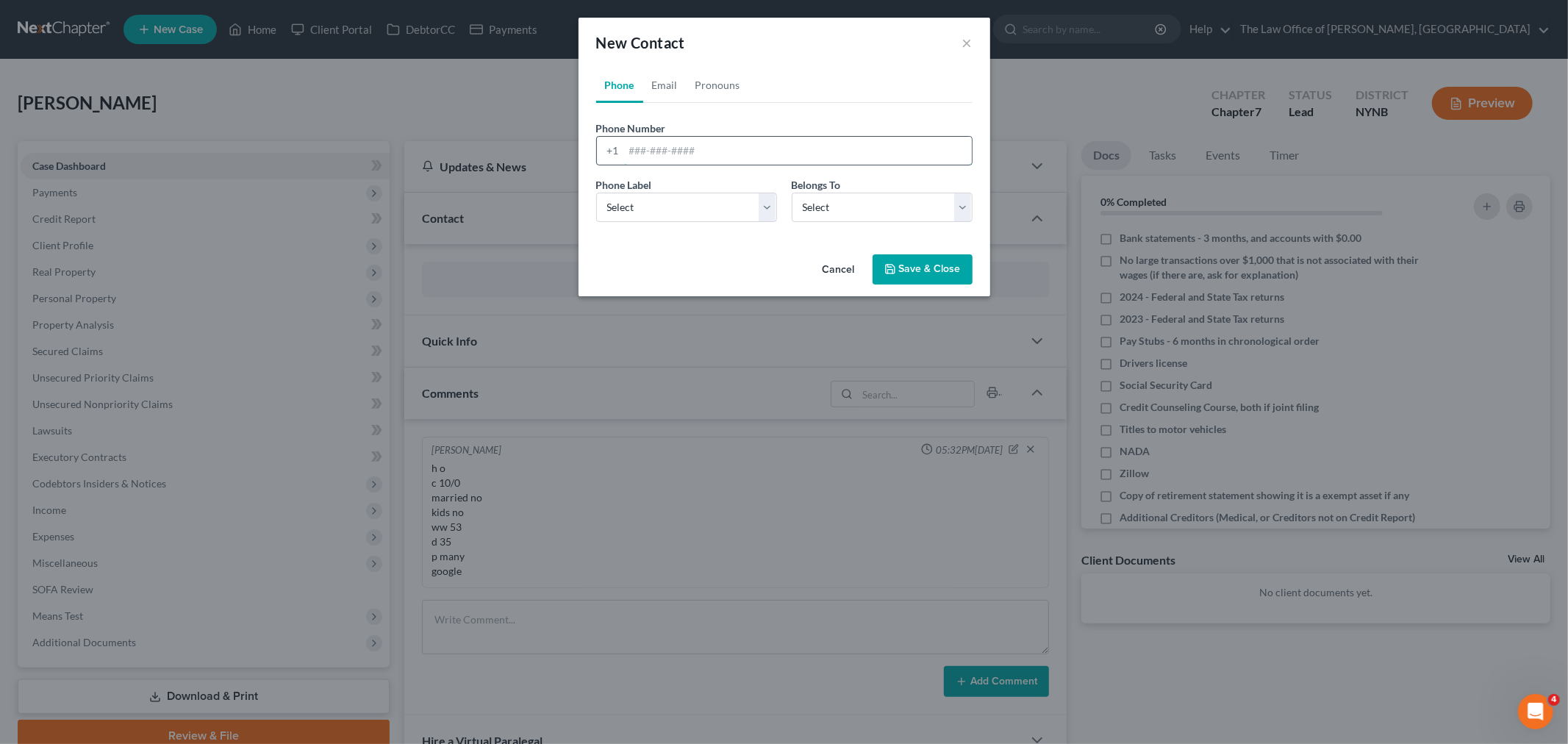
click at [732, 145] on input "tel" at bounding box center [798, 151] width 348 height 28
paste input "15189491698"
type input "15189491698"
click at [669, 208] on select "Select Mobile Home Work Other" at bounding box center [686, 207] width 181 height 29
select select "0"
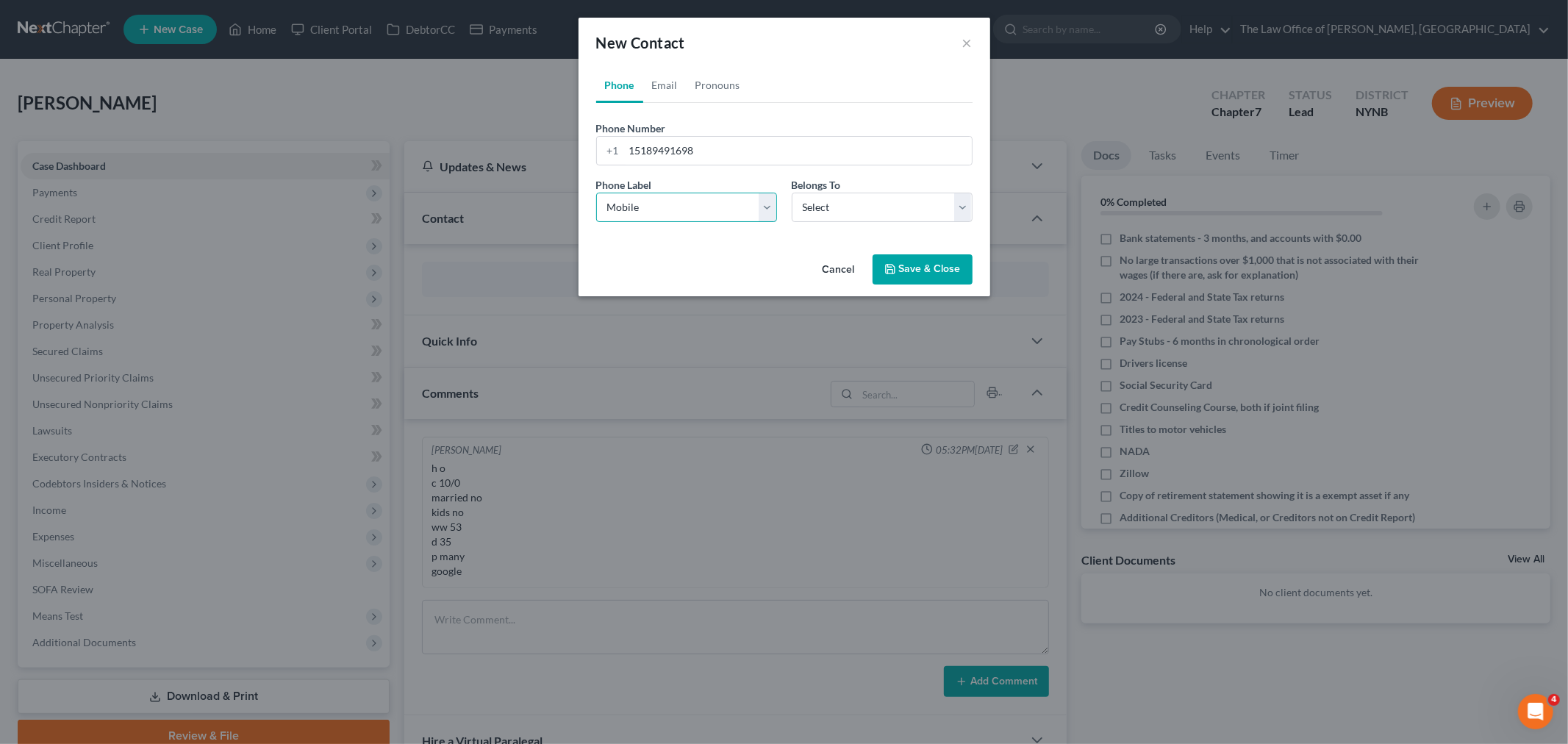
click at [596, 193] on select "Select Mobile Home Work Other" at bounding box center [686, 207] width 181 height 29
click at [841, 203] on select "Select Client Other" at bounding box center [882, 207] width 181 height 29
select select "0"
click at [792, 193] on select "Select Client Other" at bounding box center [882, 207] width 181 height 29
select select "0"
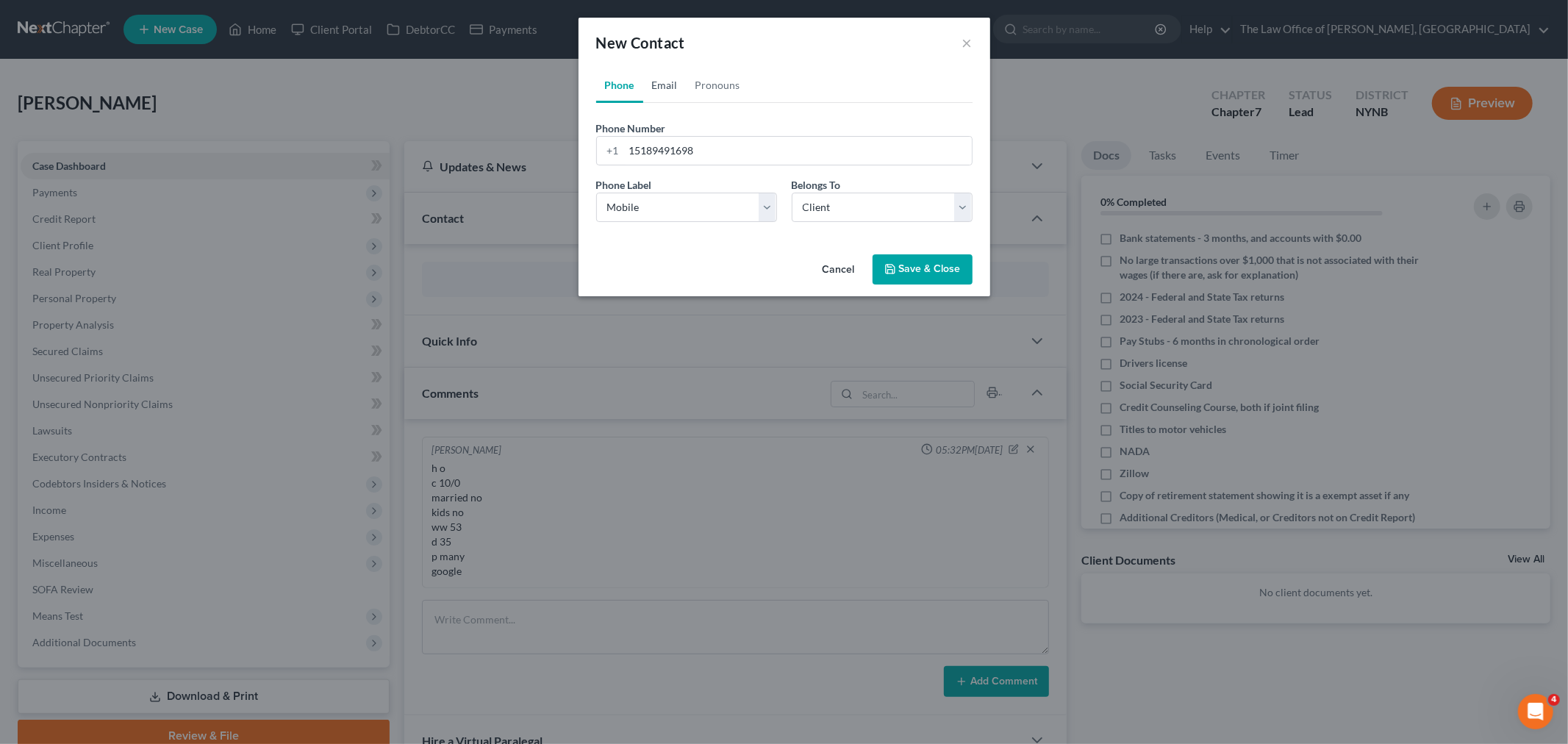
click at [678, 89] on link "Email" at bounding box center [665, 85] width 44 height 35
click at [660, 151] on input "email" at bounding box center [798, 151] width 348 height 28
paste input "[EMAIL_ADDRESS][DOMAIN_NAME]"
type input "[EMAIL_ADDRESS][DOMAIN_NAME]"
click at [634, 203] on select "Select Home Work Other" at bounding box center [686, 207] width 181 height 29
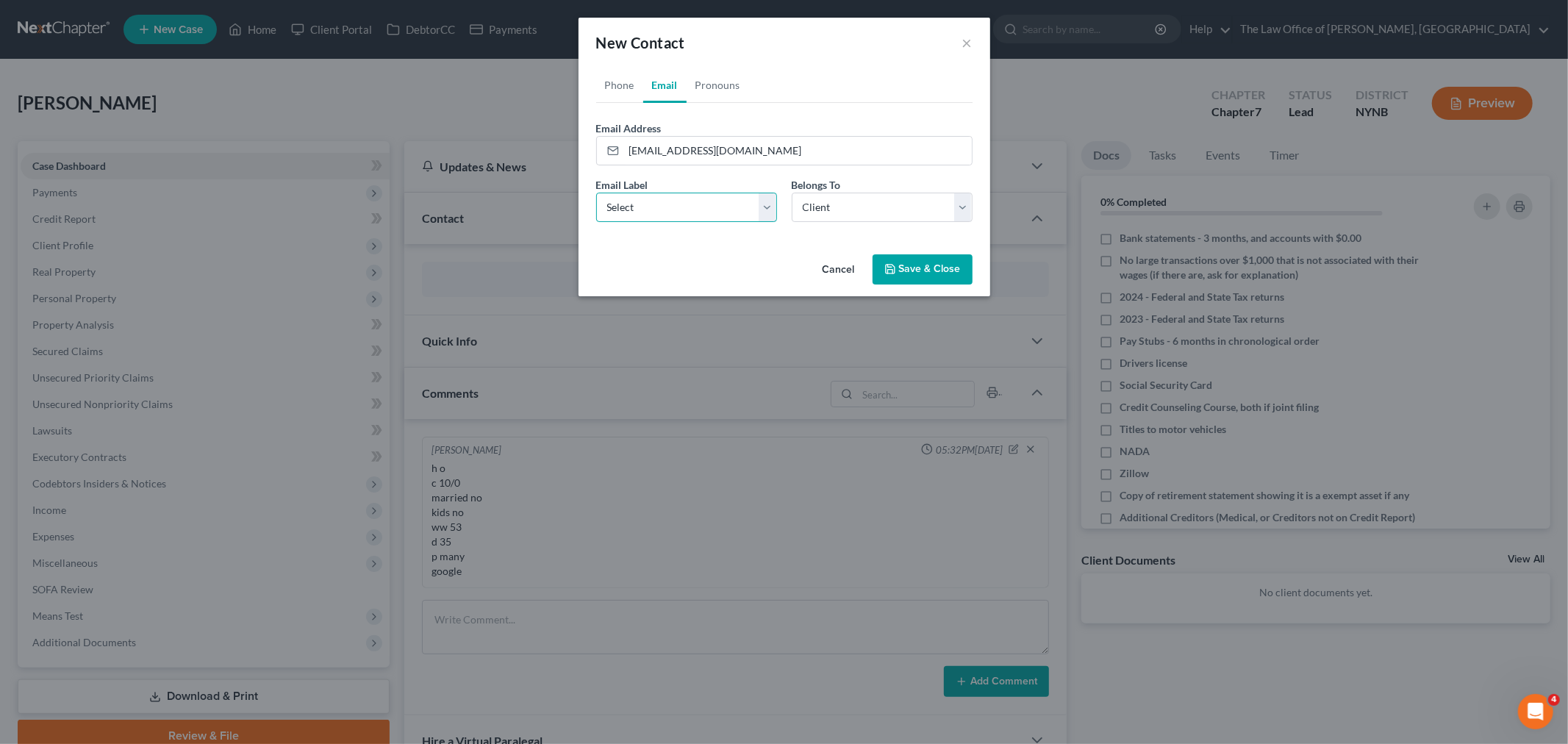
select select "0"
click at [596, 193] on select "Select Home Work Other" at bounding box center [686, 207] width 181 height 29
click at [913, 267] on button "Save & Close" at bounding box center [922, 270] width 100 height 31
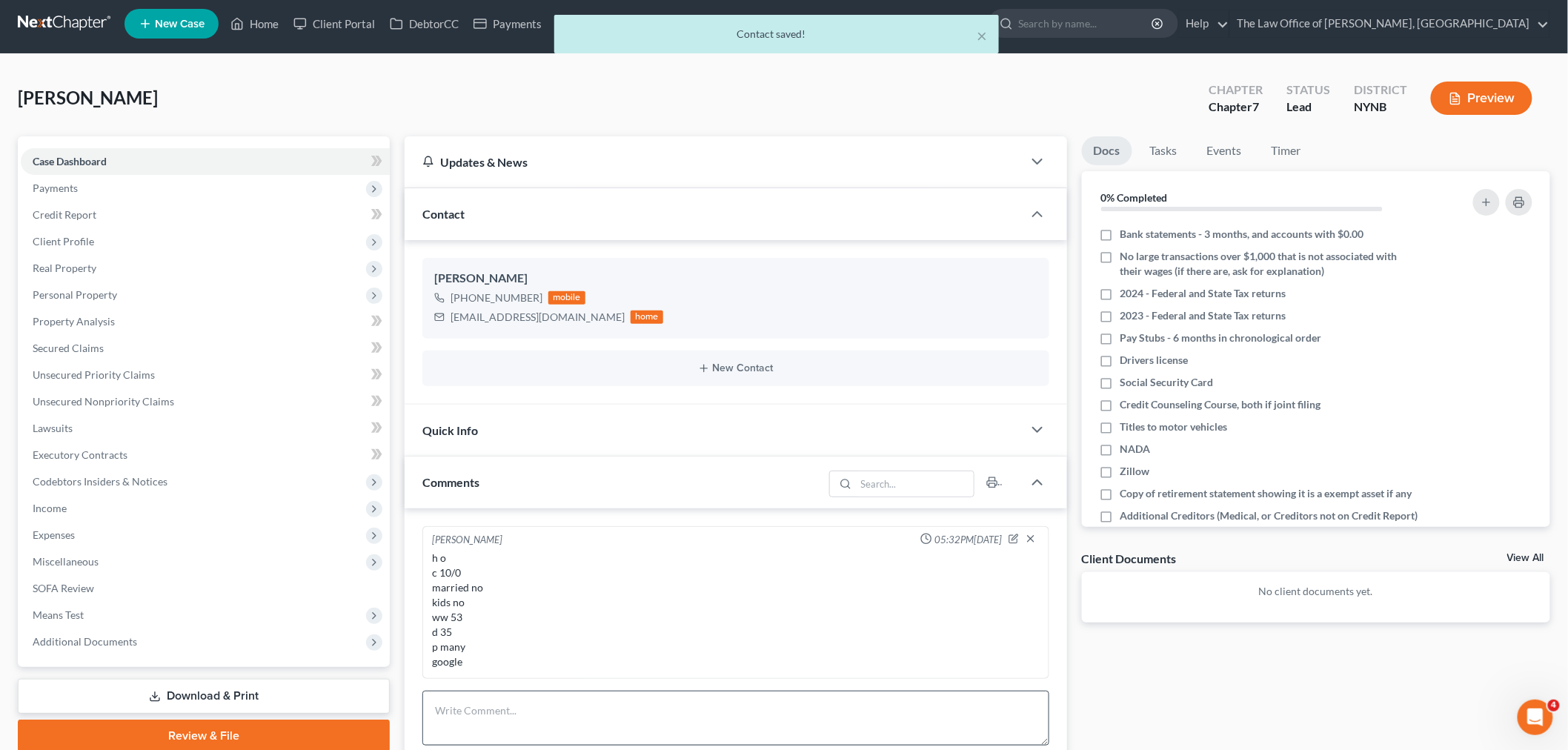
scroll to position [327, 0]
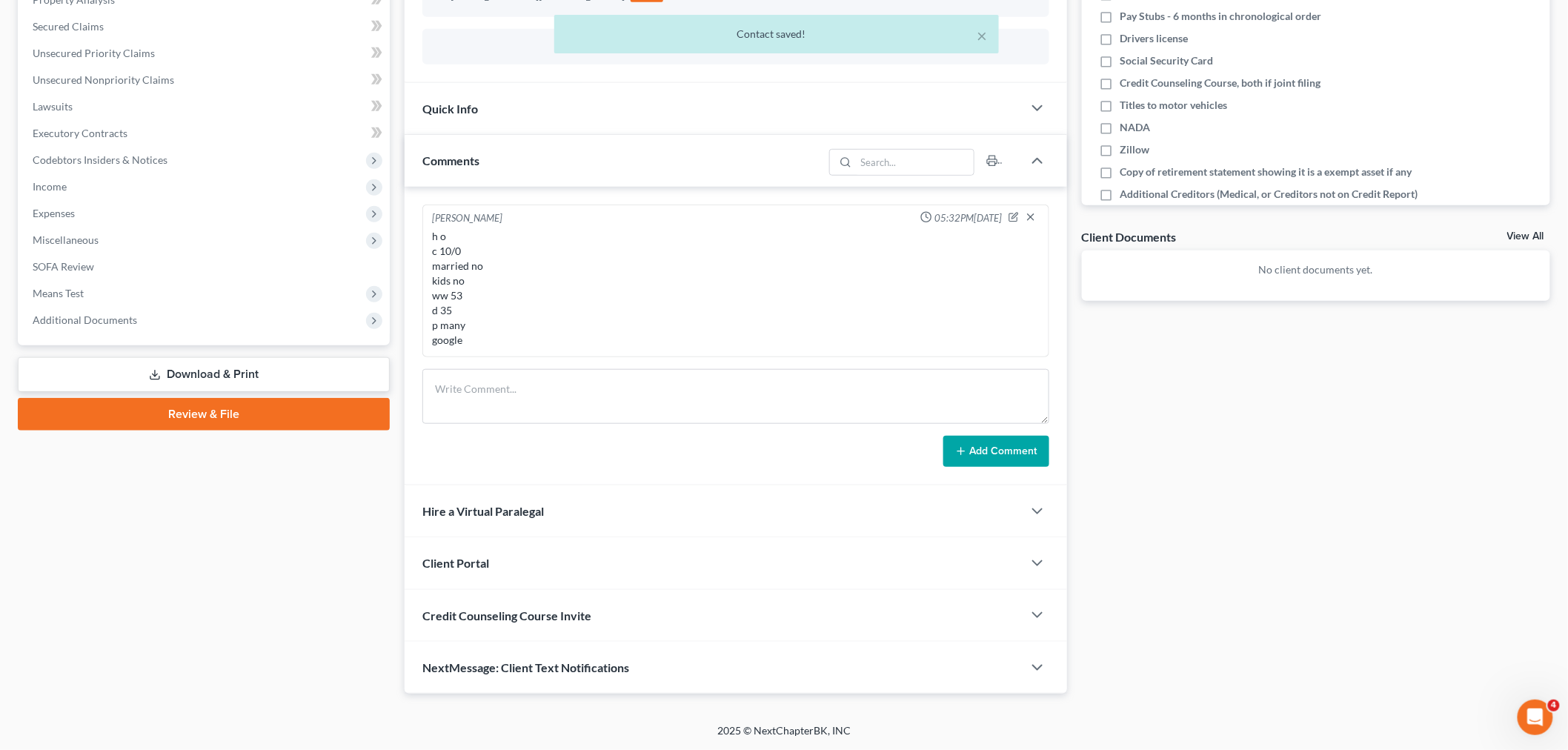
click at [511, 566] on div "Client Portal" at bounding box center [713, 562] width 618 height 51
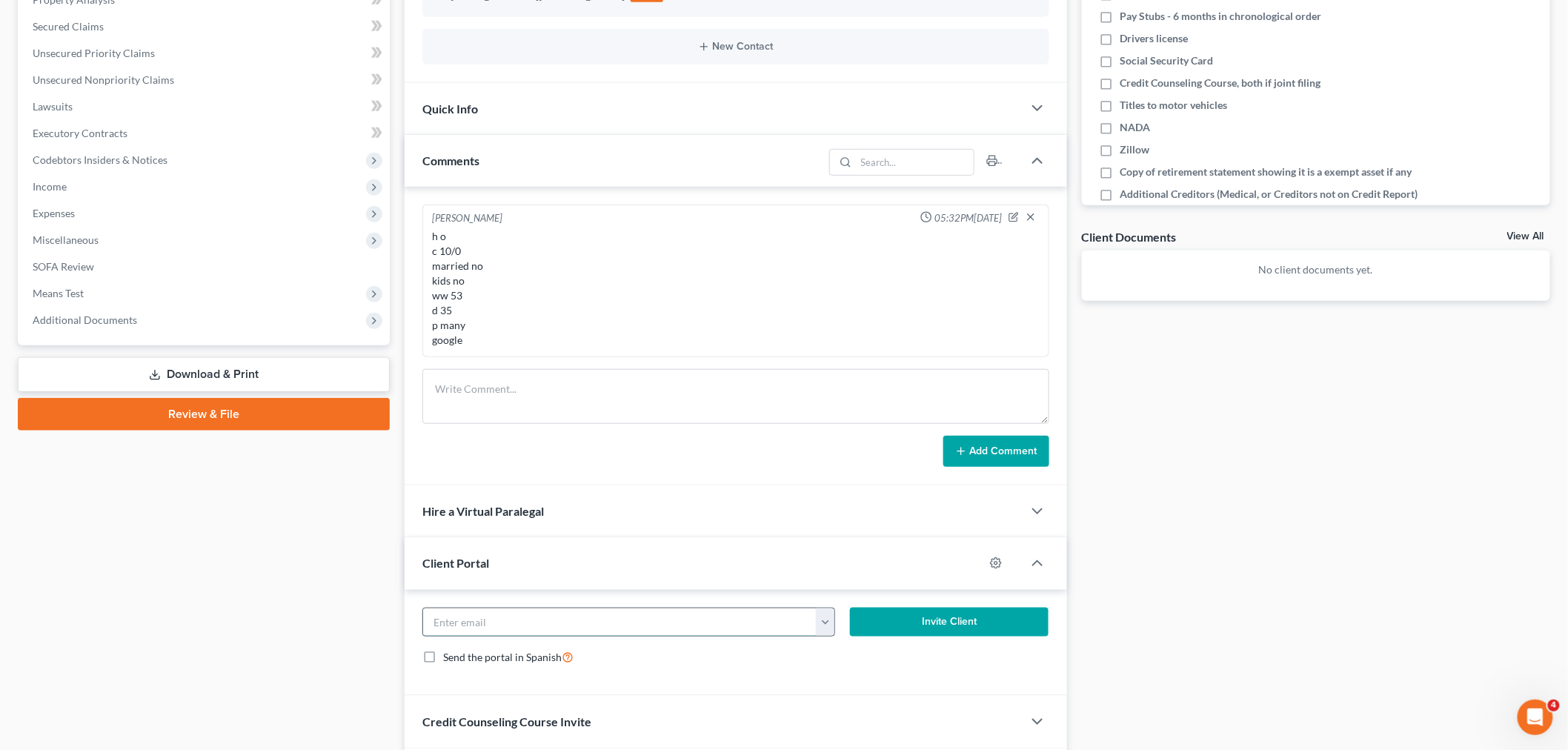
click at [492, 625] on input "email" at bounding box center [620, 622] width 394 height 29
paste input "[EMAIL_ADDRESS][DOMAIN_NAME]"
type input "[EMAIL_ADDRESS][DOMAIN_NAME]"
click at [944, 615] on button "Invite Client" at bounding box center [949, 622] width 199 height 29
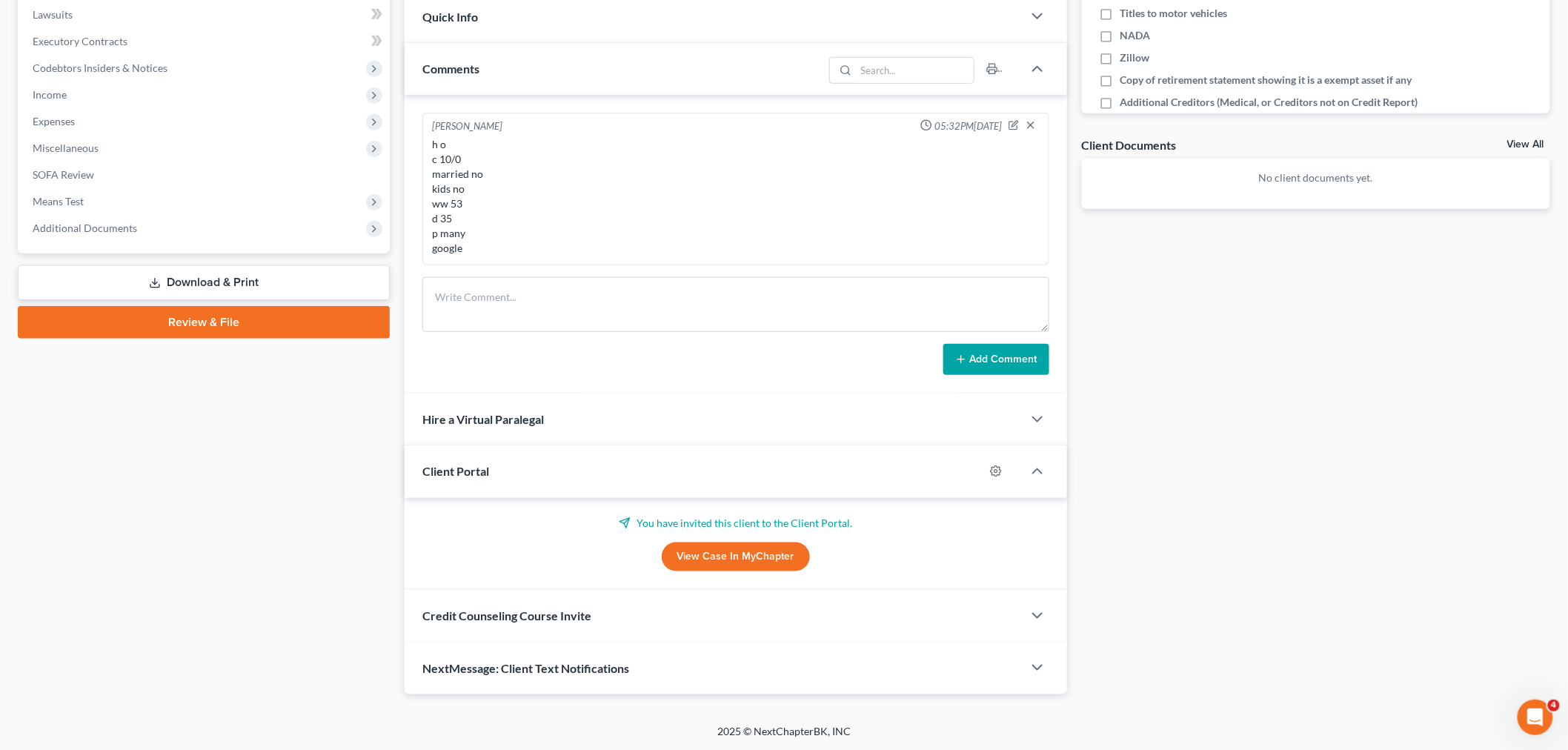
scroll to position [420, 0]
click at [542, 624] on div "Credit Counseling Course Invite" at bounding box center [713, 614] width 618 height 51
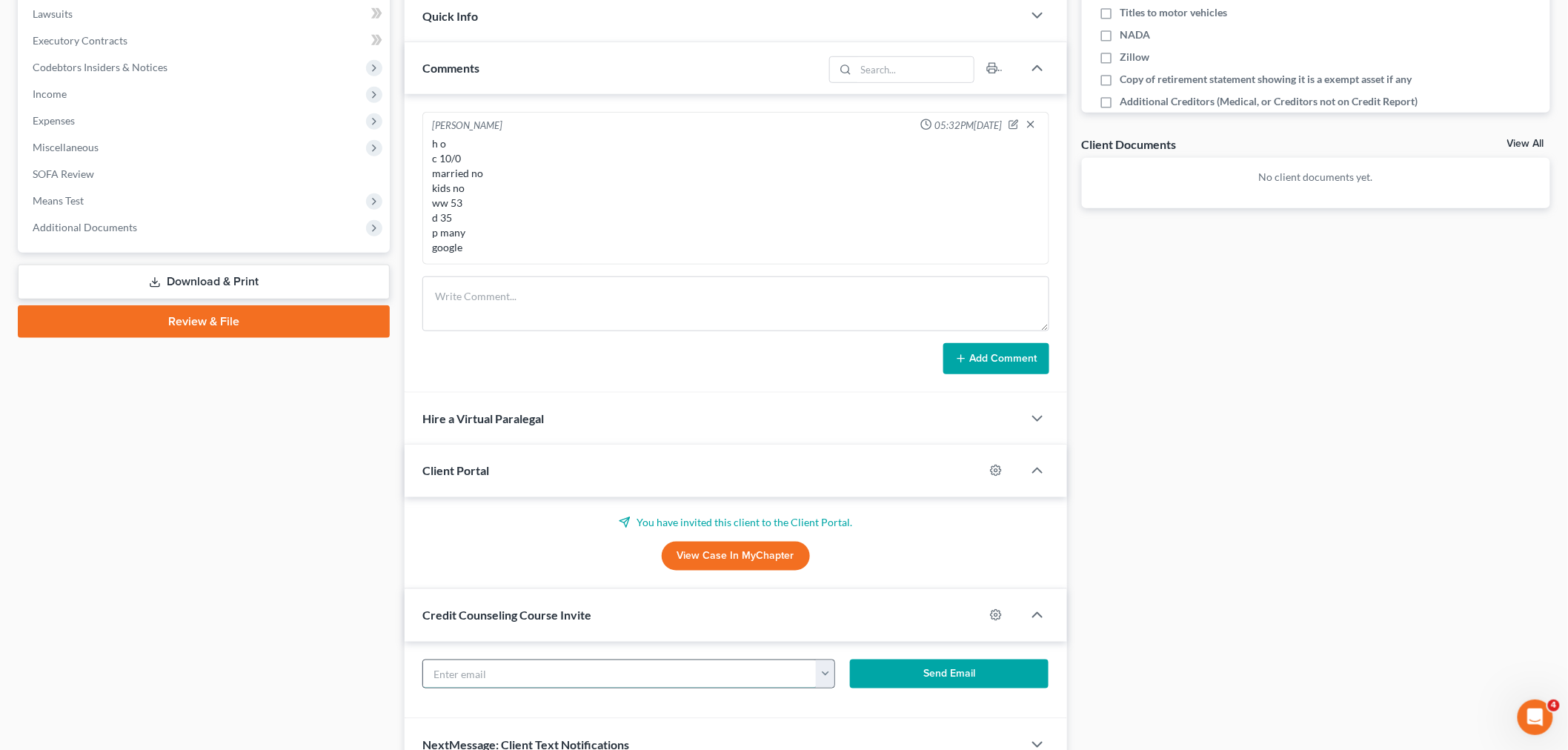
click at [492, 661] on input "text" at bounding box center [620, 674] width 394 height 29
paste input "[EMAIL_ADDRESS][DOMAIN_NAME]"
type input "[EMAIL_ADDRESS][DOMAIN_NAME]"
drag, startPoint x: 971, startPoint y: 665, endPoint x: 958, endPoint y: 660, distance: 13.9
click at [968, 665] on button "Send Email" at bounding box center [949, 675] width 199 height 29
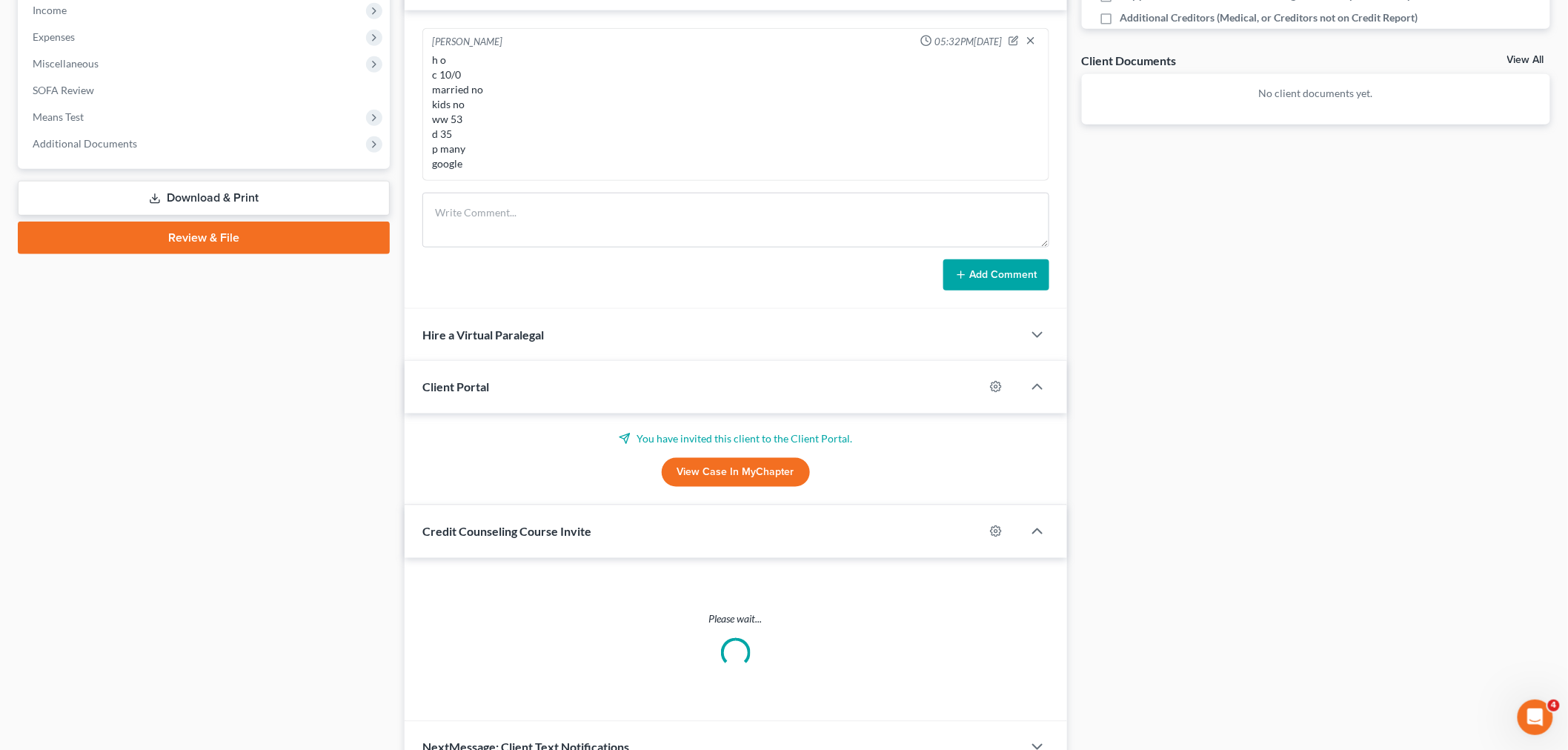
scroll to position [513, 0]
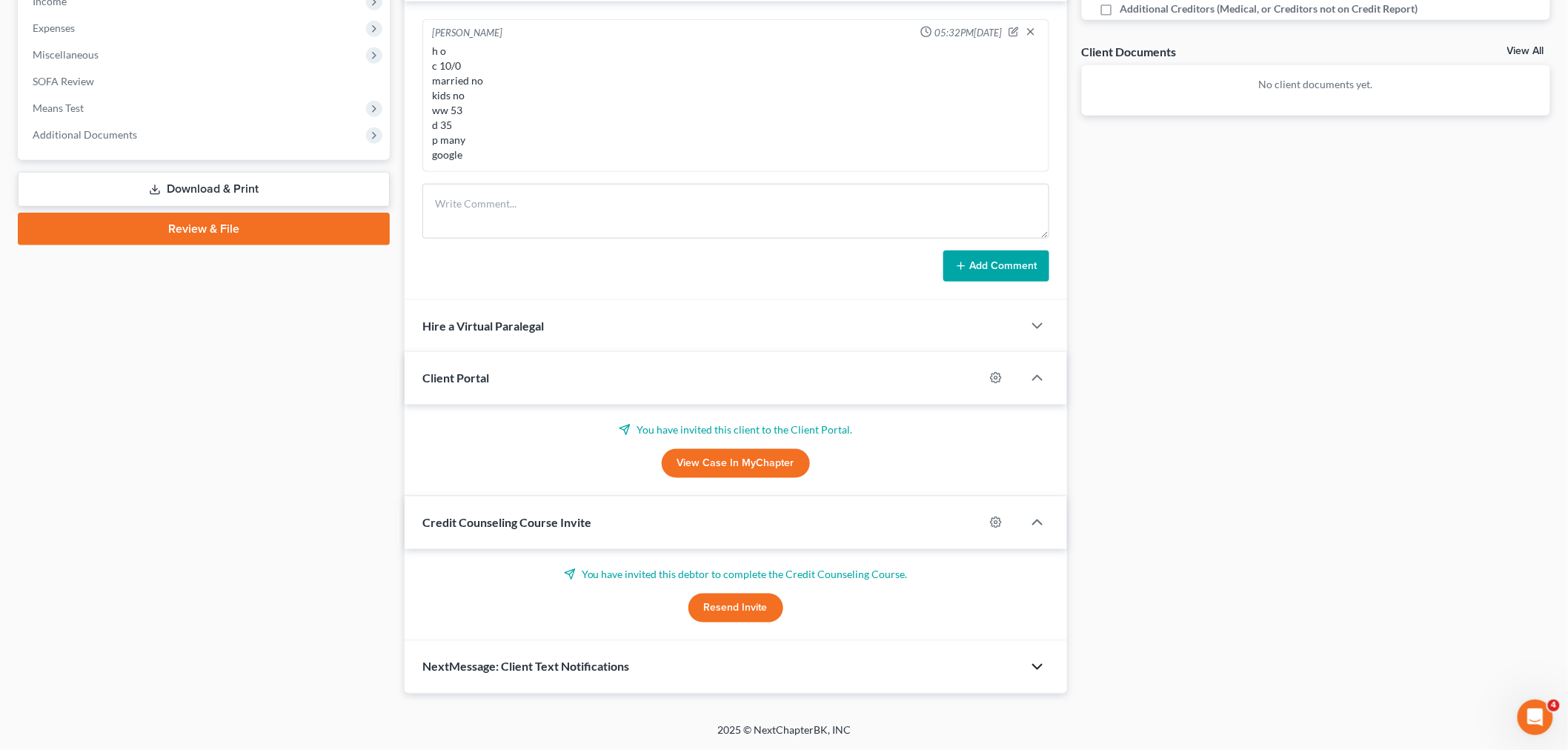
click at [1036, 668] on polyline "button" at bounding box center [1038, 667] width 9 height 4
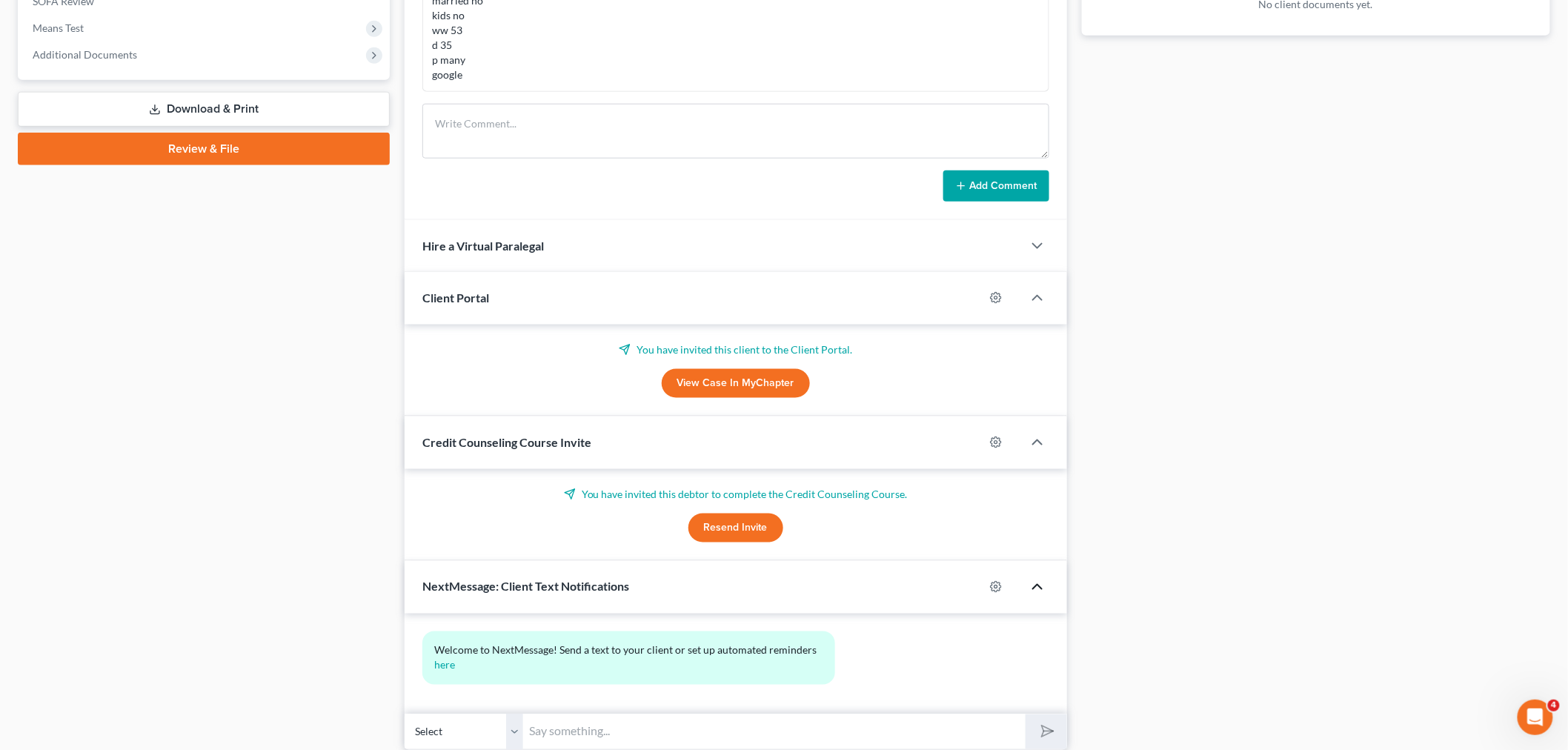
scroll to position [649, 0]
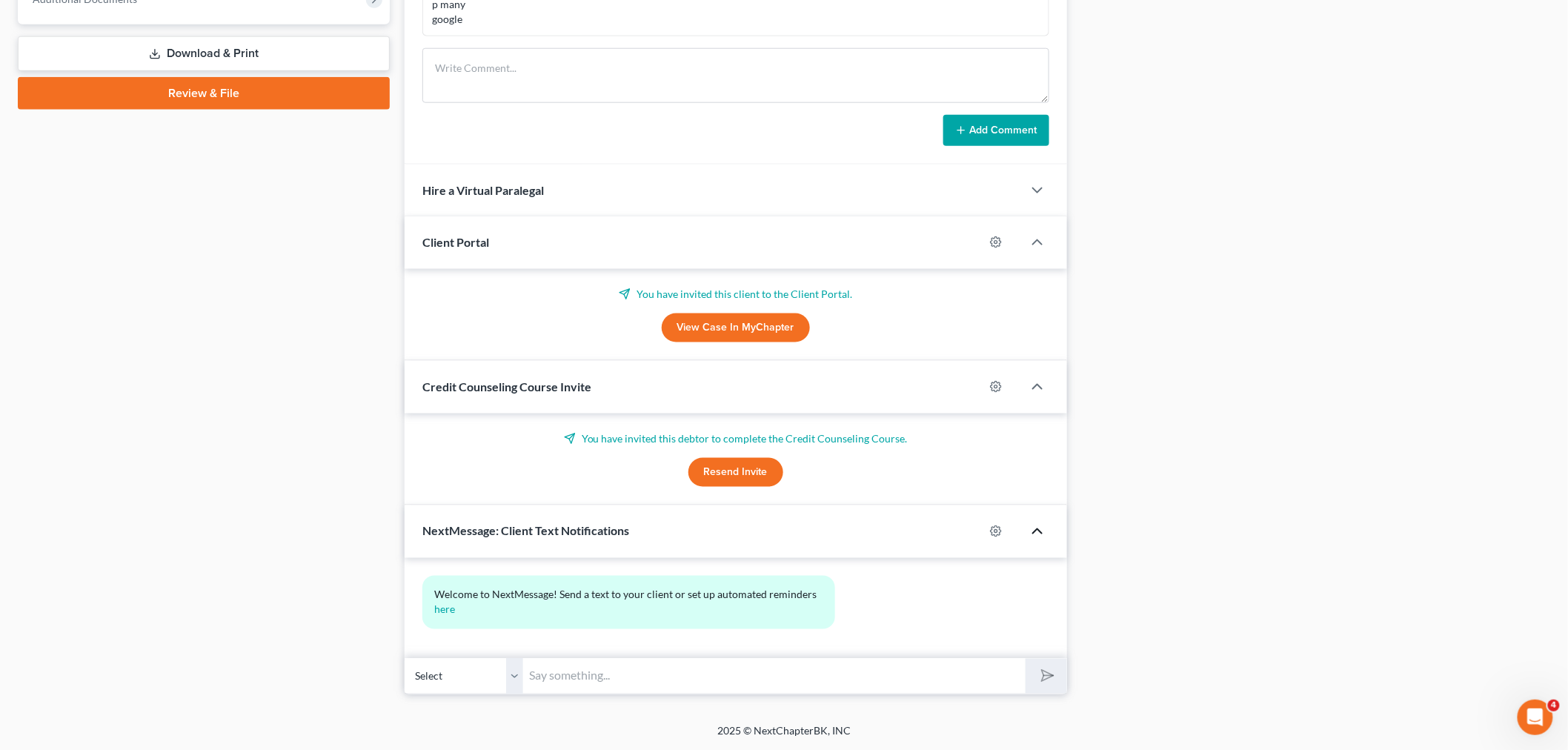
click at [988, 537] on div at bounding box center [1003, 531] width 39 height 23
click at [995, 531] on icon "button" at bounding box center [996, 531] width 12 height 12
select select "0"
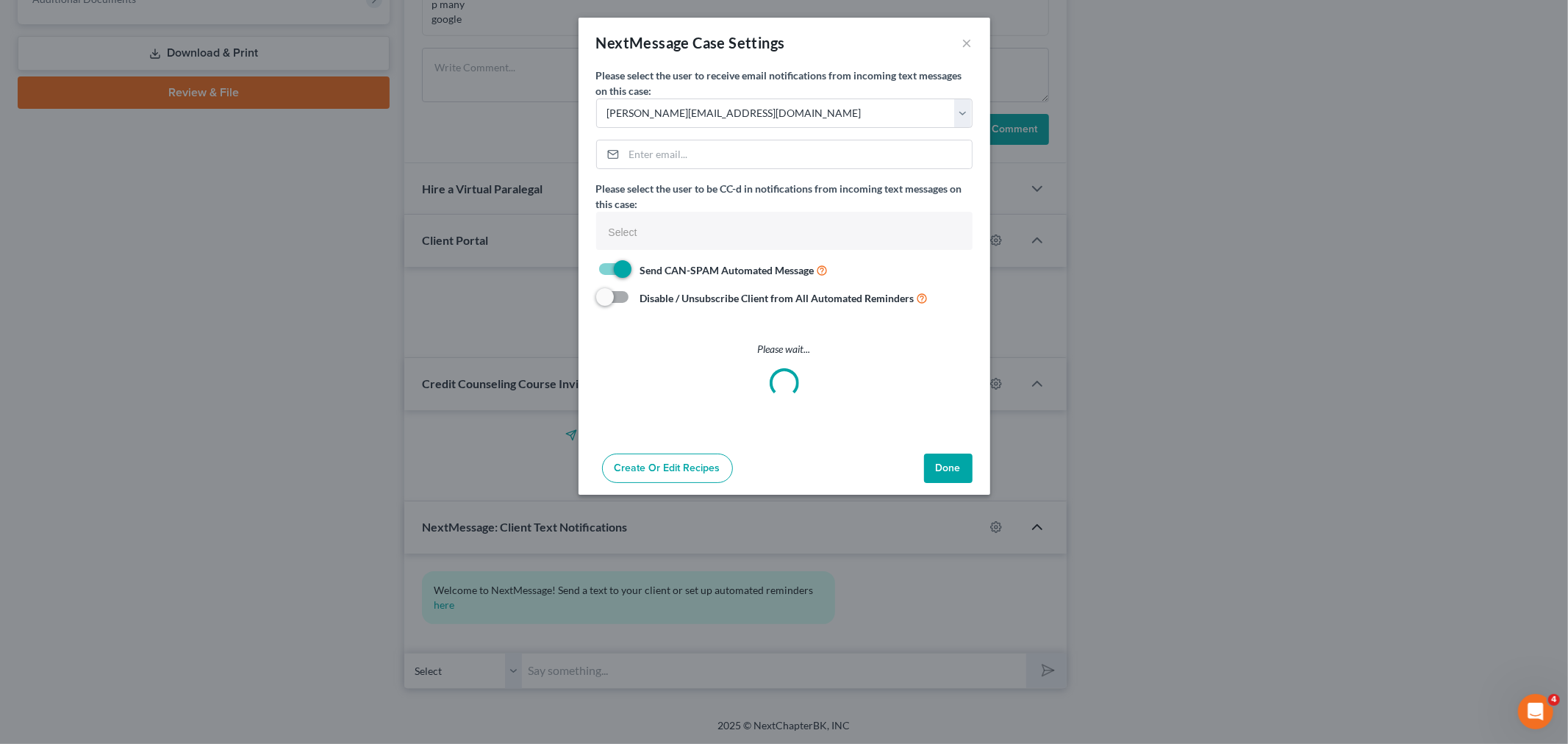
select select
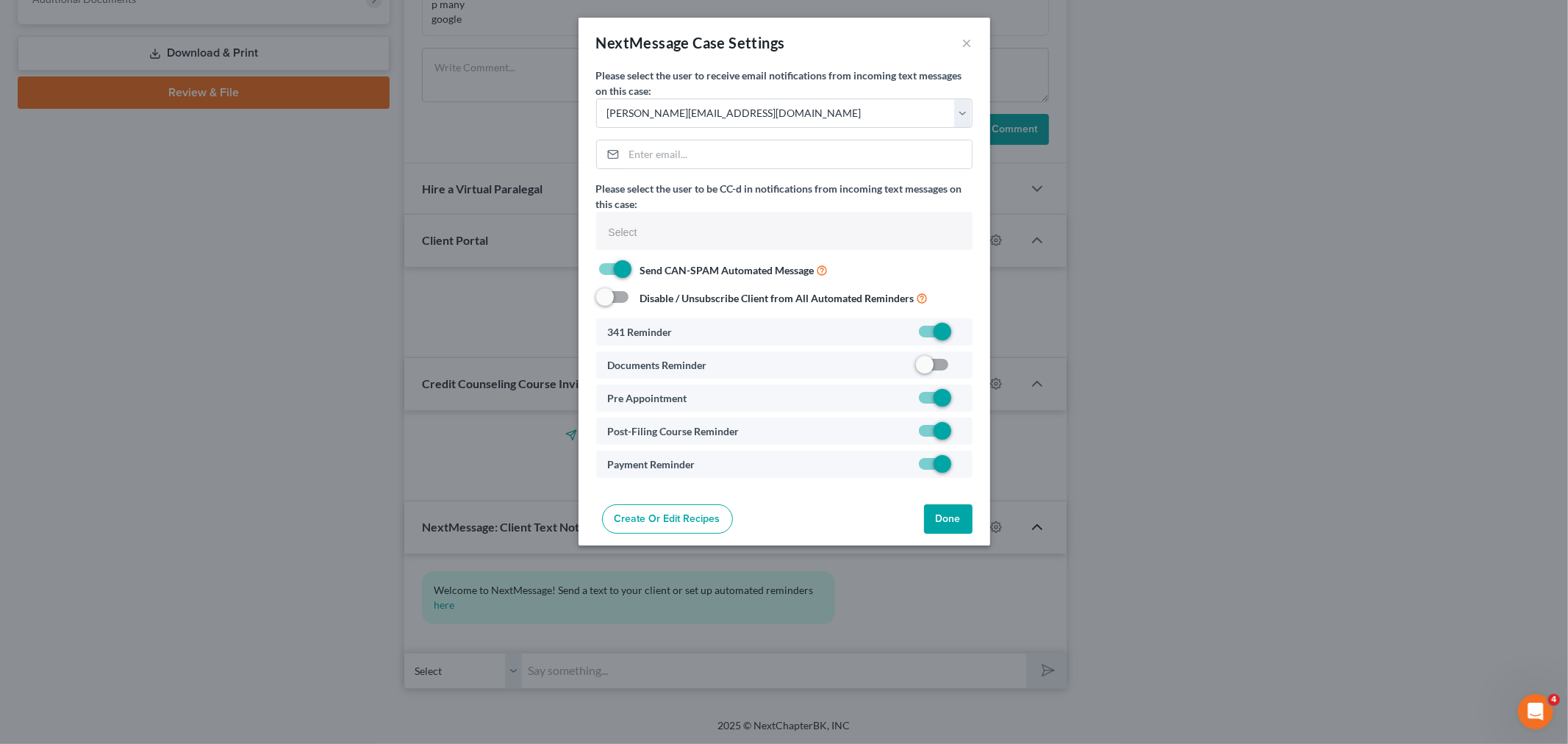
drag, startPoint x: 924, startPoint y: 365, endPoint x: 974, endPoint y: 408, distance: 65.9
click at [960, 369] on label at bounding box center [960, 369] width 0 height 0
click at [966, 365] on input "checkbox" at bounding box center [970, 362] width 9 height 9
checkbox input "true"
click at [955, 516] on button "Done" at bounding box center [948, 519] width 49 height 29
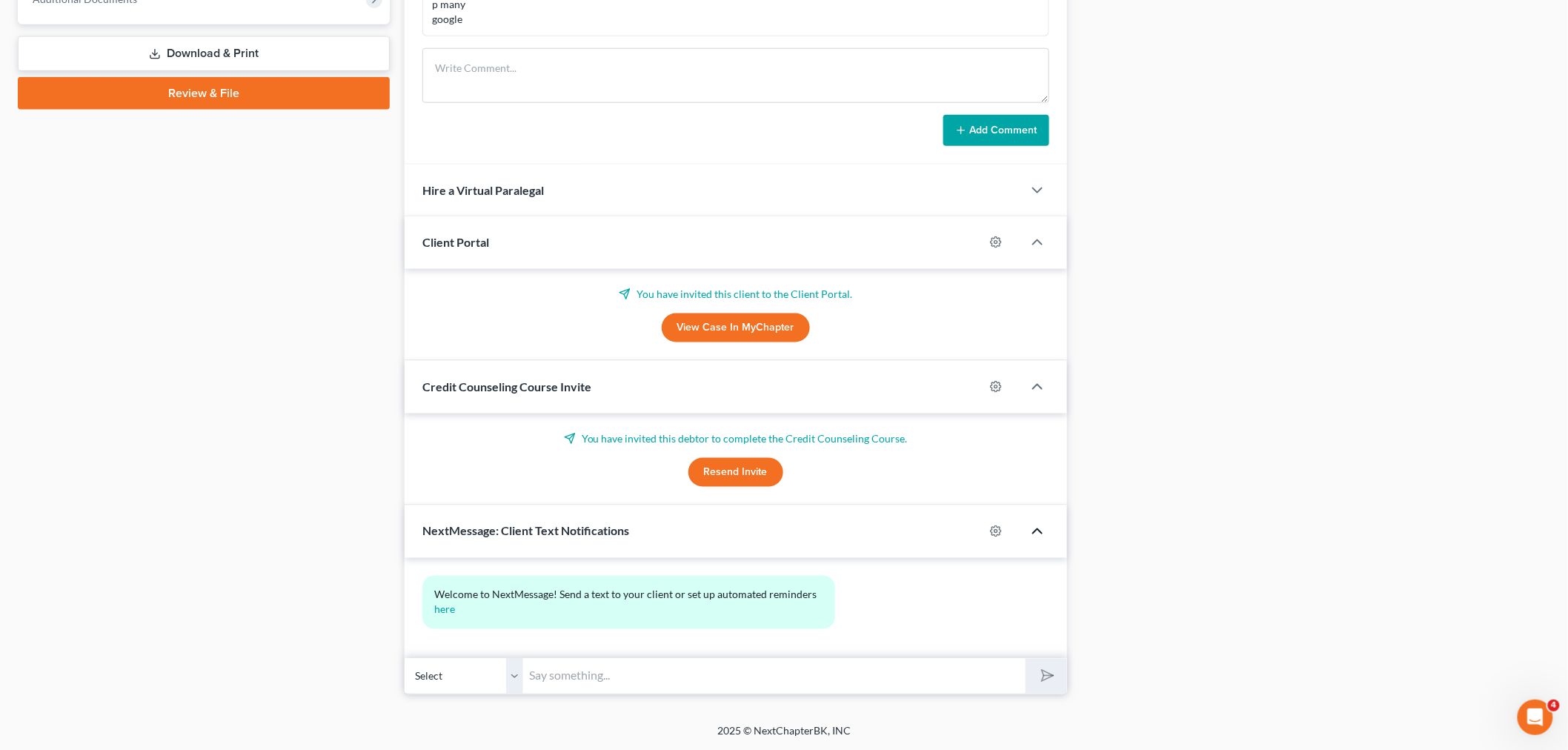
scroll to position [154, 0]
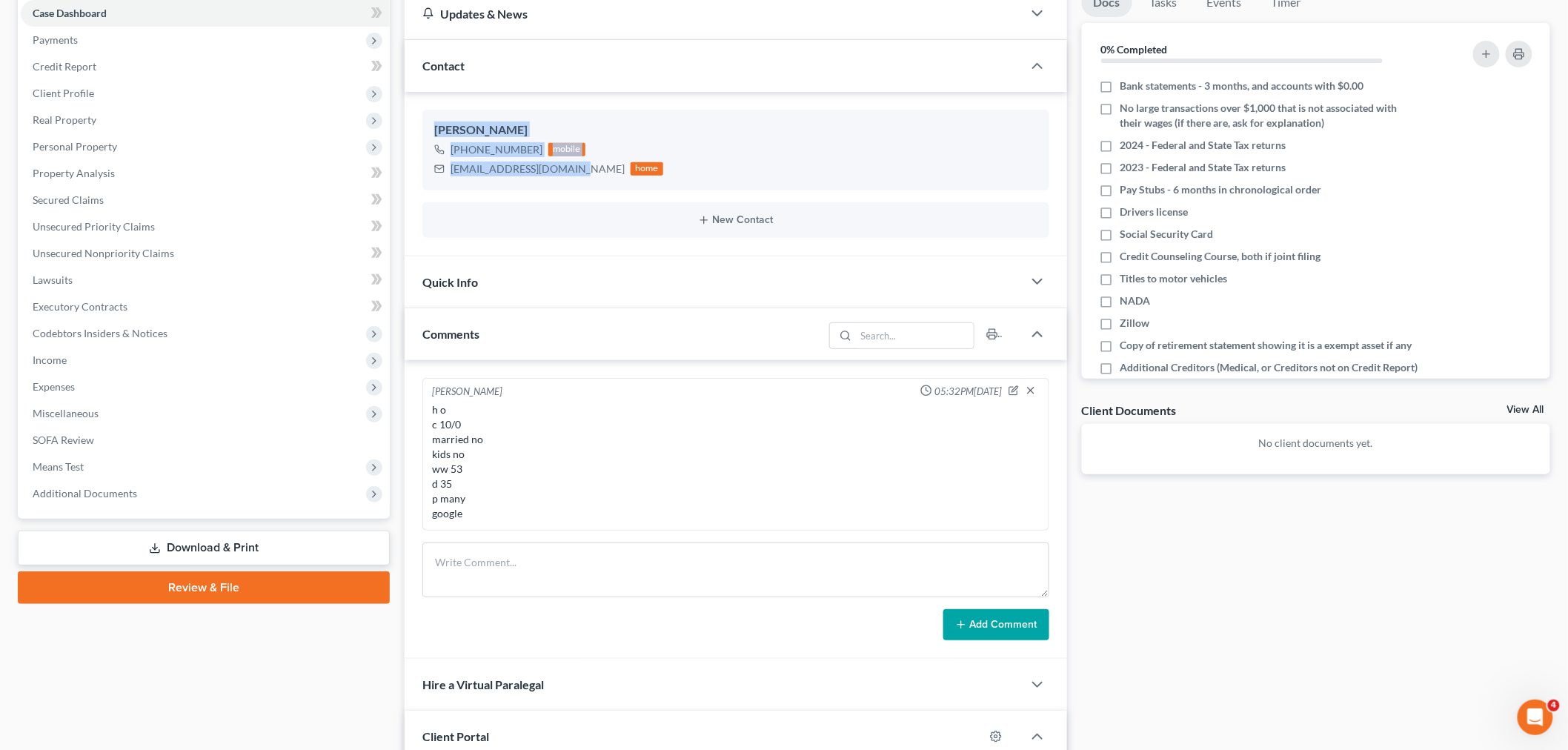
drag, startPoint x: 569, startPoint y: 175, endPoint x: 416, endPoint y: 117, distance: 163.6
click at [416, 117] on div "[PERSON_NAME] [PHONE_NUMBER] mobile [EMAIL_ADDRESS][DOMAIN_NAME] home New Conta…" at bounding box center [735, 174] width 663 height 164
copy div "[PERSON_NAME] [PHONE_NUMBER] mobile [EMAIL_ADDRESS][DOMAIN_NAME]"
